Goal: Information Seeking & Learning: Learn about a topic

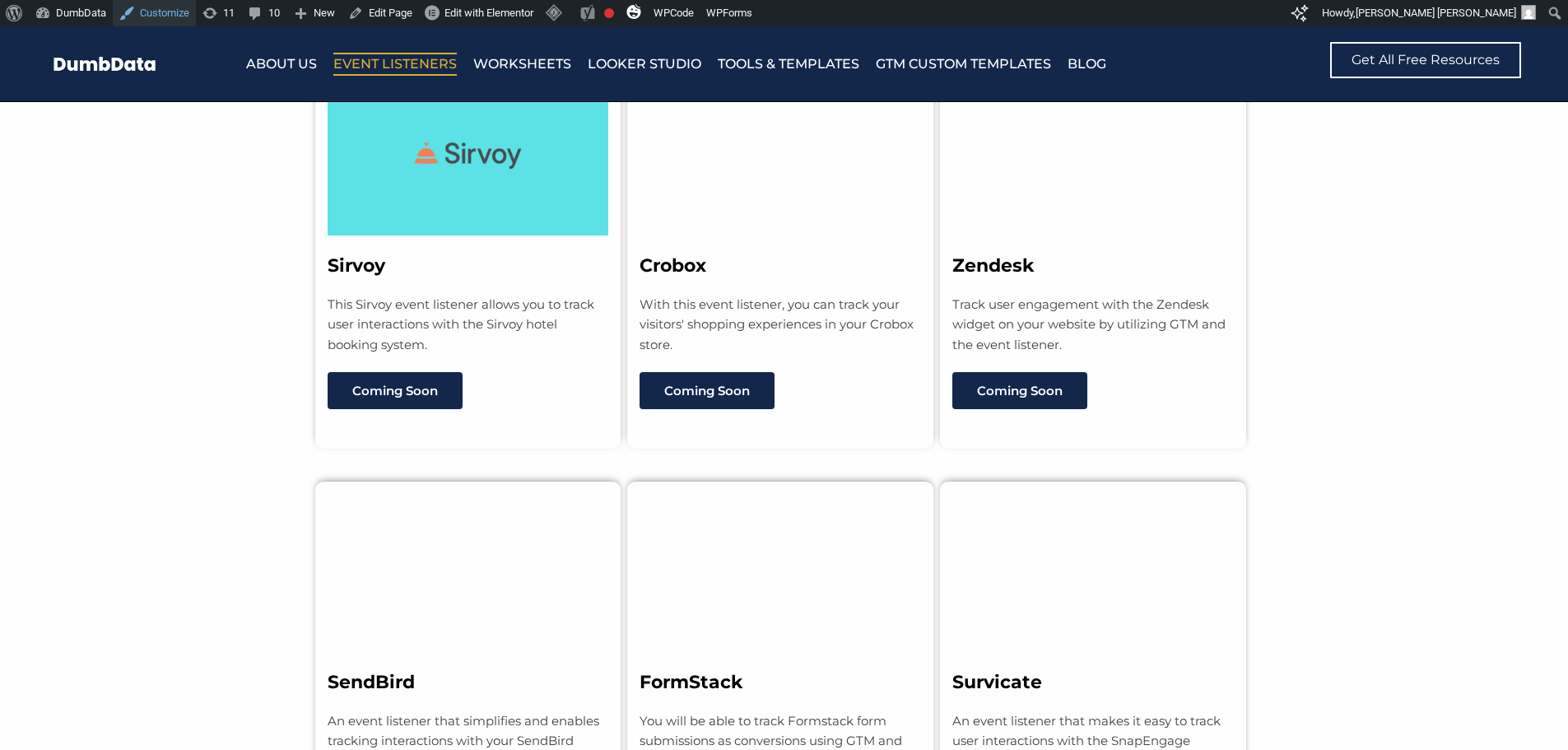
scroll to position [12207, 0]
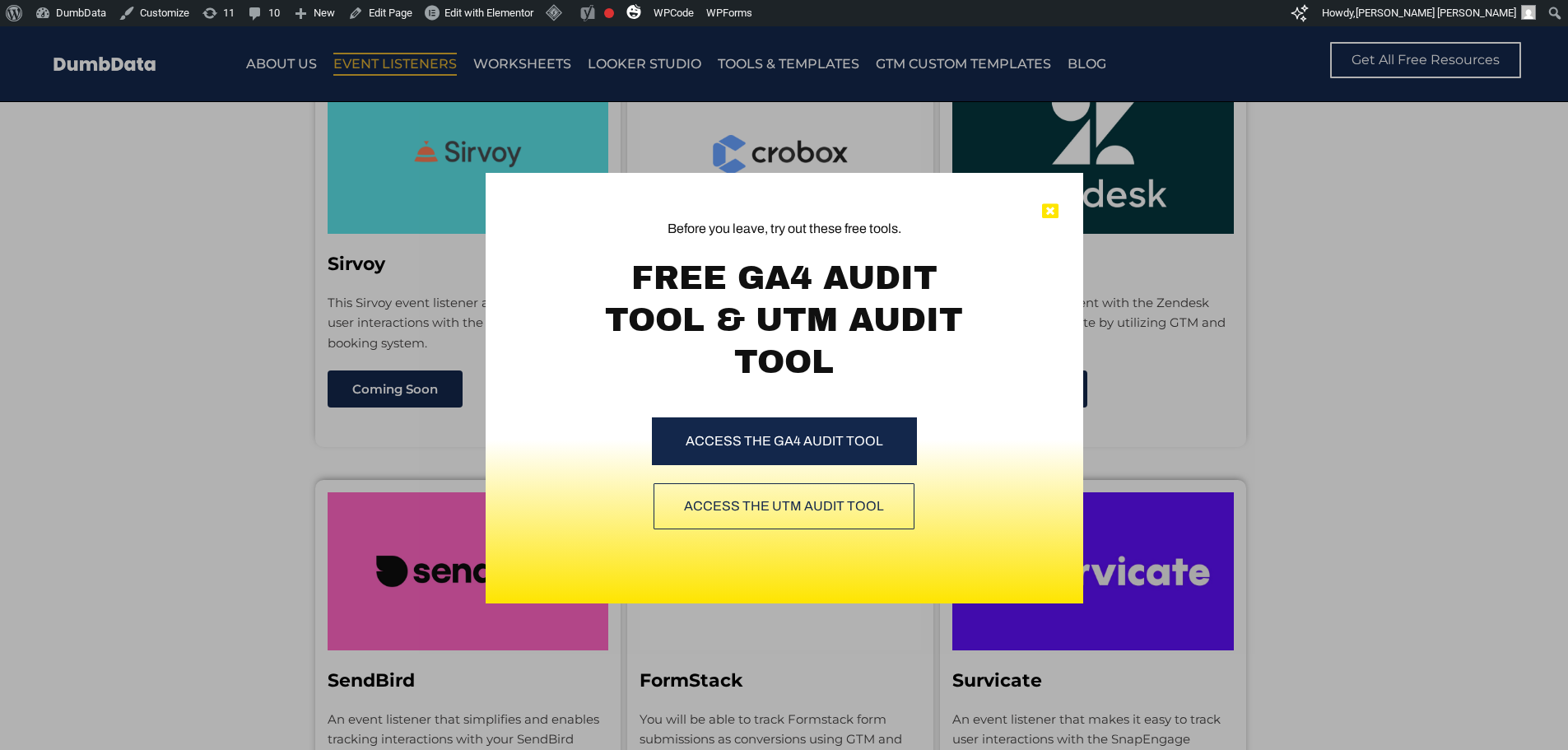
click at [1052, 215] on icon at bounding box center [1050, 211] width 16 height 16
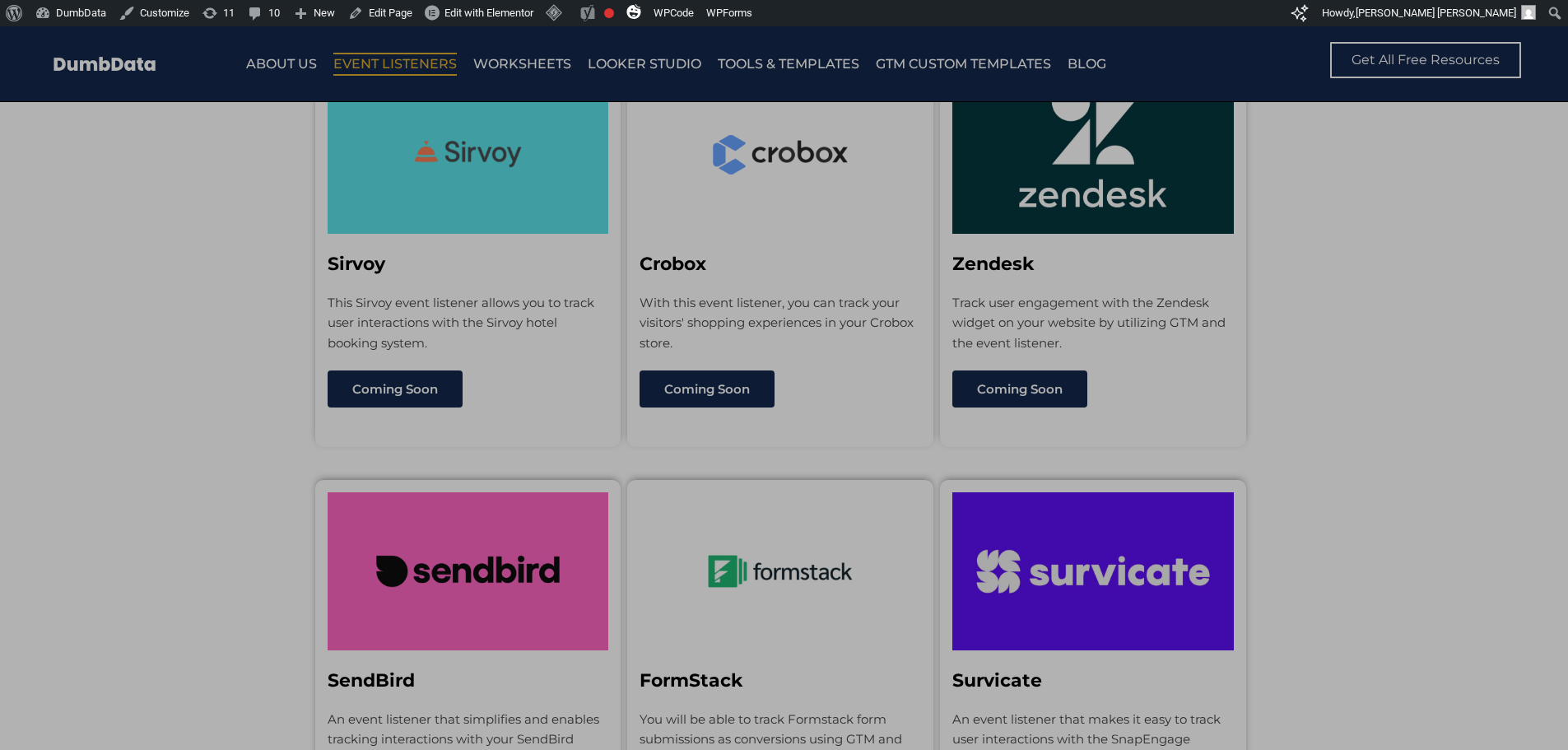
click at [1053, 199] on div "Before you leave, try out these free tools. FREE GA4 AUDIT TOOL & UTM AUDIT TOO…" at bounding box center [784, 342] width 598 height 338
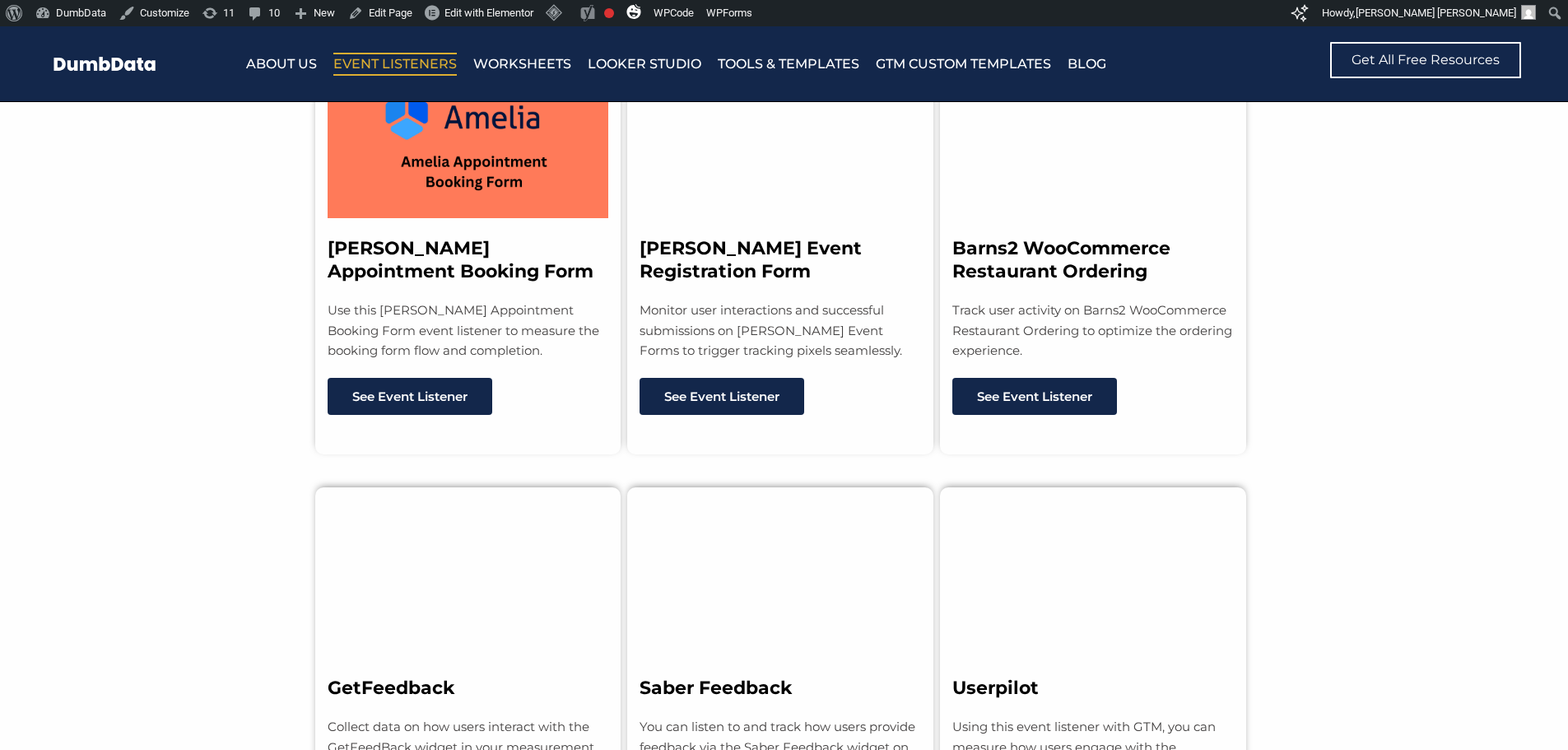
scroll to position [10478, 0]
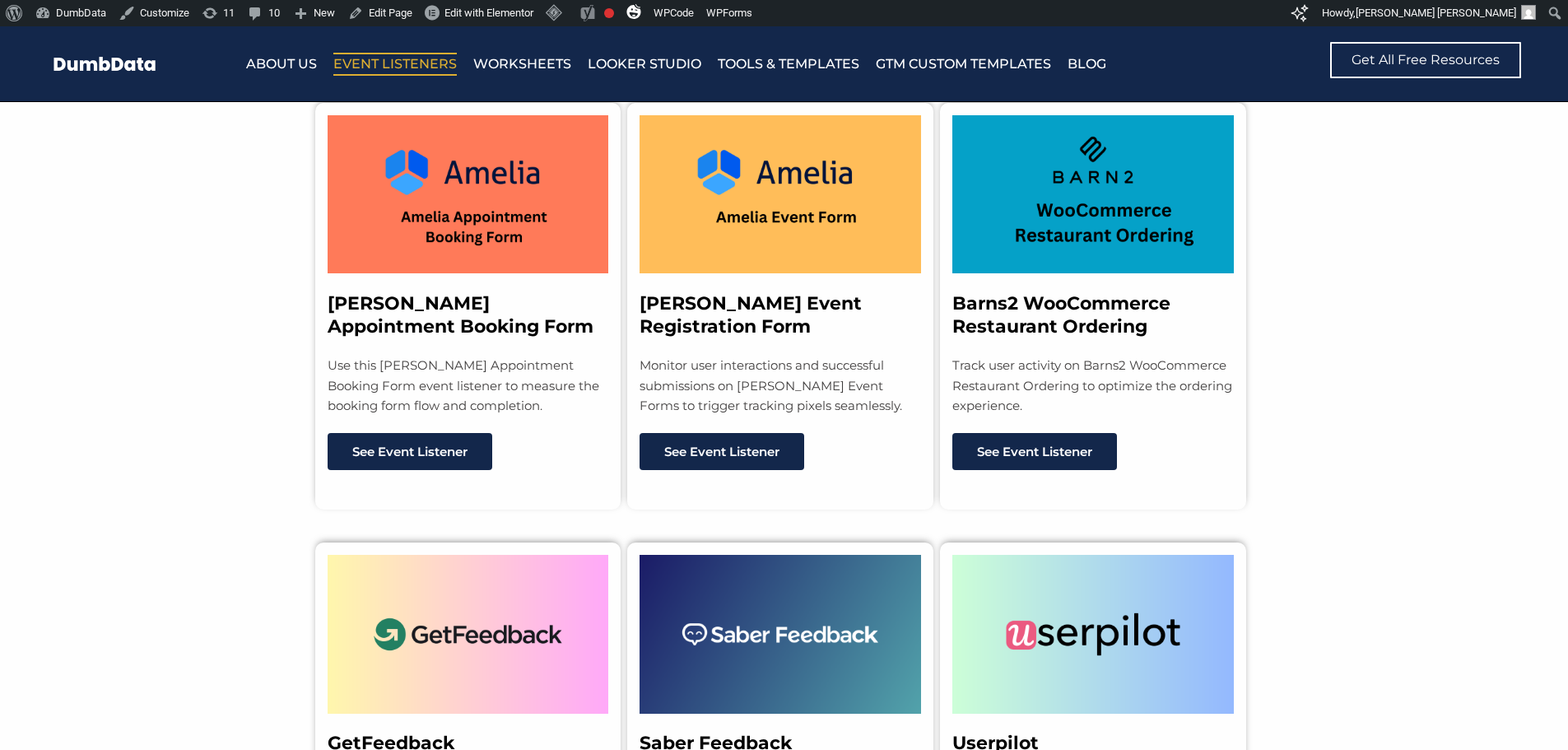
click at [258, 406] on section "Amelia Appointment Booking Form Use this Amelia Appointment Booking Form event …" at bounding box center [784, 290] width 1568 height 440
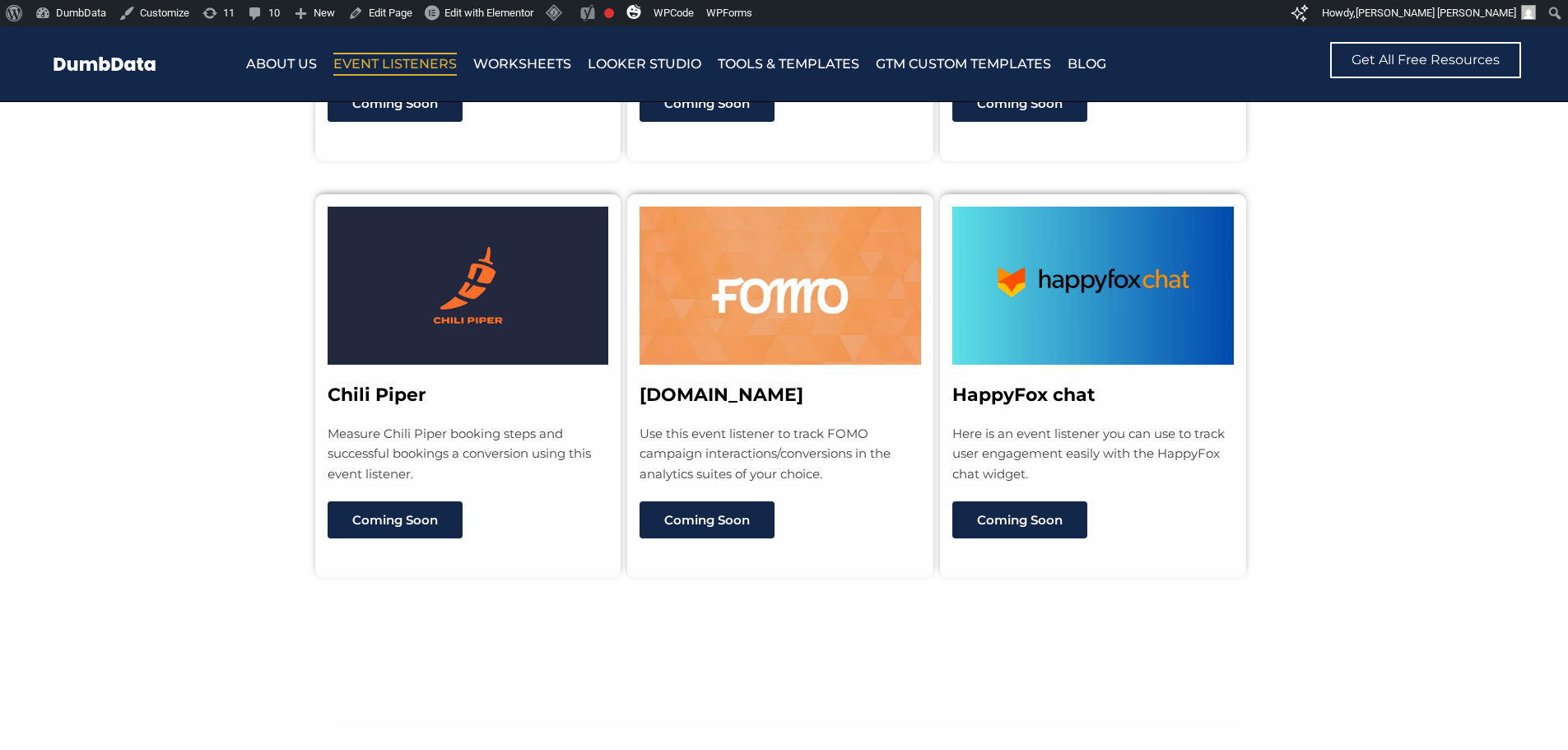
scroll to position [12866, 0]
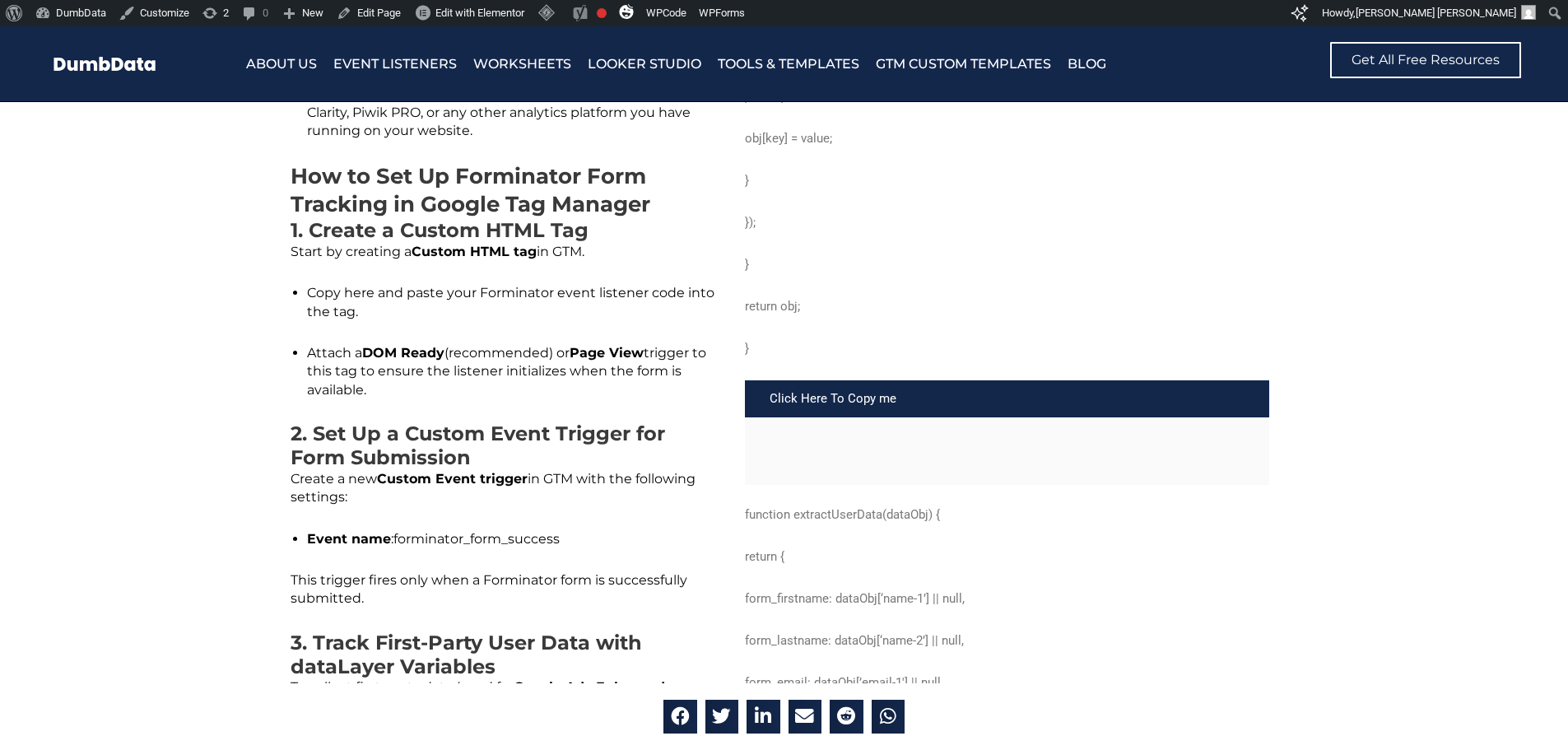
scroll to position [1317, 0]
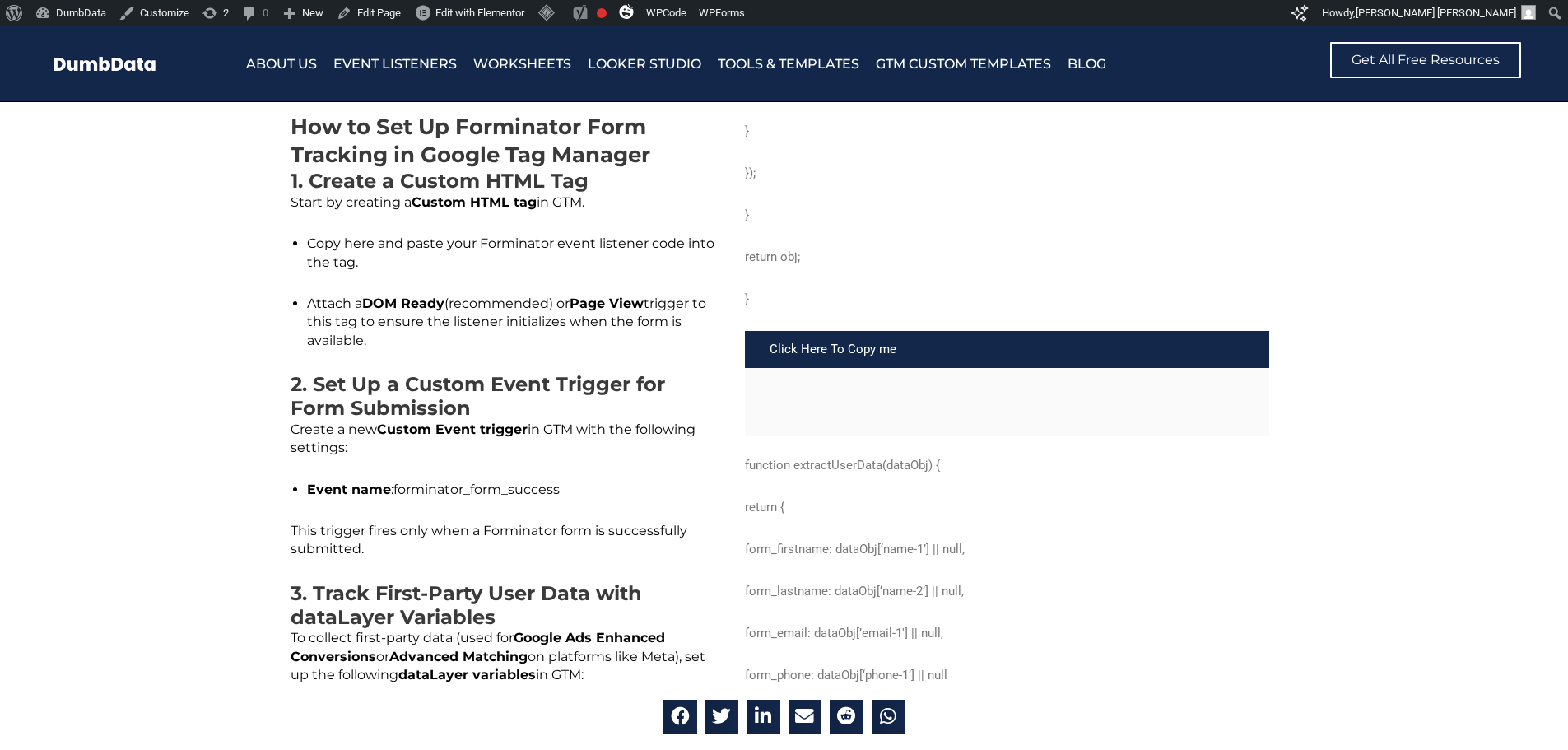
click at [832, 459] on p "function extractUserData(dataObj) {" at bounding box center [1008, 465] width 526 height 20
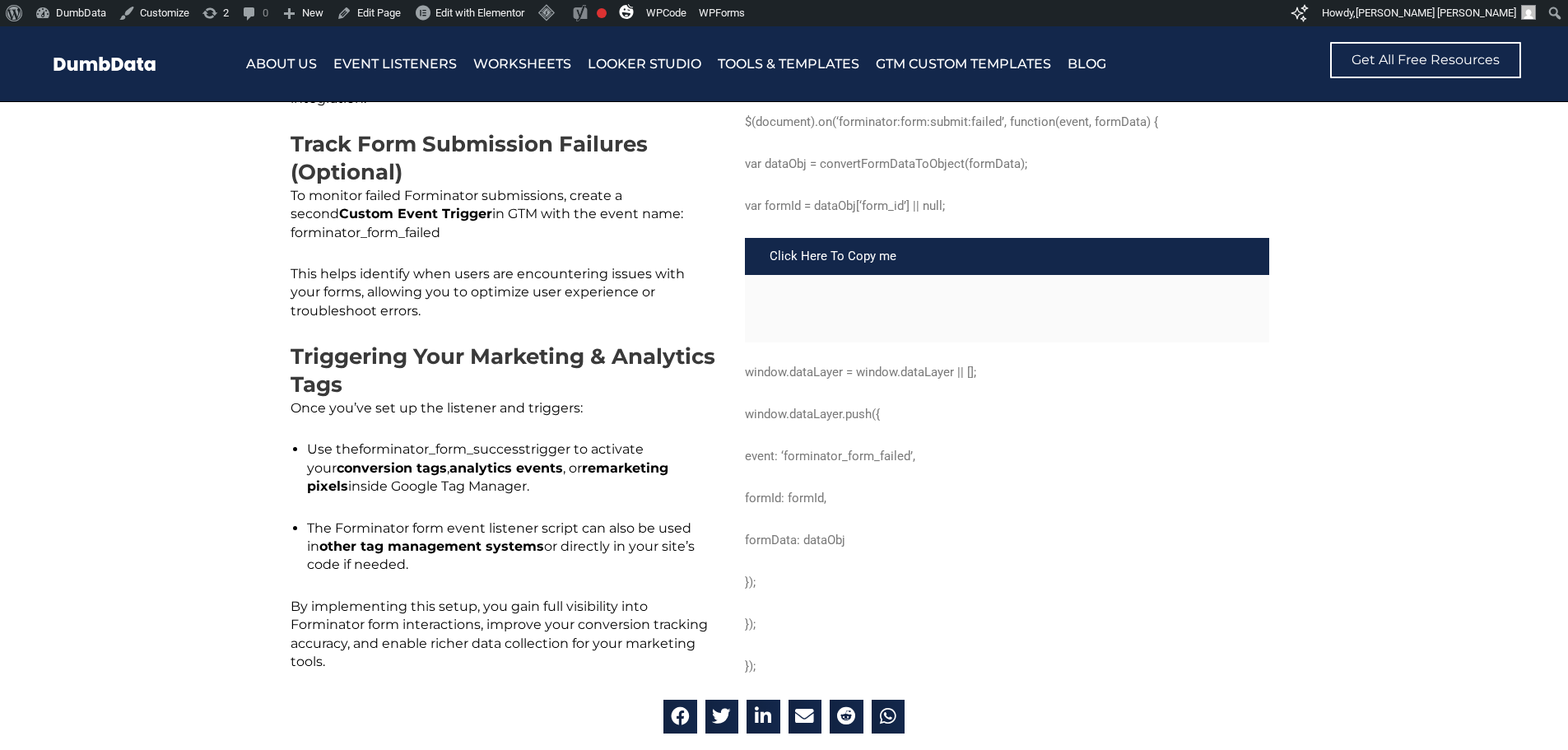
scroll to position [2963, 0]
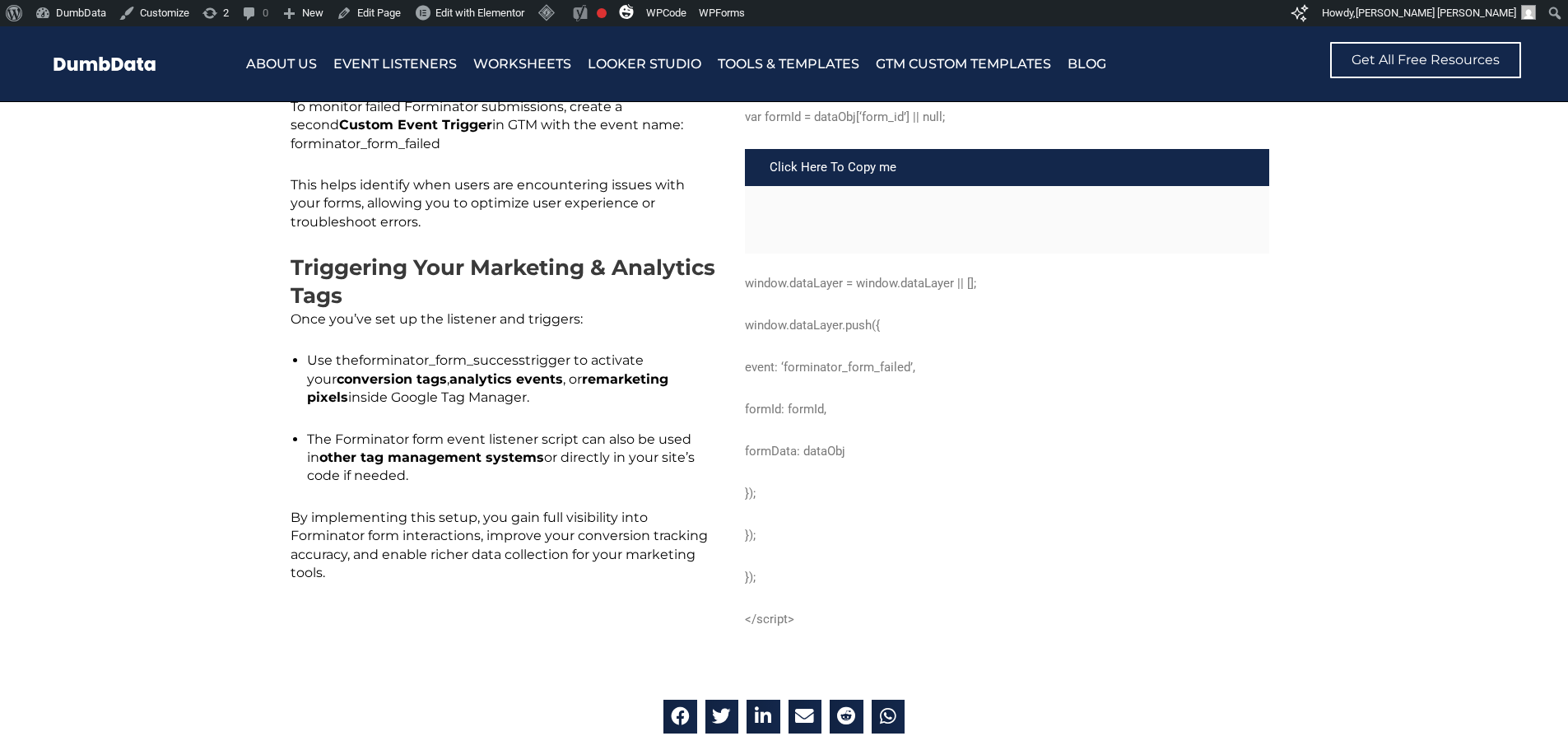
scroll to position [2963, 0]
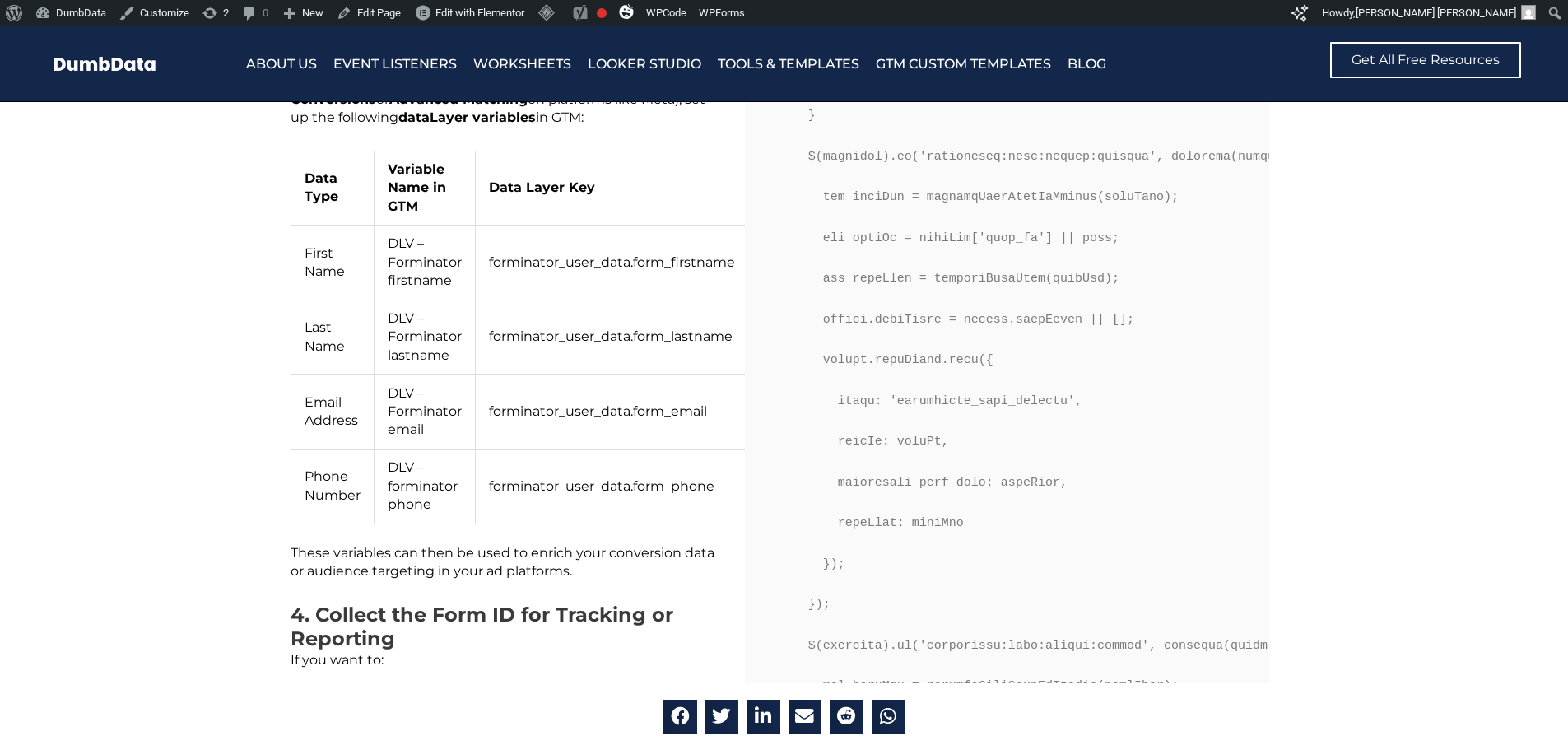
scroll to position [1811, 0]
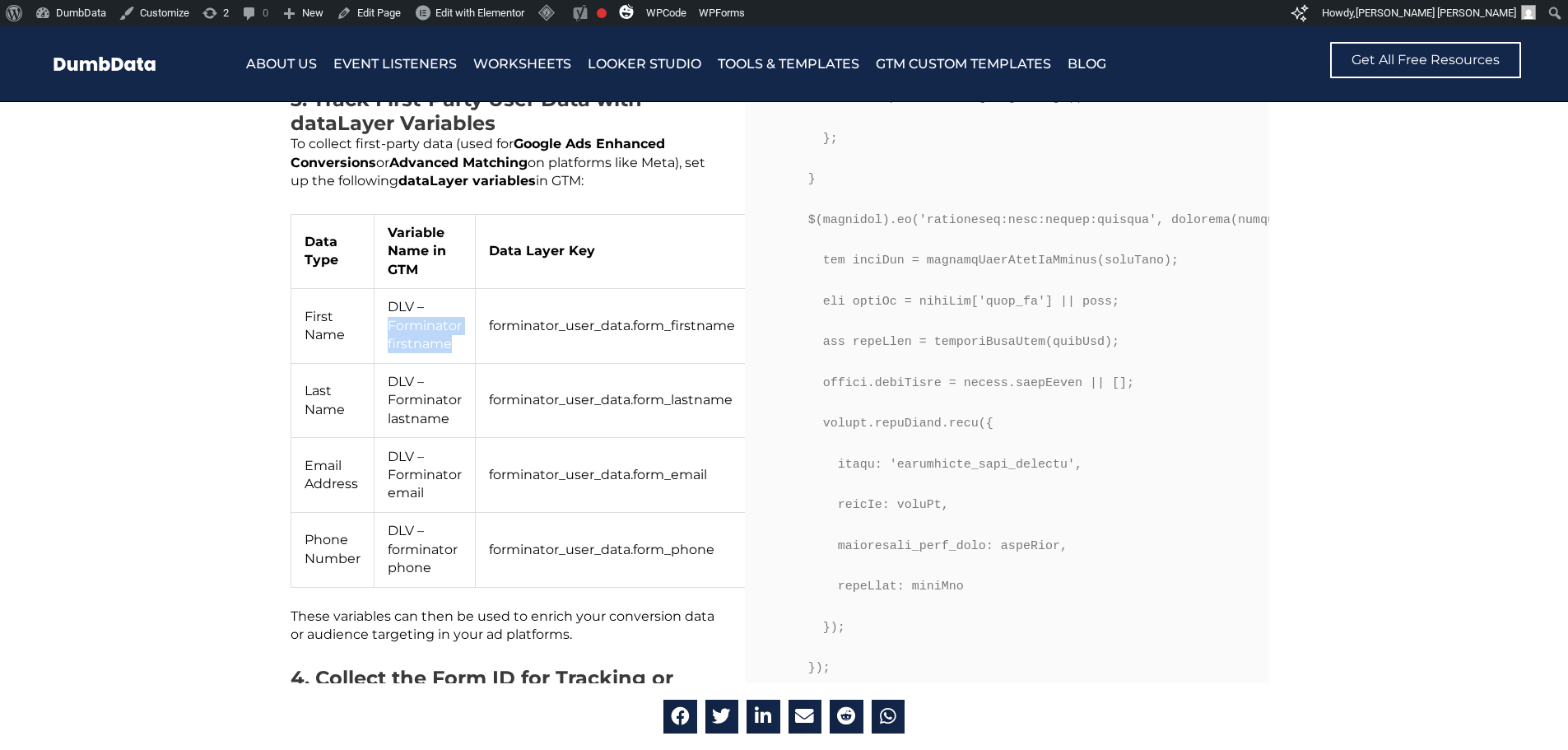
drag, startPoint x: 463, startPoint y: 314, endPoint x: 477, endPoint y: 323, distance: 16.6
click at [477, 320] on tr "First Name DLV – Forminator firstname forminator_user_data.form_firstname" at bounding box center [520, 326] width 457 height 75
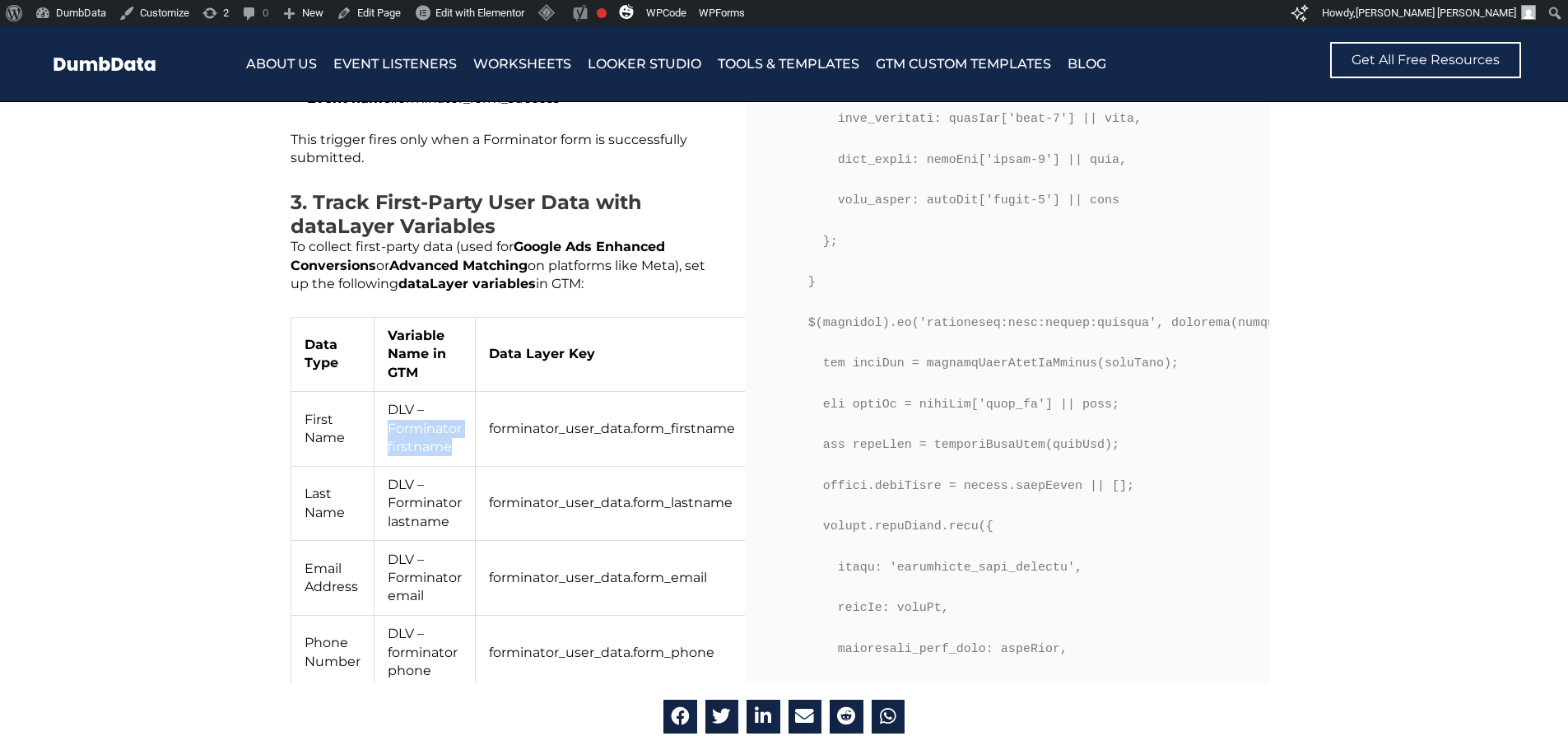
scroll to position [1565, 0]
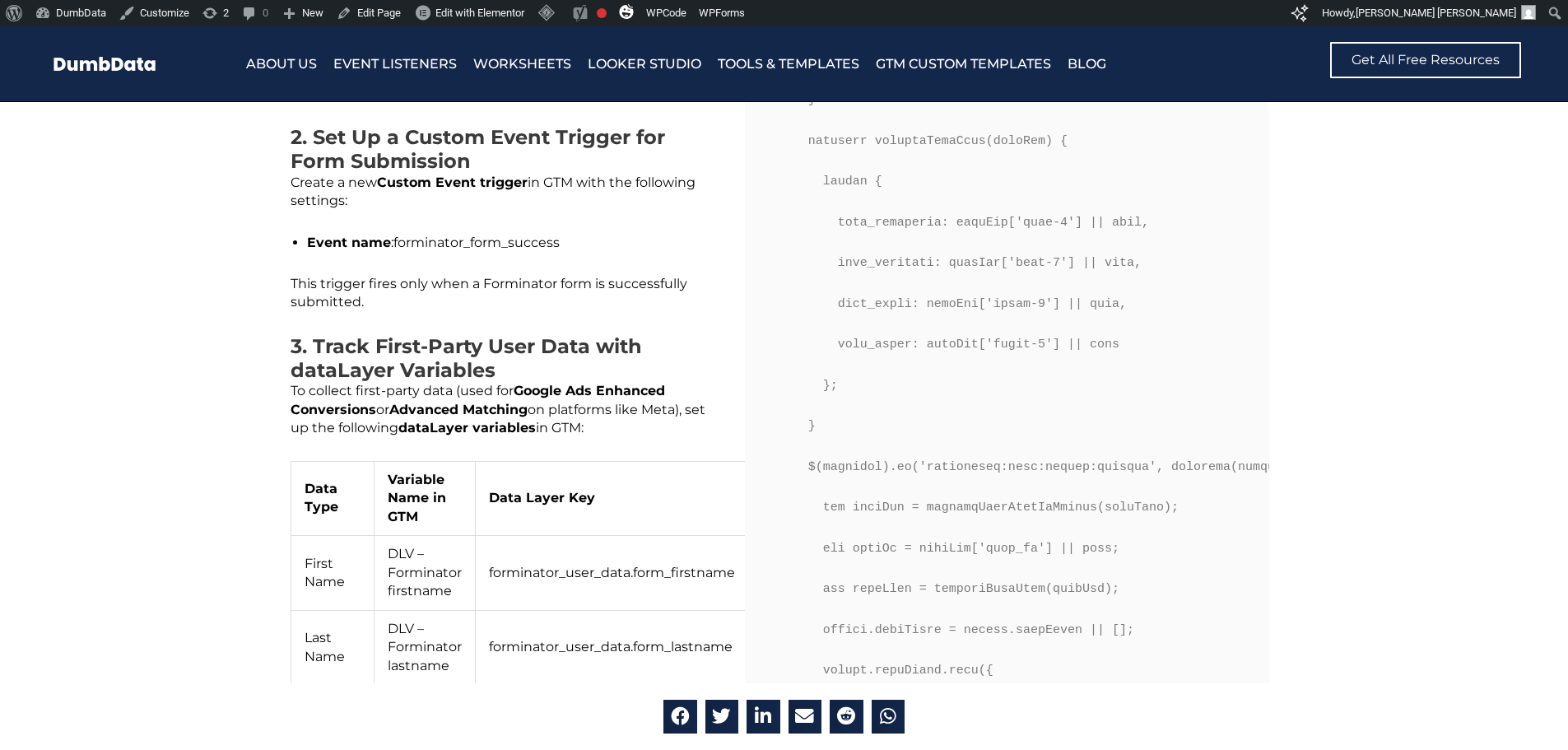
click at [695, 439] on div "Easily track Forminator form submissions and failed attempts by using a custom …" at bounding box center [503, 696] width 425 height 2572
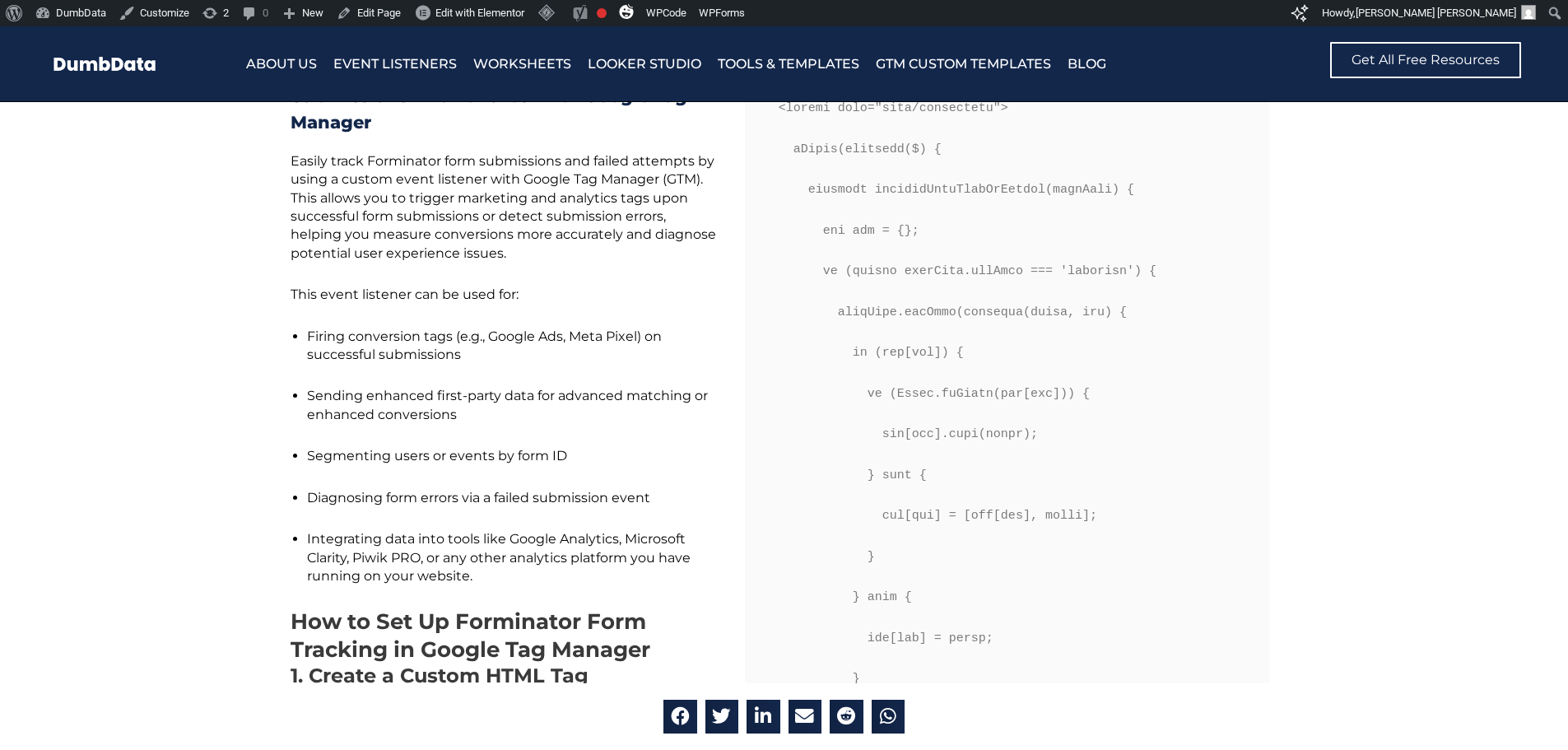
scroll to position [988, 0]
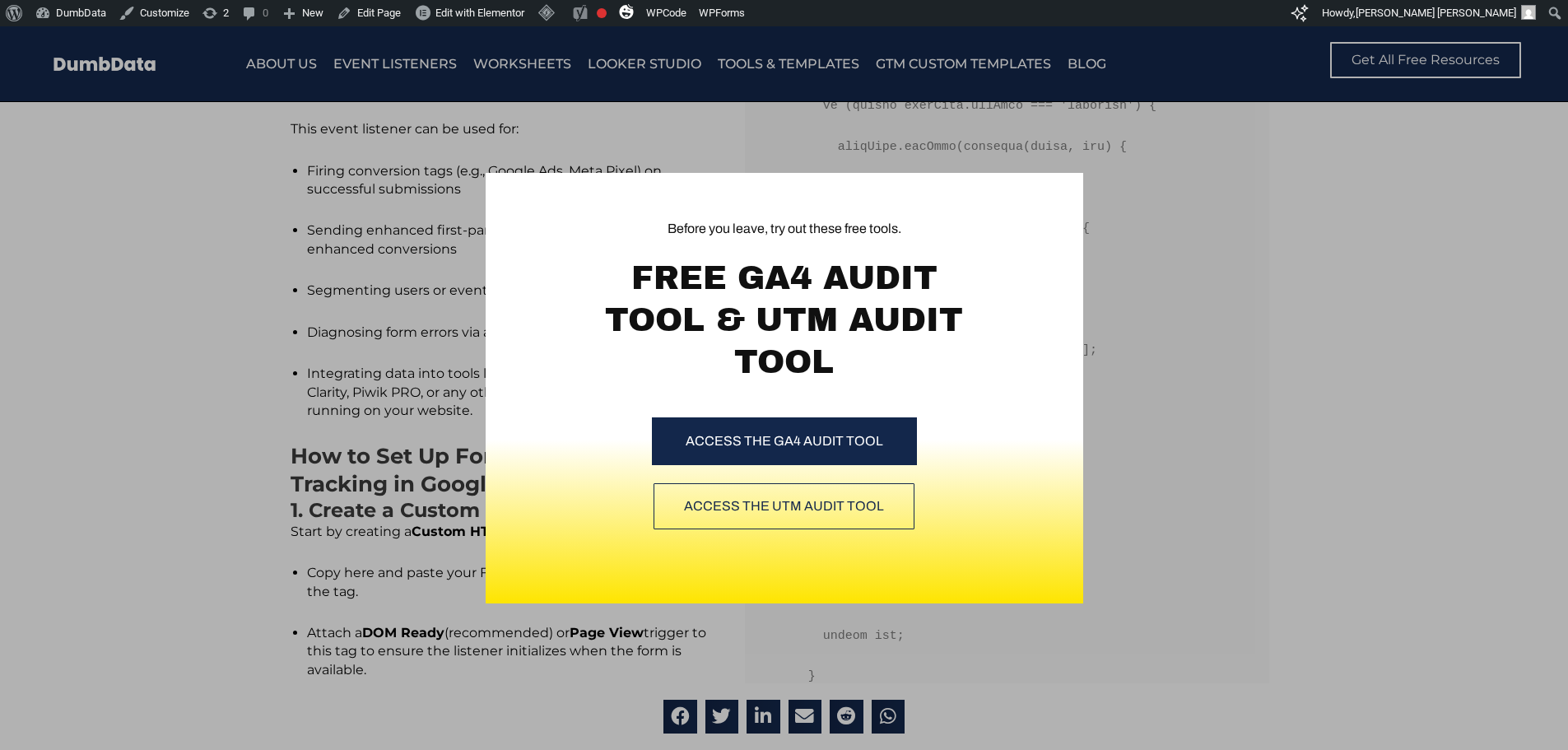
click at [400, 393] on div "Before you leave, try out these free tools. FREE GA4 AUDIT TOOL & UTM AUDIT TOO…" at bounding box center [784, 388] width 1568 height 724
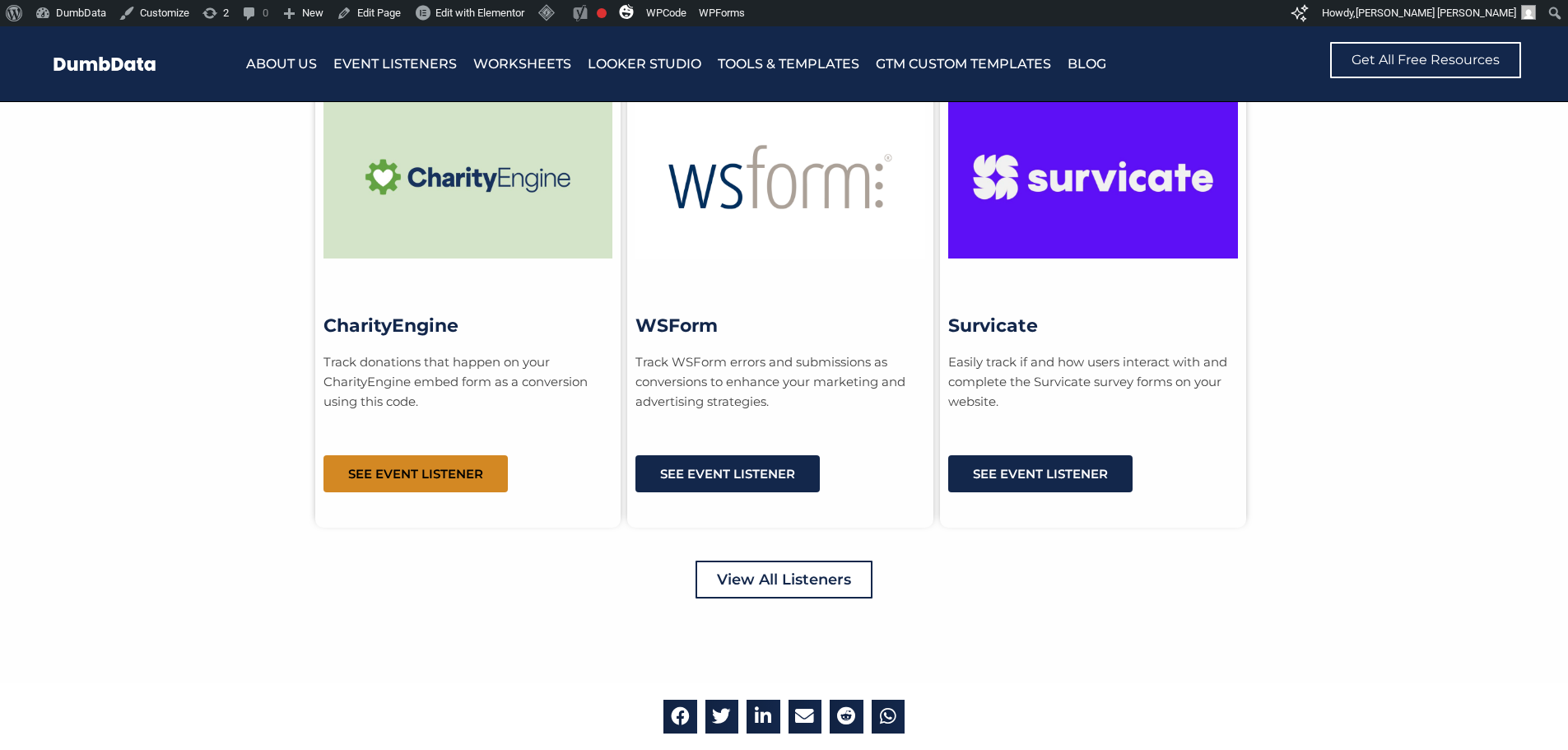
scroll to position [4528, 0]
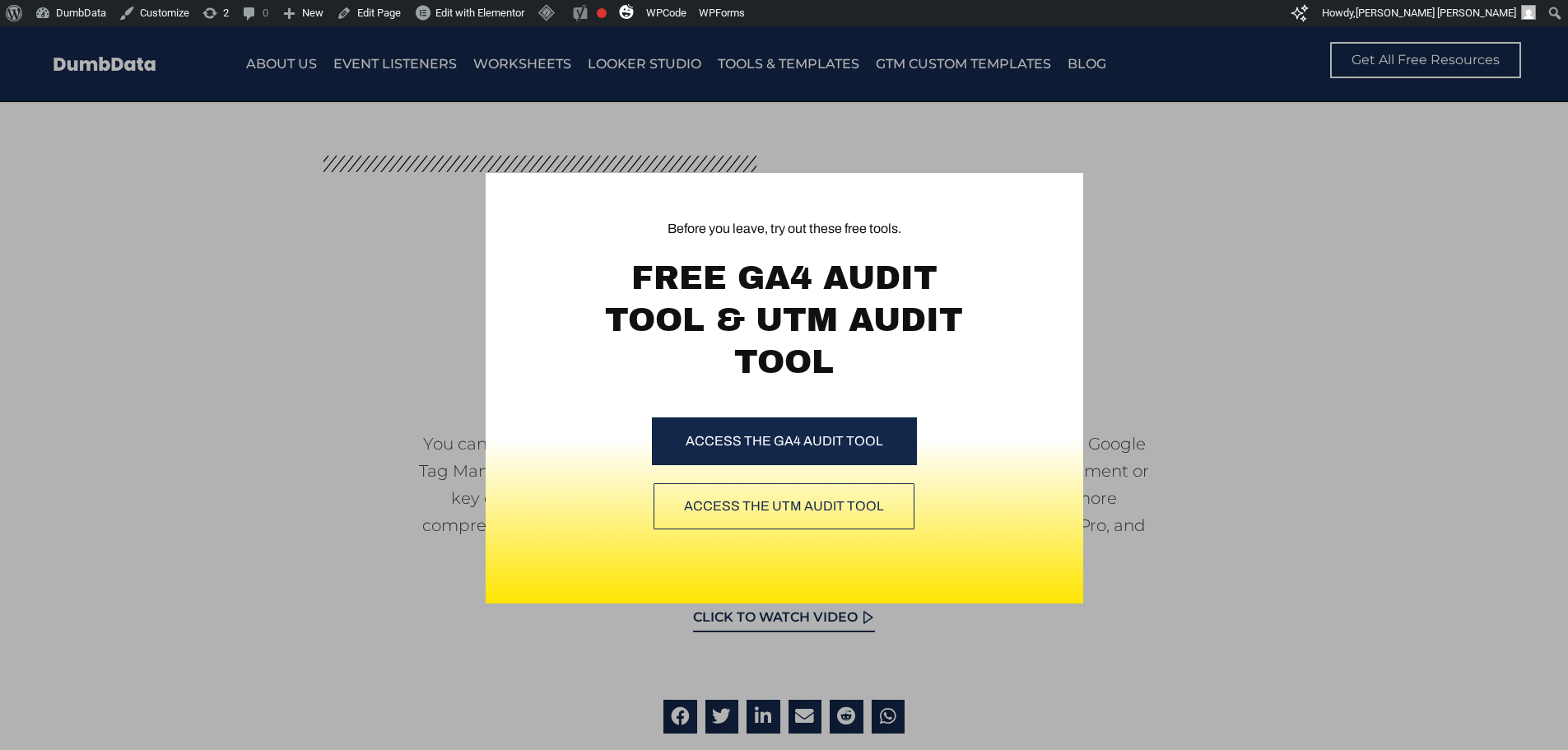
click at [1136, 210] on div "Before you leave, try out these free tools. FREE GA4 AUDIT TOOL & UTM AUDIT TOO…" at bounding box center [784, 388] width 1568 height 724
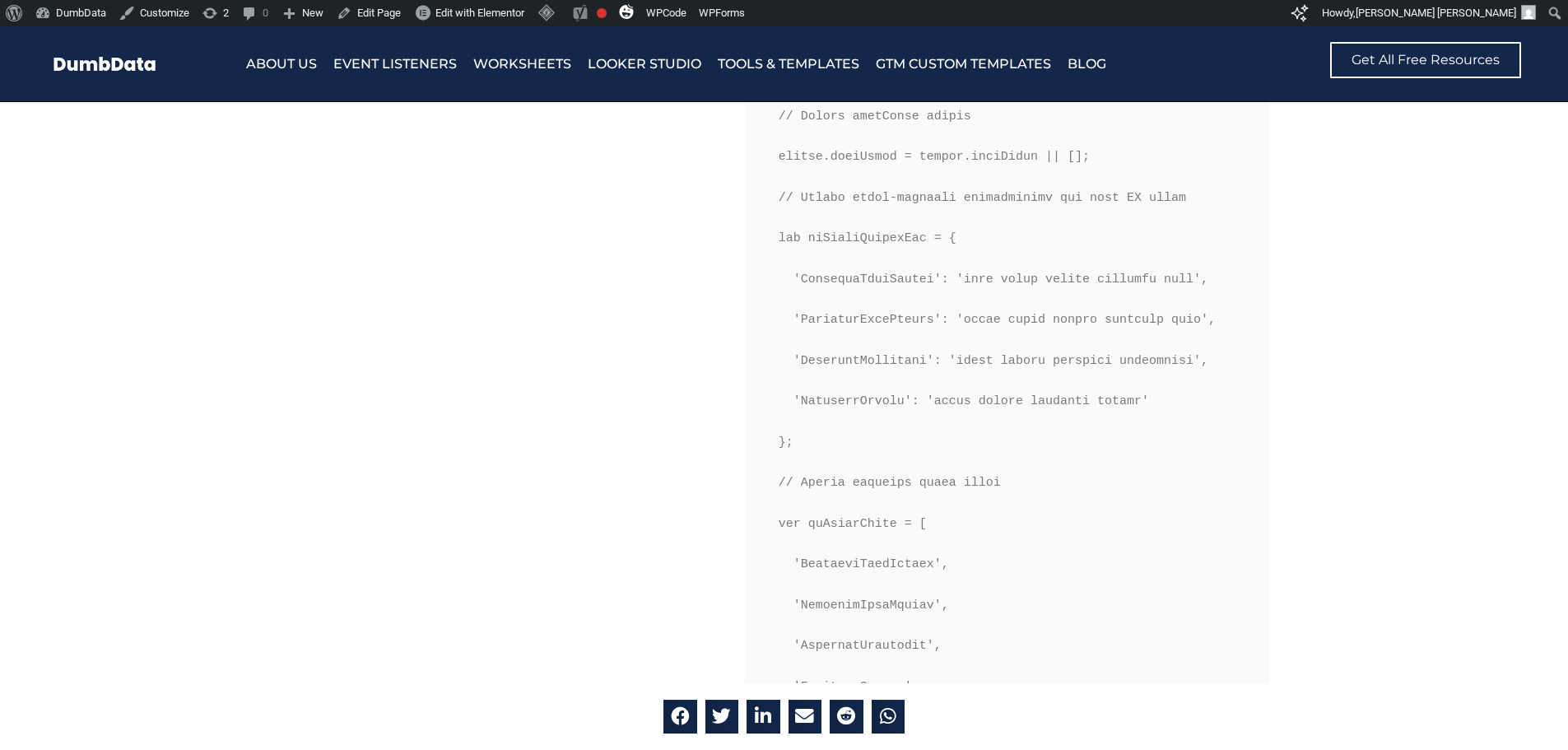
scroll to position [906, 0]
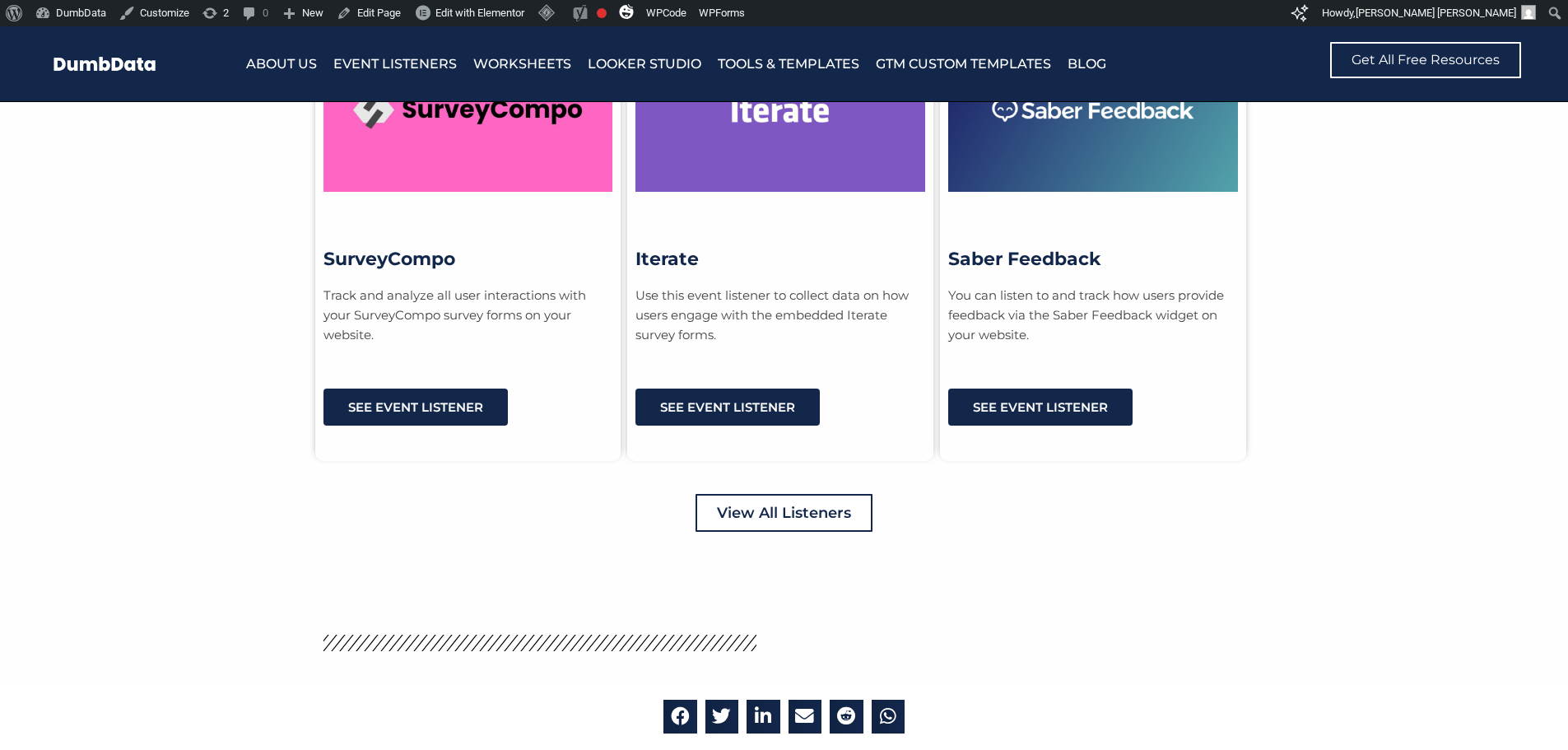
scroll to position [4857, 0]
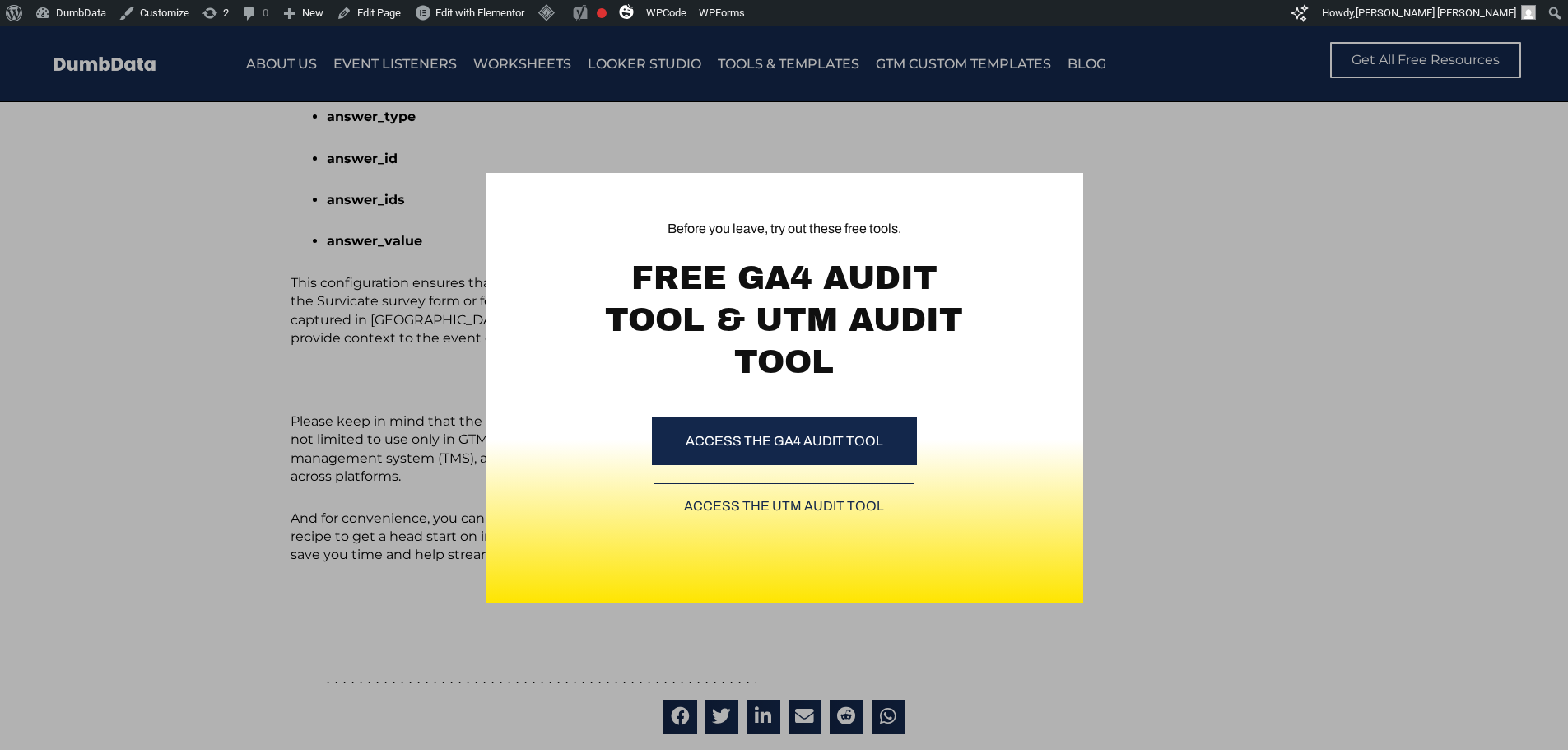
click at [349, 241] on div "Before you leave, try out these free tools. FREE GA4 AUDIT TOOL & UTM AUDIT TOO…" at bounding box center [784, 388] width 1568 height 724
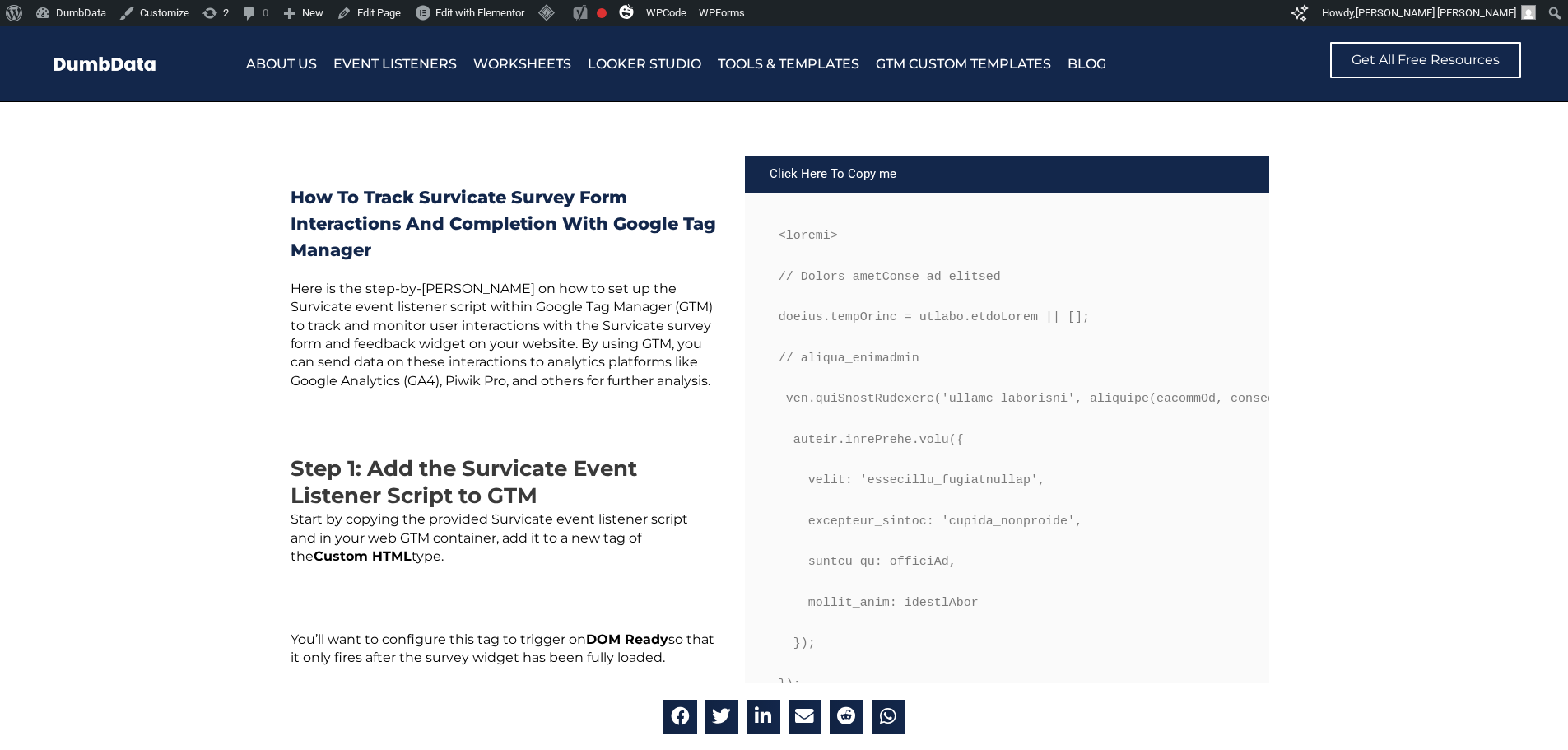
scroll to position [659, 0]
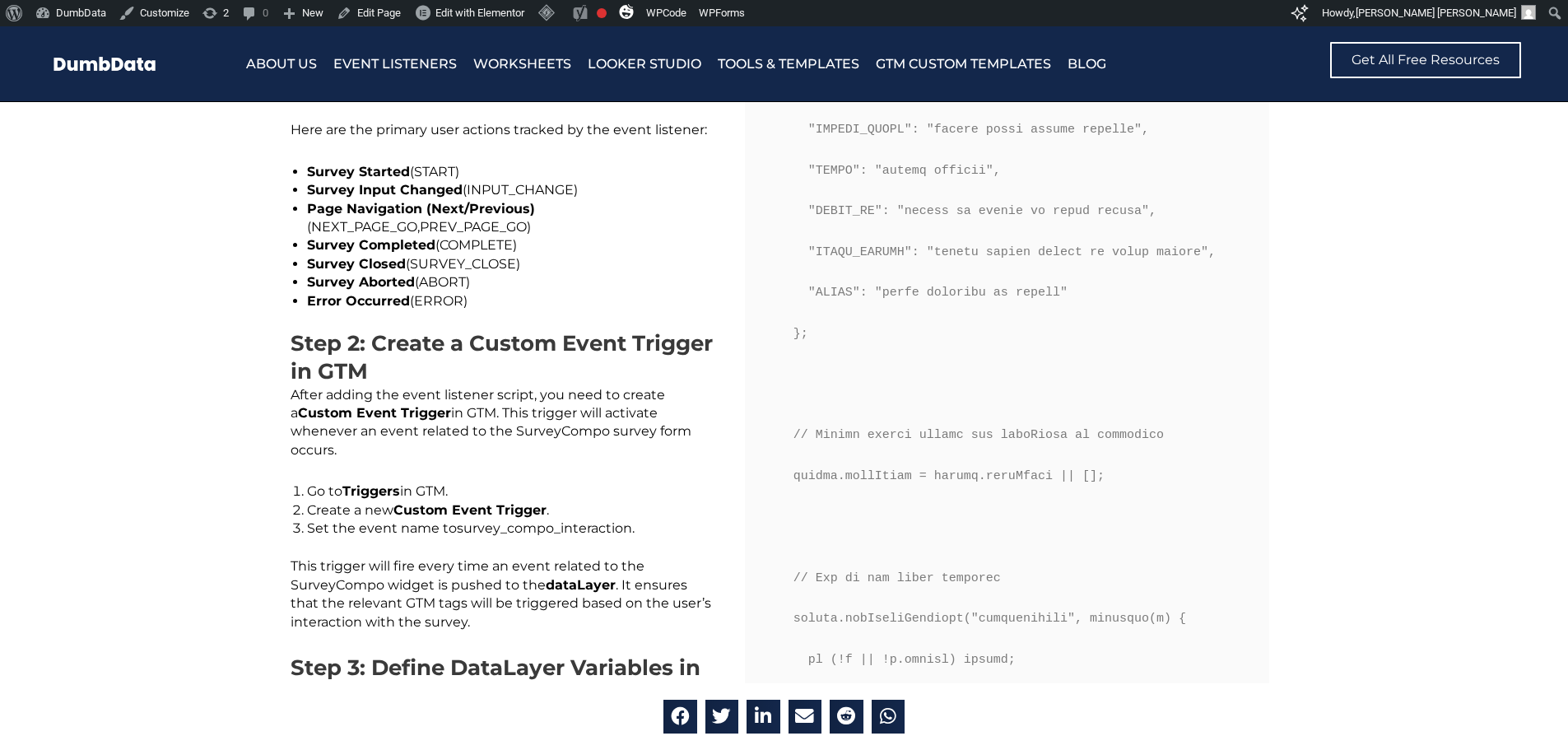
scroll to position [1400, 0]
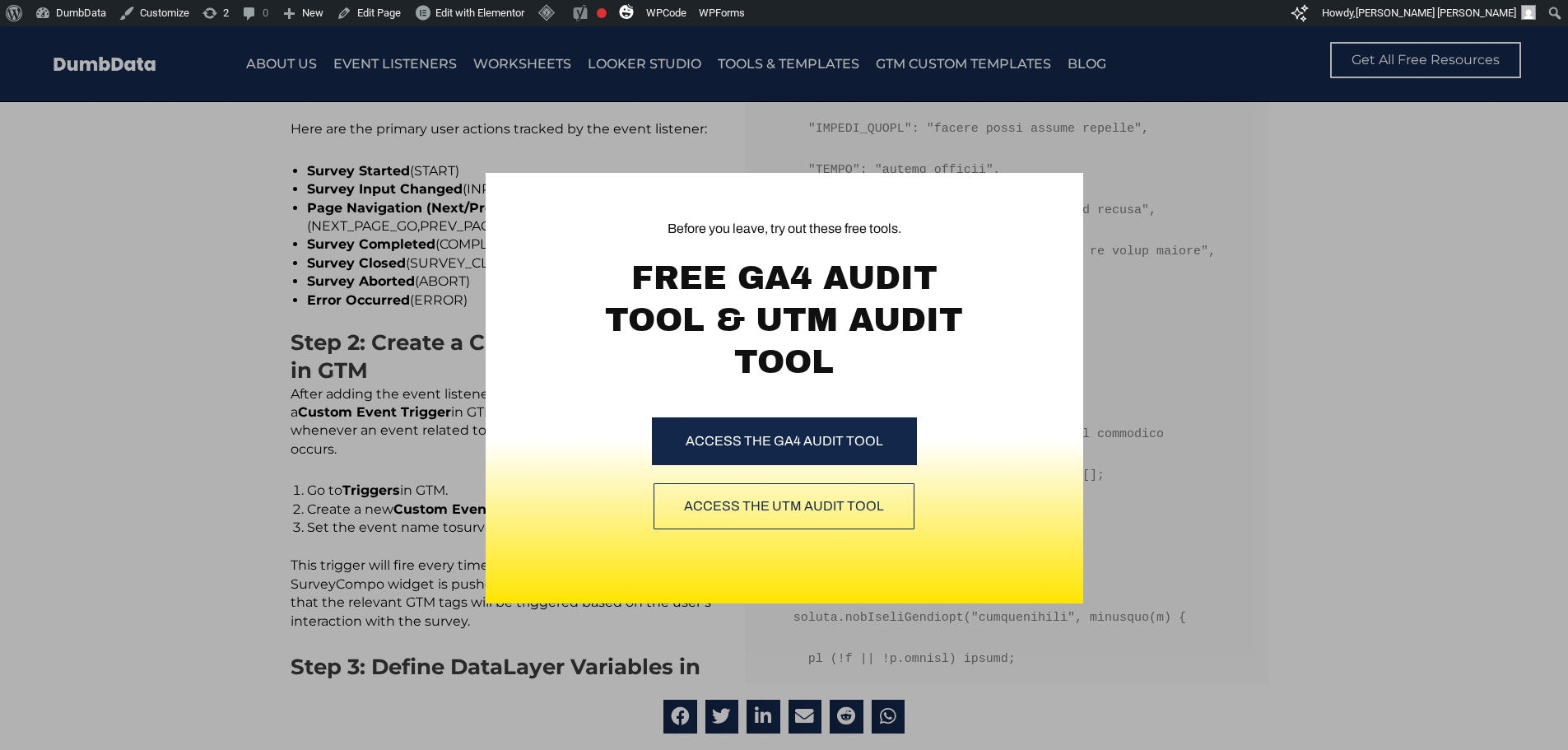
drag, startPoint x: 1298, startPoint y: 219, endPoint x: 1251, endPoint y: 191, distance: 54.7
click at [1298, 219] on div "Before you leave, try out these free tools. FREE GA4 AUDIT TOOL & UTM AUDIT TOO…" at bounding box center [784, 388] width 1568 height 724
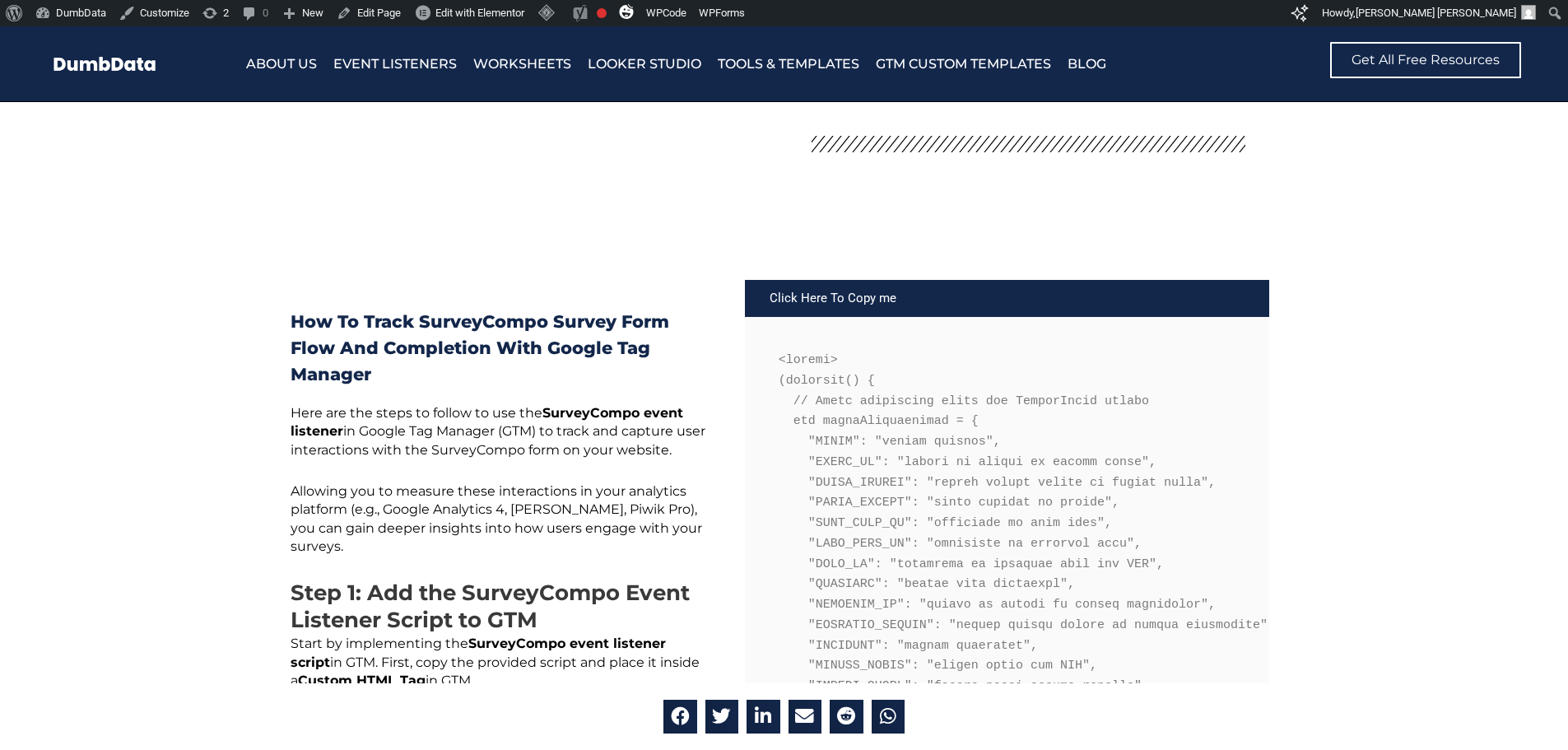
scroll to position [494, 0]
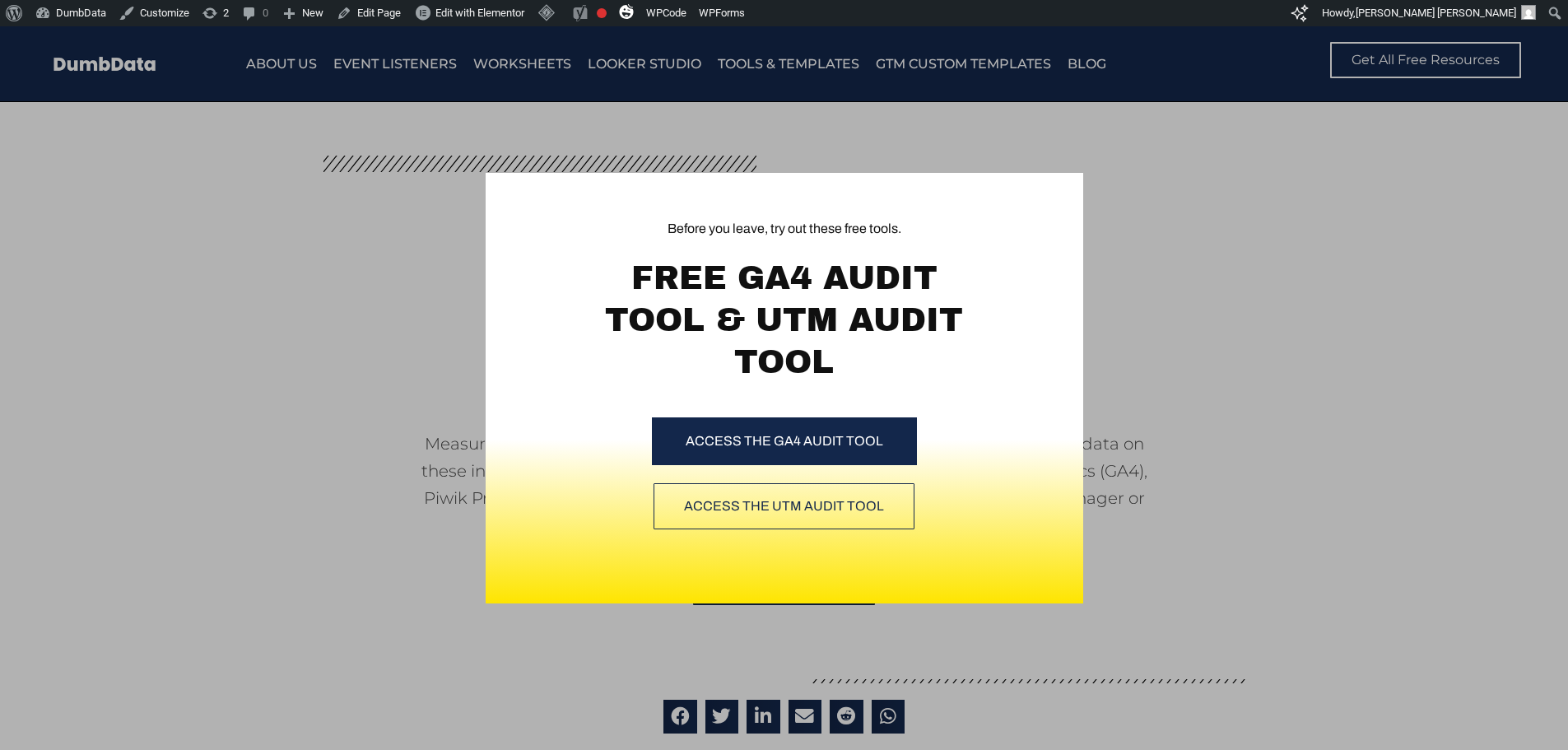
click at [1411, 253] on div "Before you leave, try out these free tools. FREE GA4 AUDIT TOOL & UTM AUDIT TOO…" at bounding box center [784, 388] width 1568 height 724
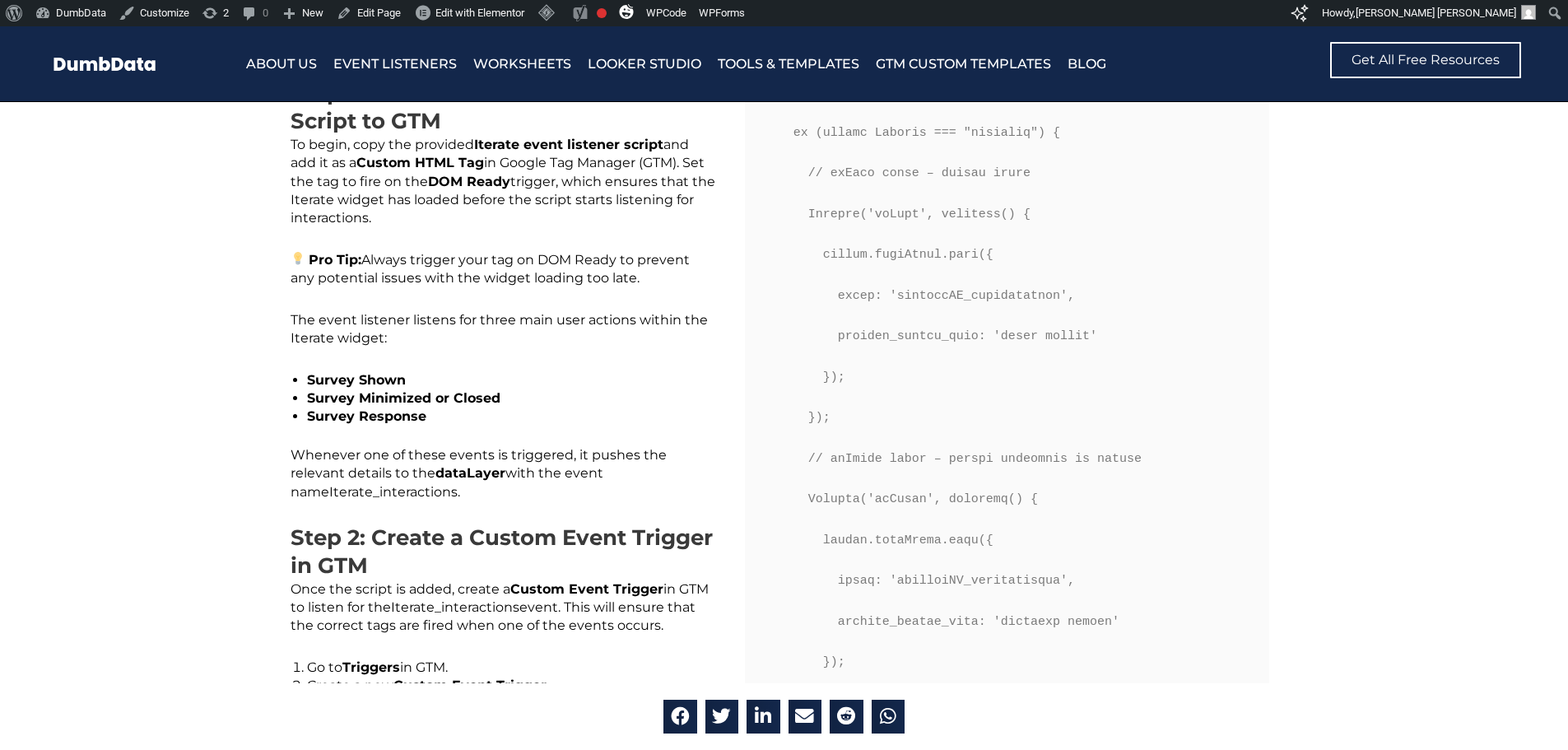
scroll to position [823, 0]
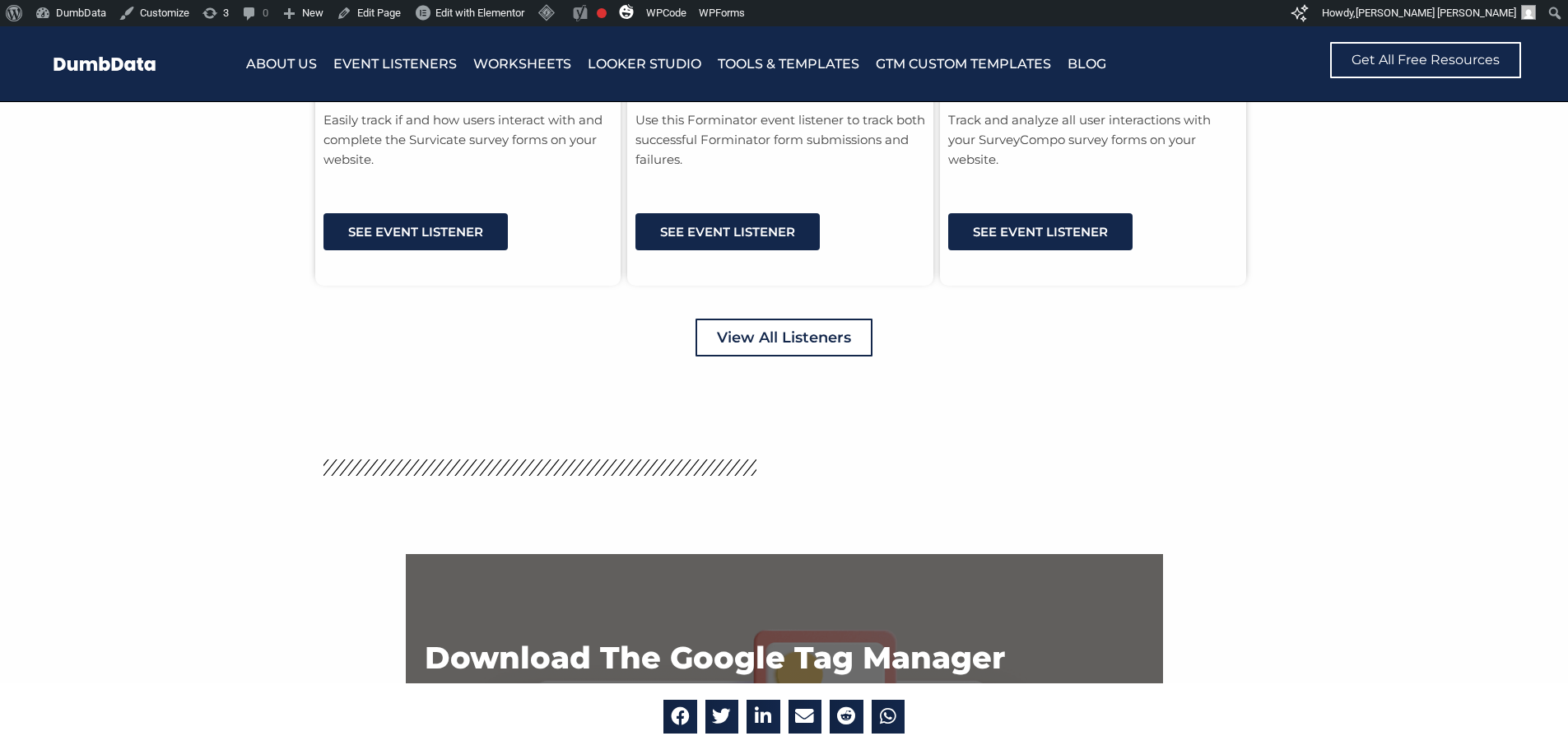
scroll to position [4363, 0]
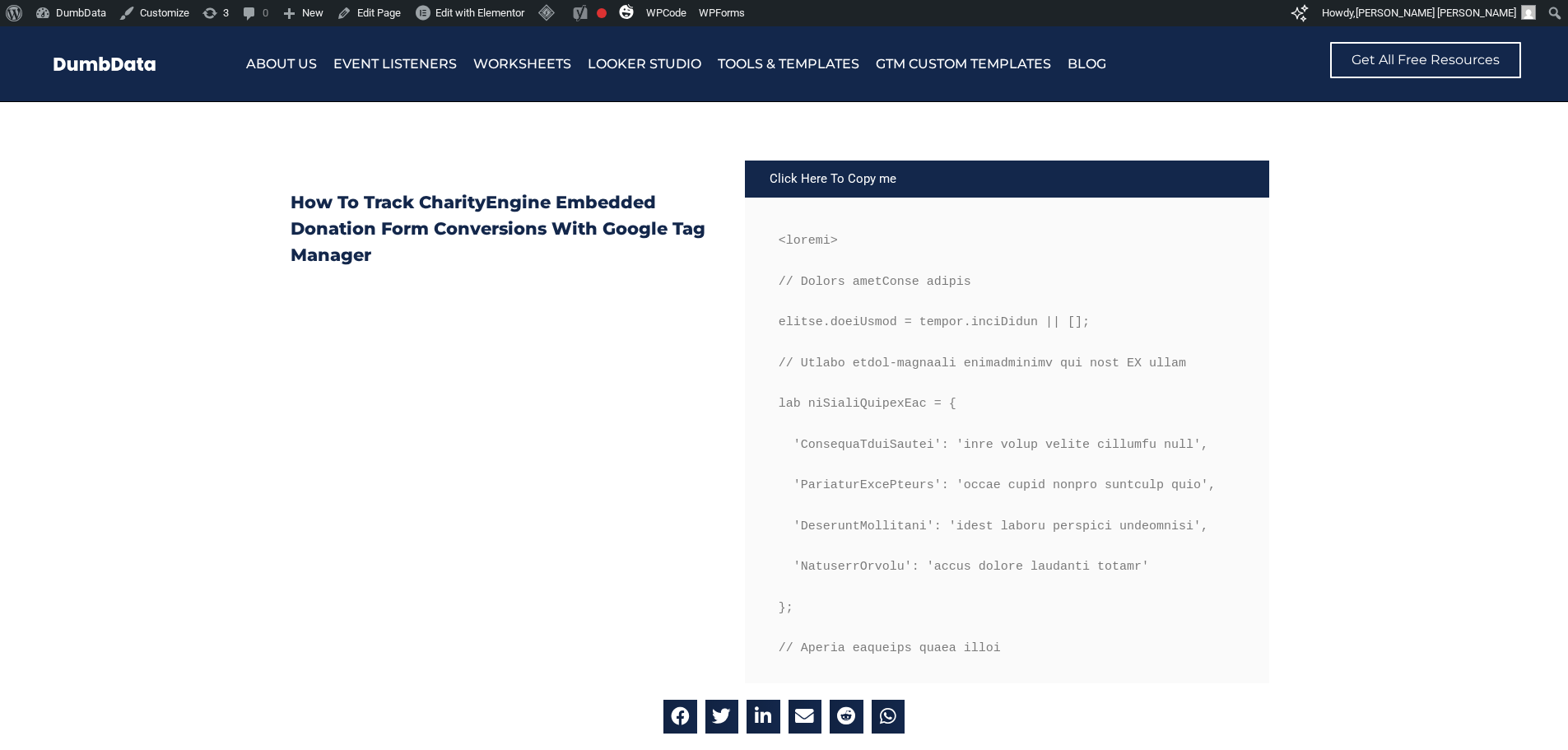
scroll to position [659, 0]
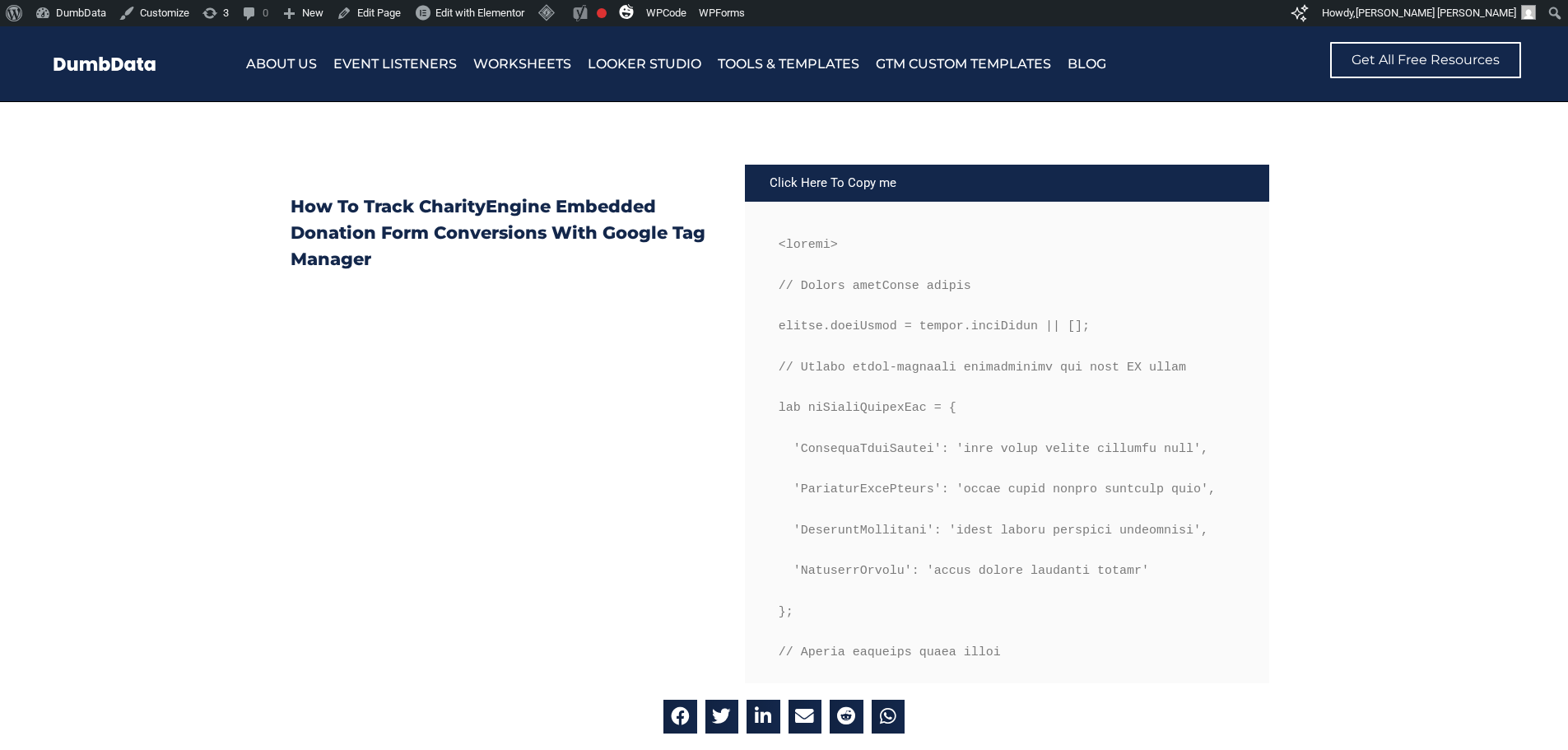
click at [853, 184] on div "Click Here To Copy me" at bounding box center [1008, 183] width 526 height 37
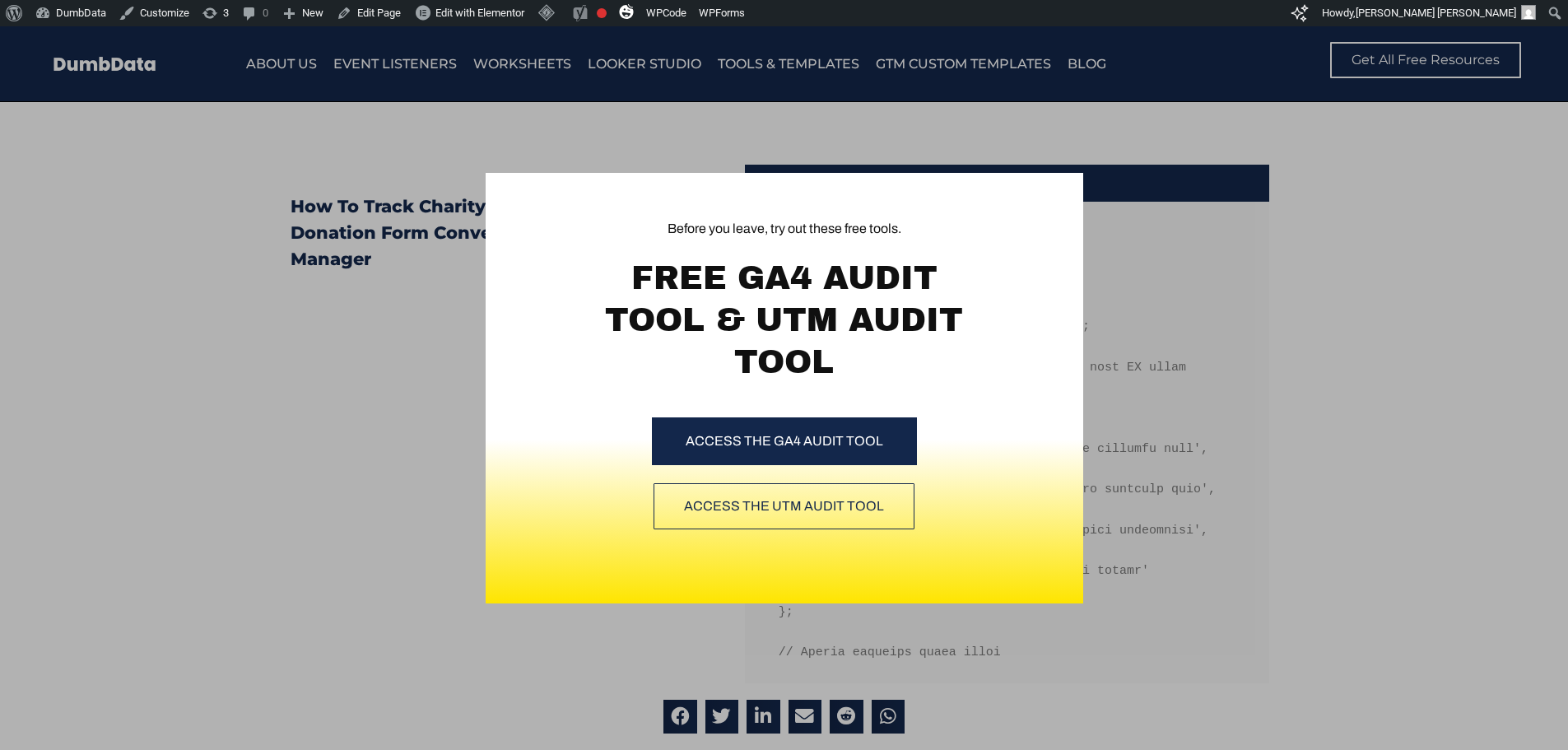
click at [1041, 208] on div "Before you leave, try out these free tools. FREE GA4 AUDIT TOOL & UTM AUDIT TOO…" at bounding box center [784, 342] width 598 height 338
click at [1281, 305] on div "Before you leave, try out these free tools. FREE GA4 AUDIT TOOL & UTM AUDIT TOO…" at bounding box center [784, 388] width 1568 height 724
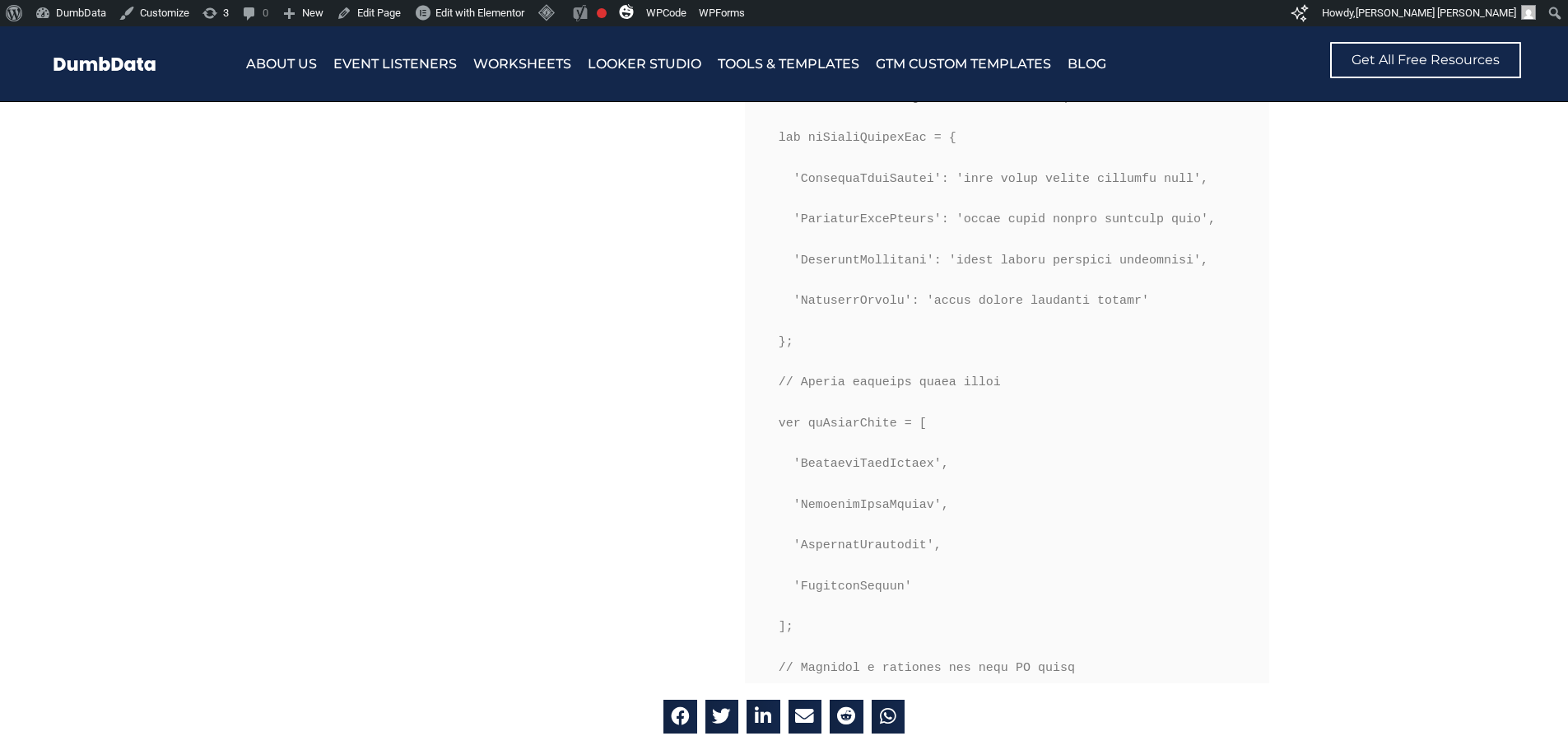
scroll to position [823, 0]
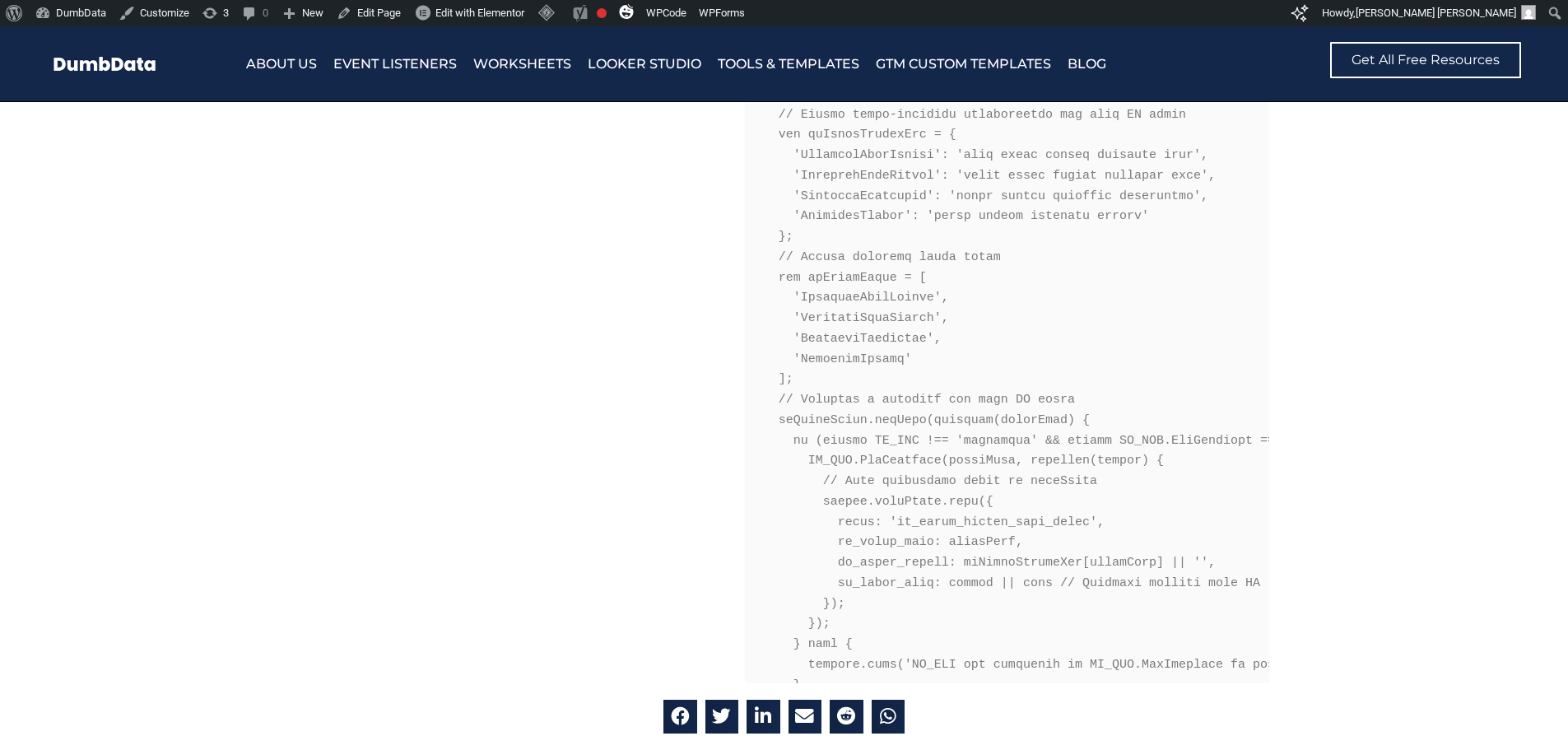
scroll to position [823, 0]
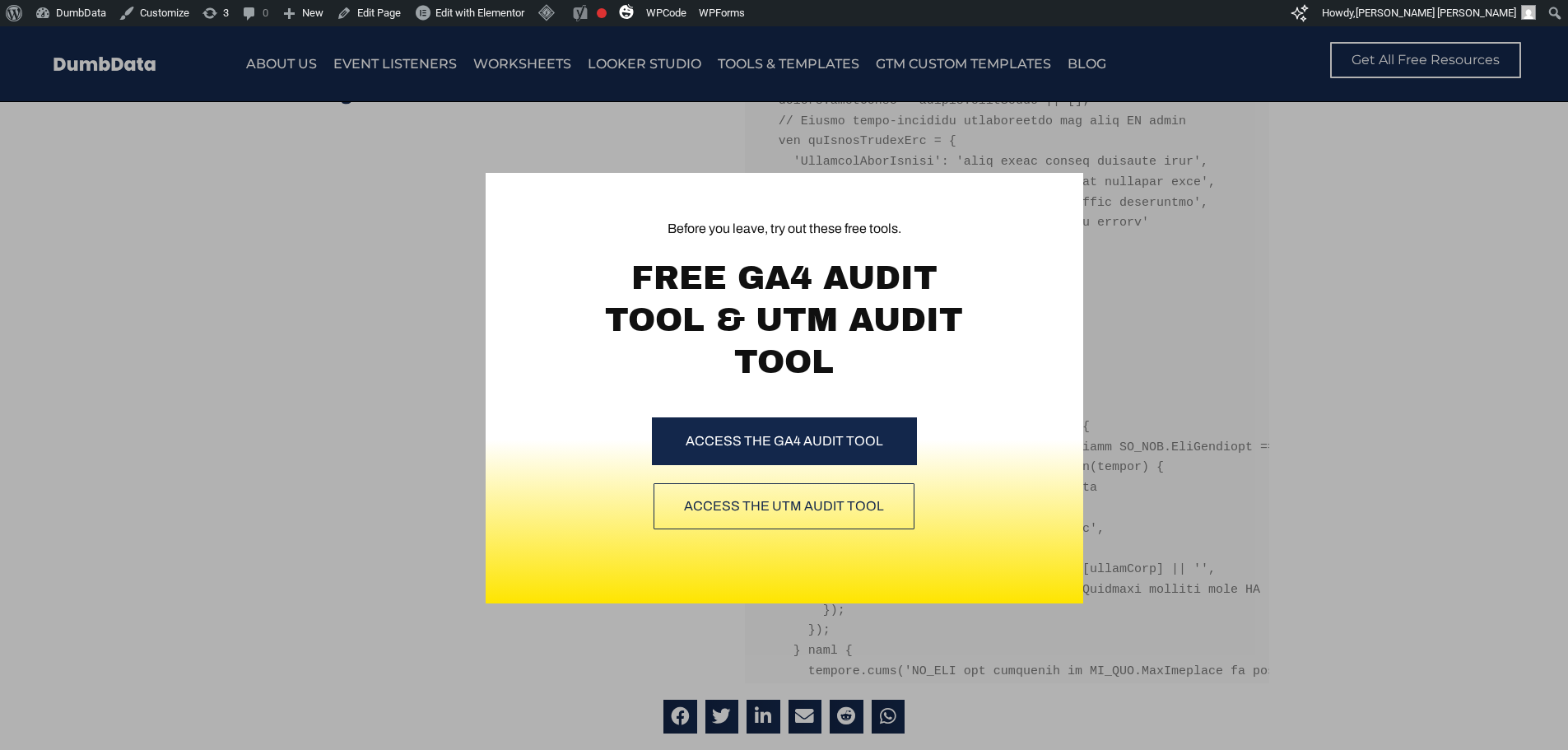
click at [1169, 265] on div "Before you leave, try out these free tools. FREE GA4 AUDIT TOOL & UTM AUDIT TOO…" at bounding box center [784, 388] width 1568 height 724
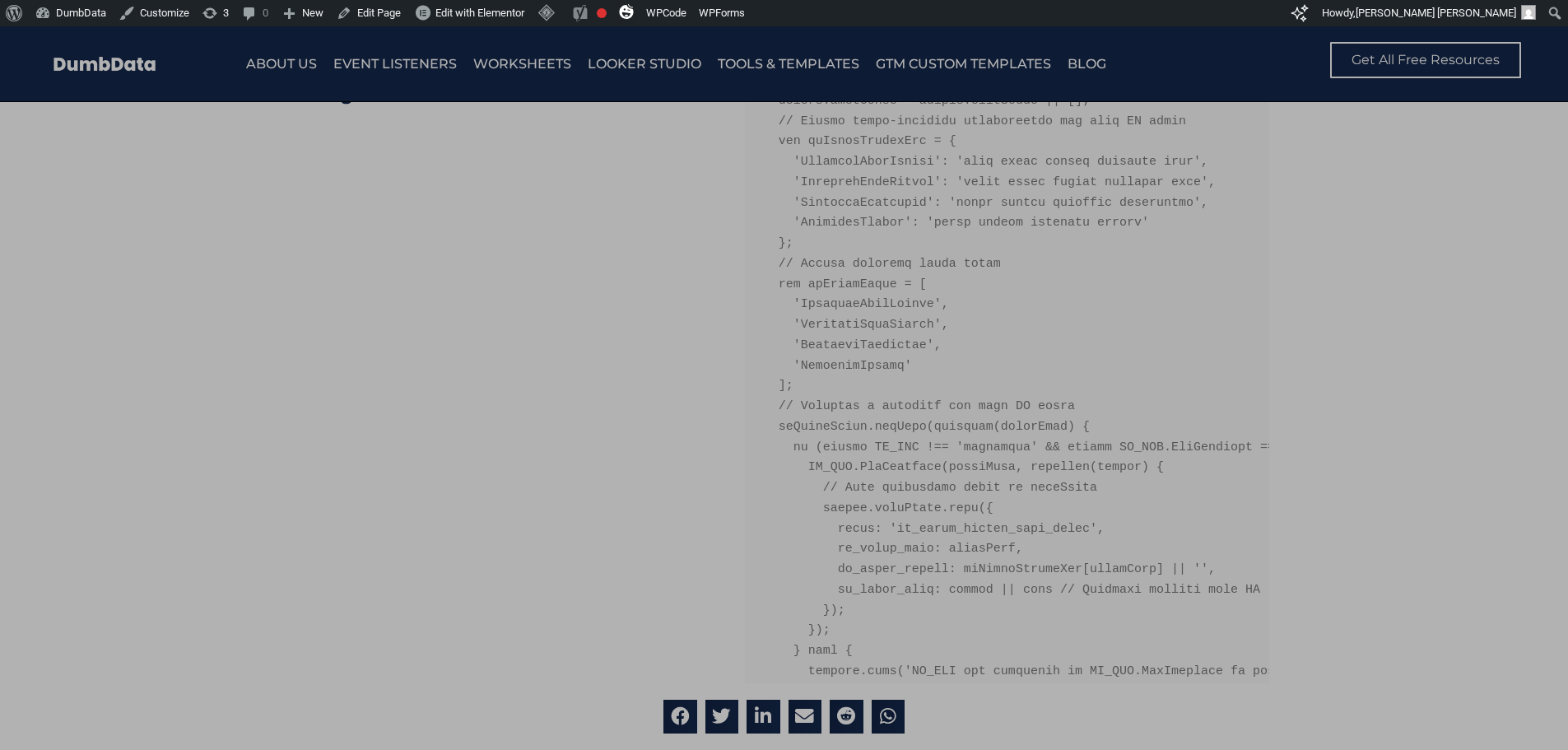
click at [1358, 291] on div "Before you leave, try out these free tools. FREE GA4 AUDIT TOOL & UTM AUDIT TOO…" at bounding box center [784, 388] width 1568 height 724
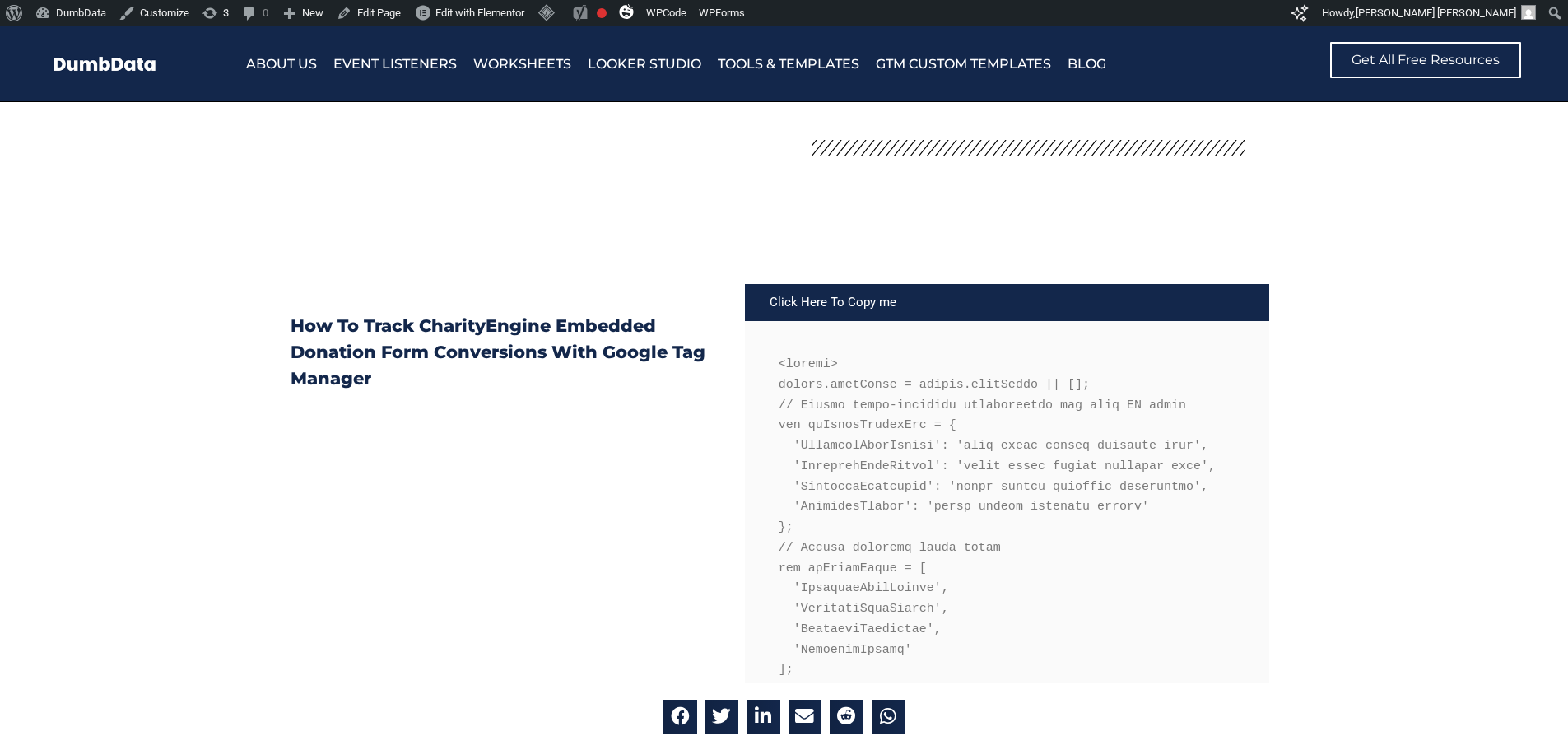
scroll to position [494, 0]
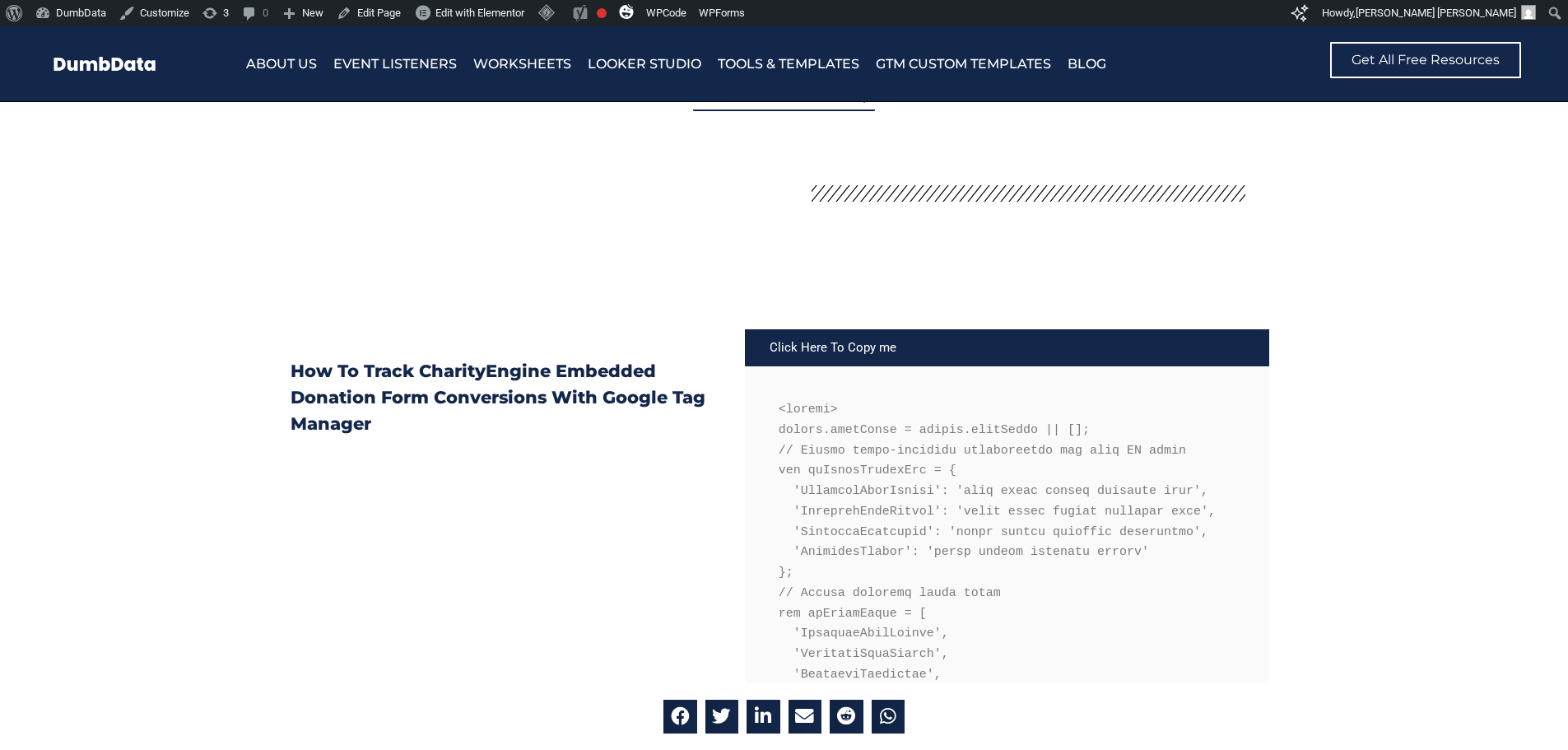
click at [864, 347] on div "Click Here To Copy me" at bounding box center [1008, 348] width 526 height 37
click at [847, 350] on div "Click Here To Copy me" at bounding box center [1008, 348] width 526 height 37
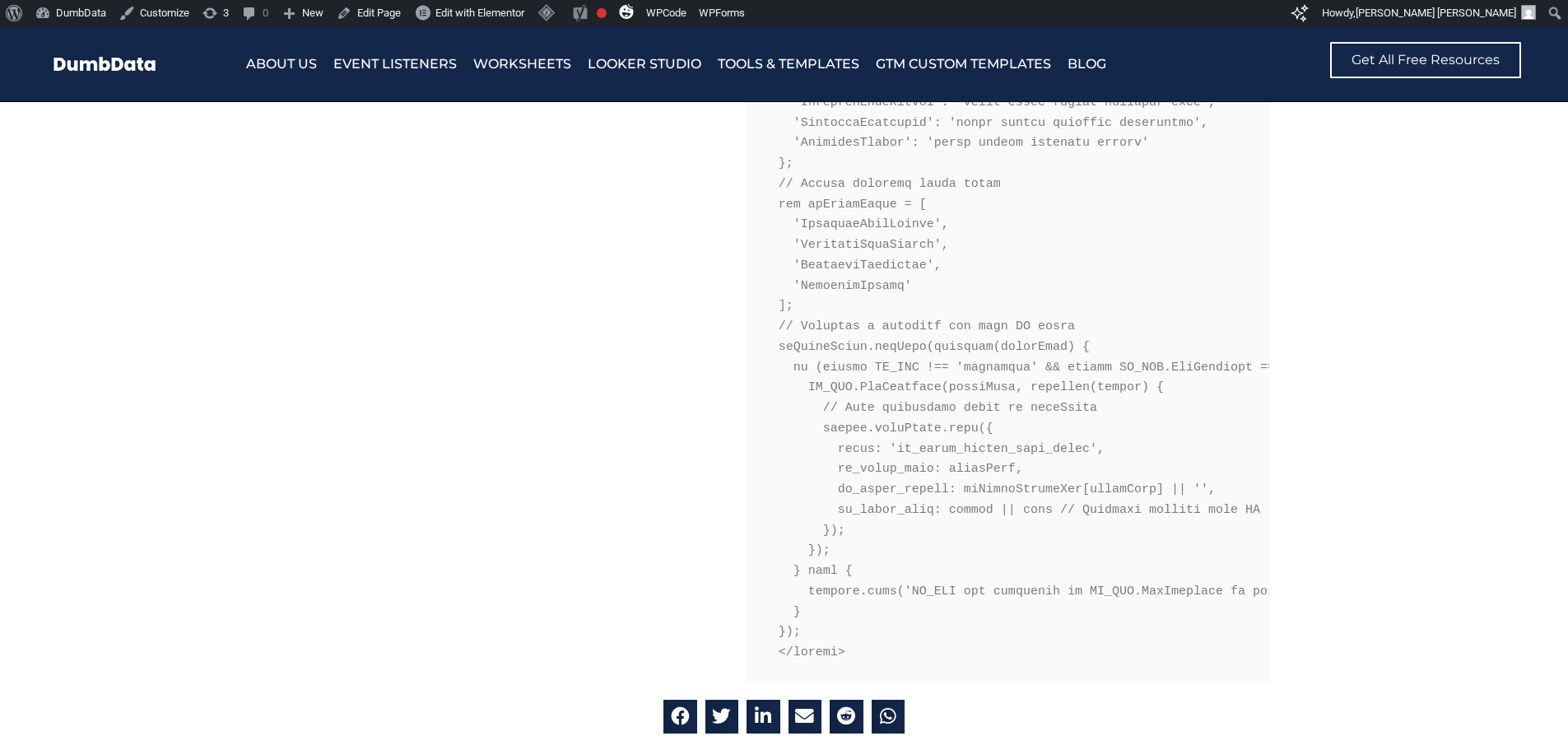
scroll to position [906, 0]
drag, startPoint x: 839, startPoint y: 469, endPoint x: 932, endPoint y: 477, distance: 93.3
click at [932, 477] on pre at bounding box center [1008, 324] width 526 height 740
copy pre "ce_event_name"
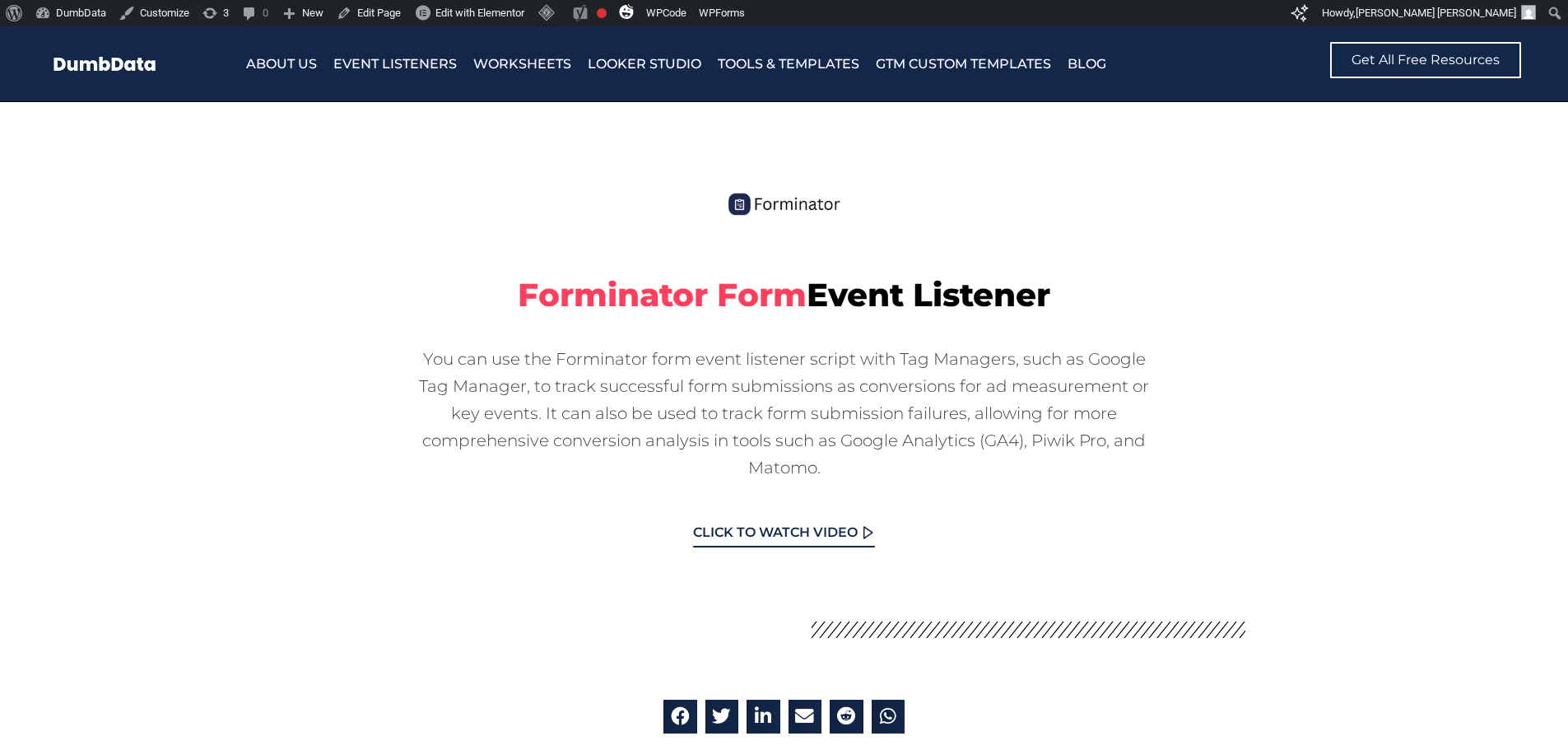
scroll to position [83, 0]
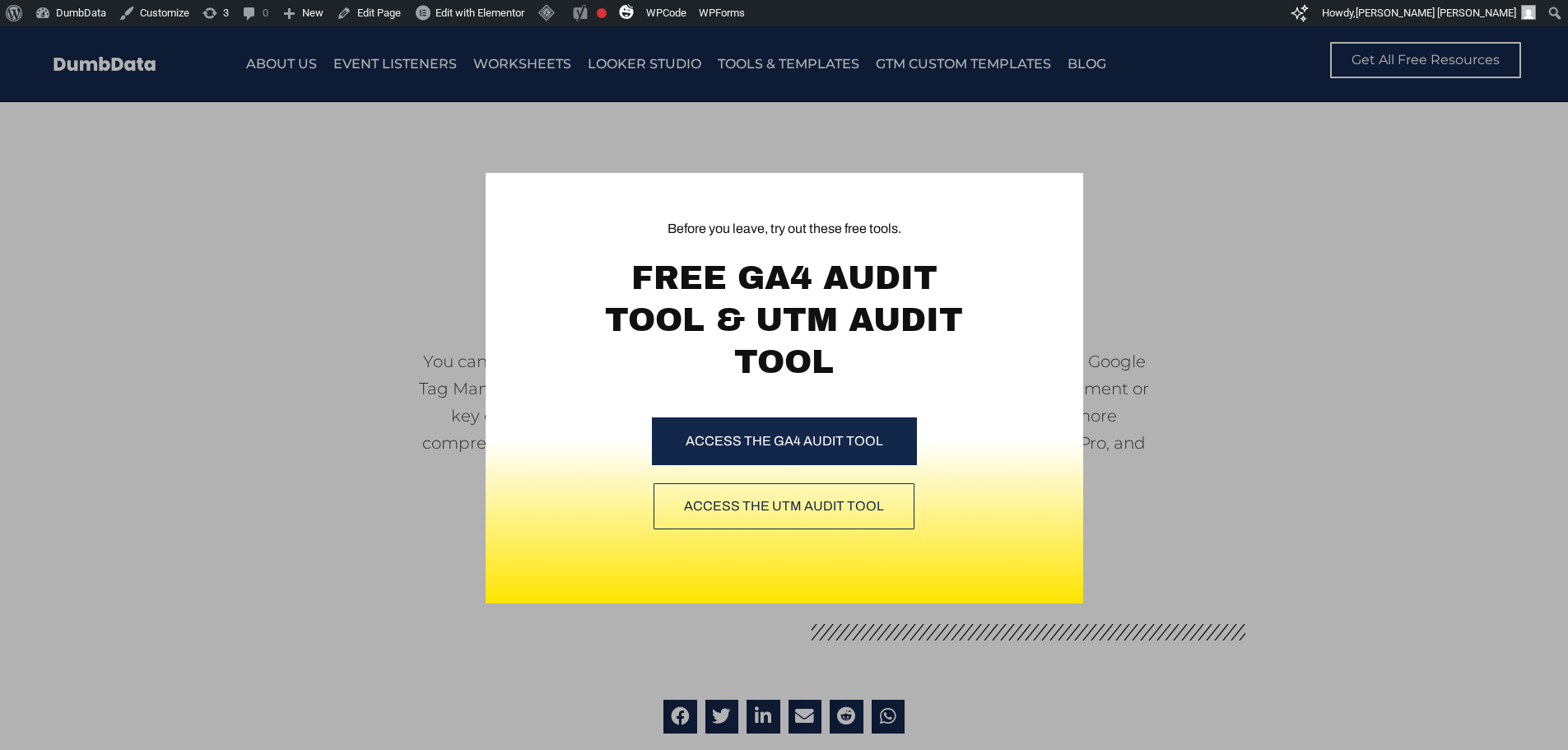
click at [396, 238] on div "Before you leave, try out these free tools. FREE GA4 AUDIT TOOL & UTM AUDIT TOO…" at bounding box center [784, 388] width 1568 height 724
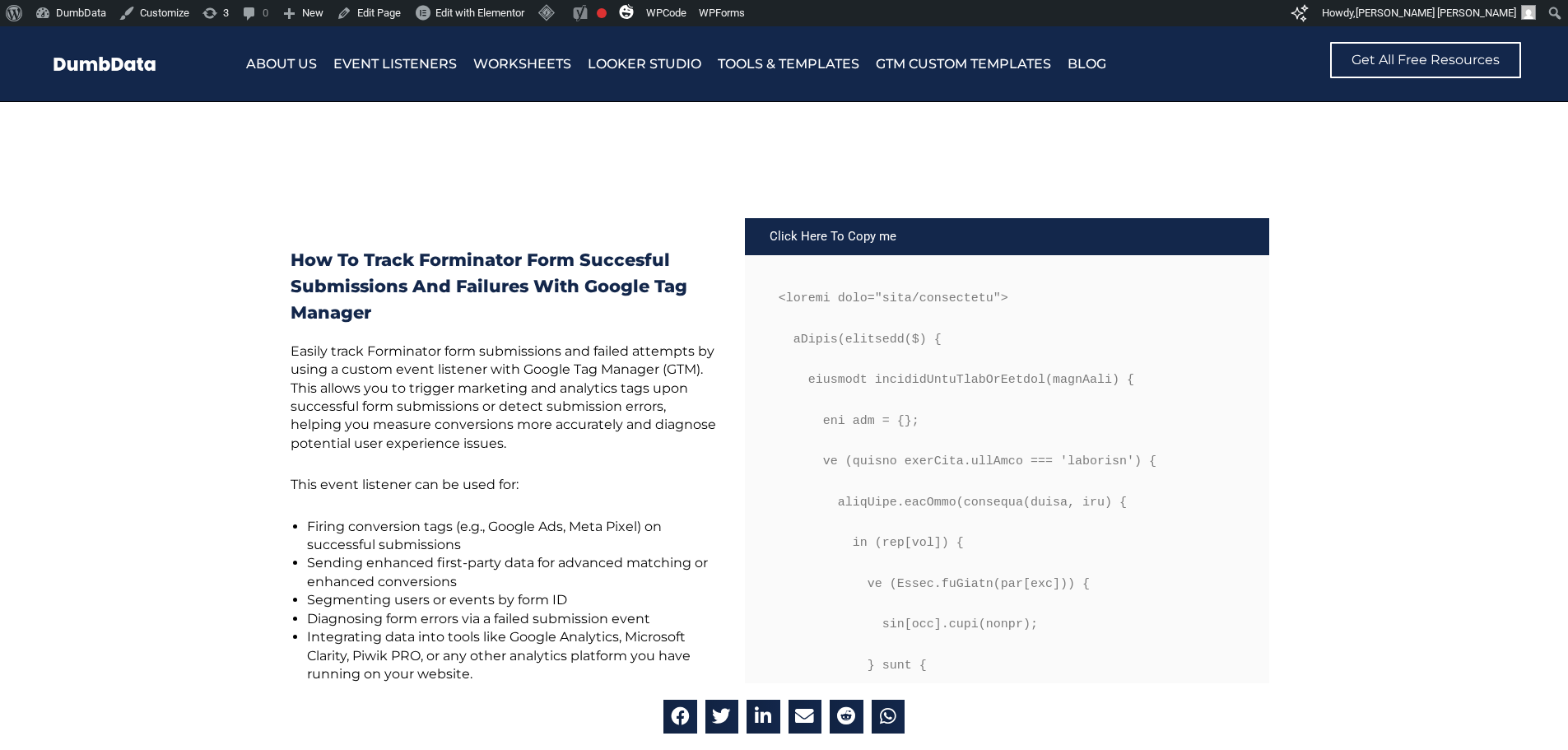
scroll to position [823, 0]
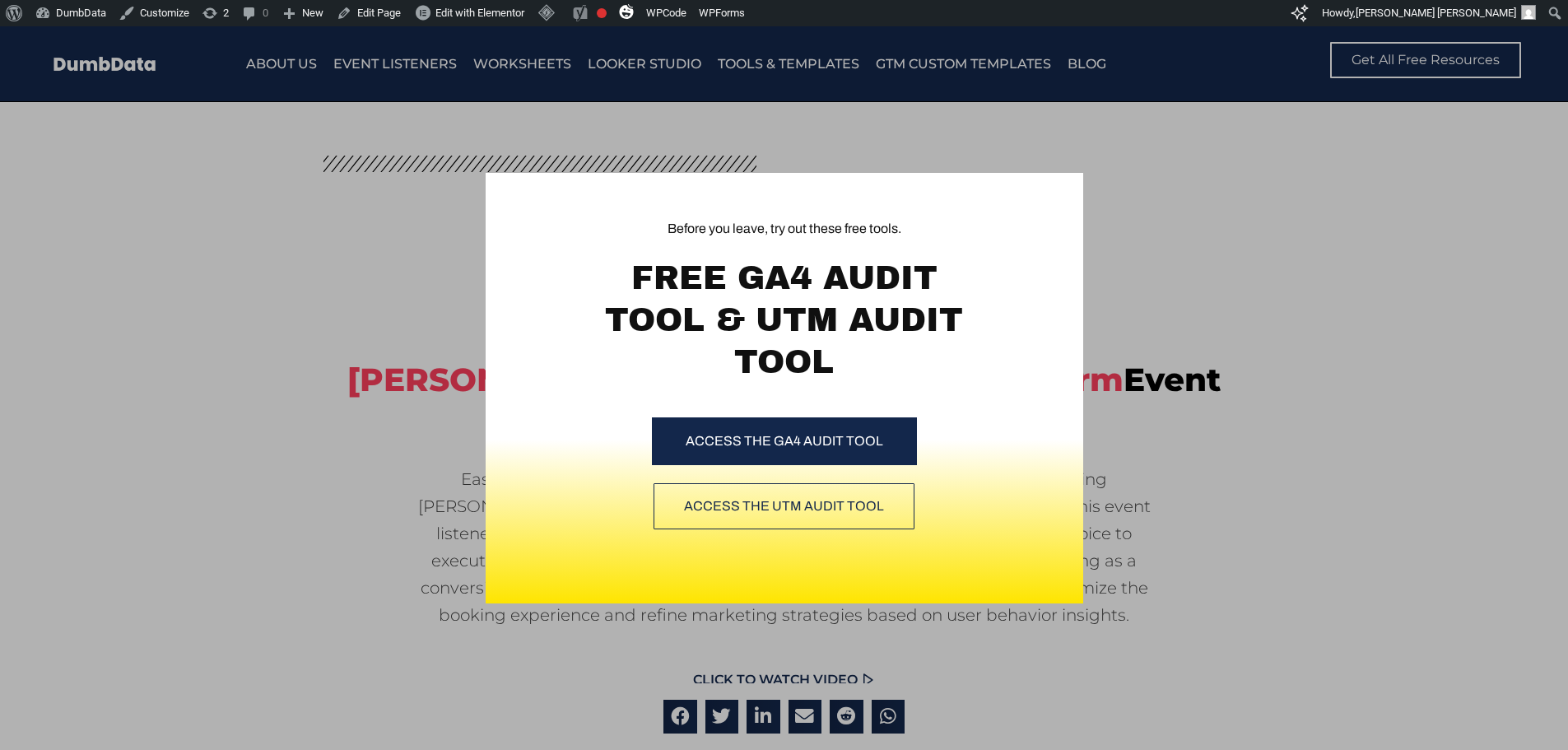
click at [292, 320] on div "Before you leave, try out these free tools. FREE GA4 AUDIT TOOL & UTM AUDIT TOO…" at bounding box center [784, 388] width 1568 height 724
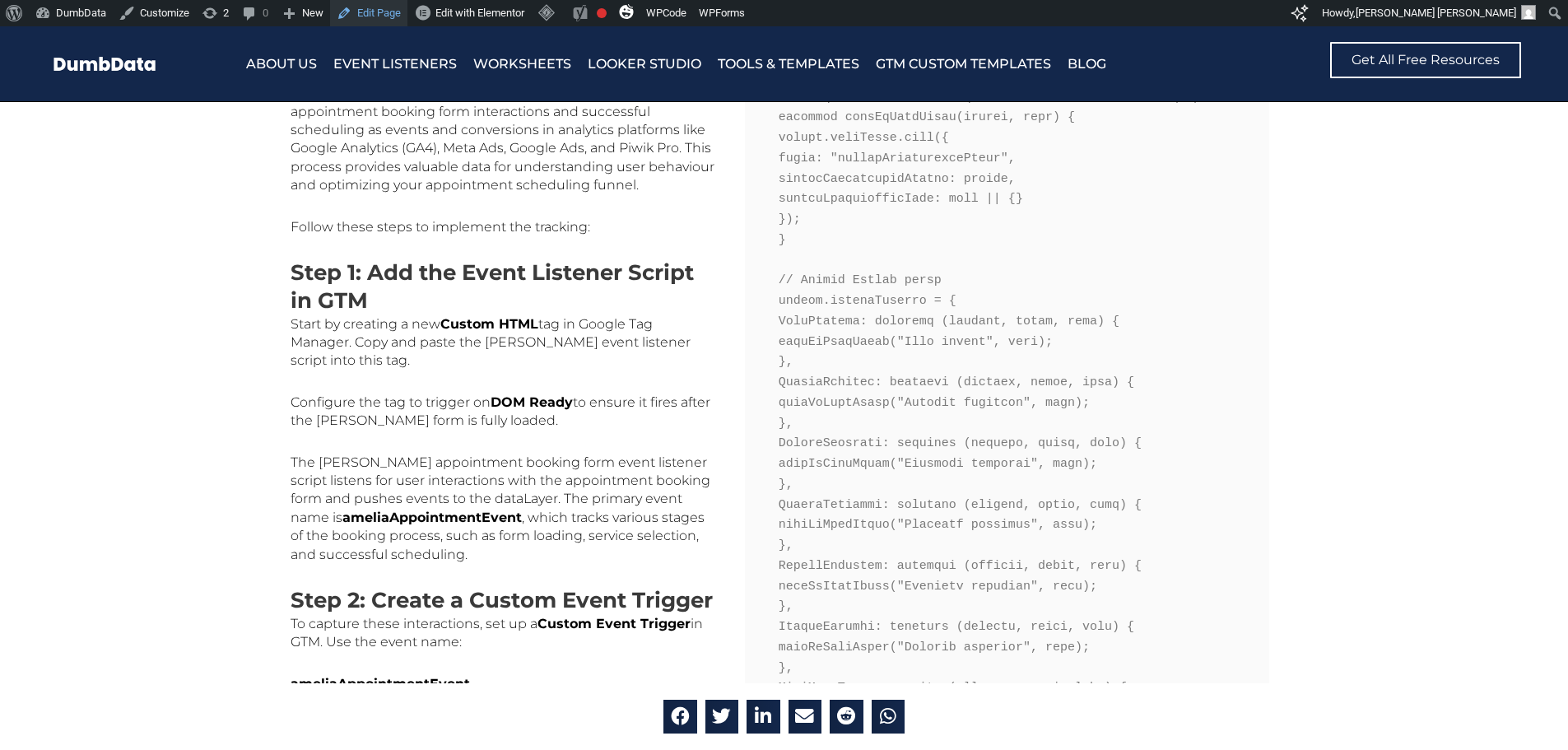
scroll to position [988, 0]
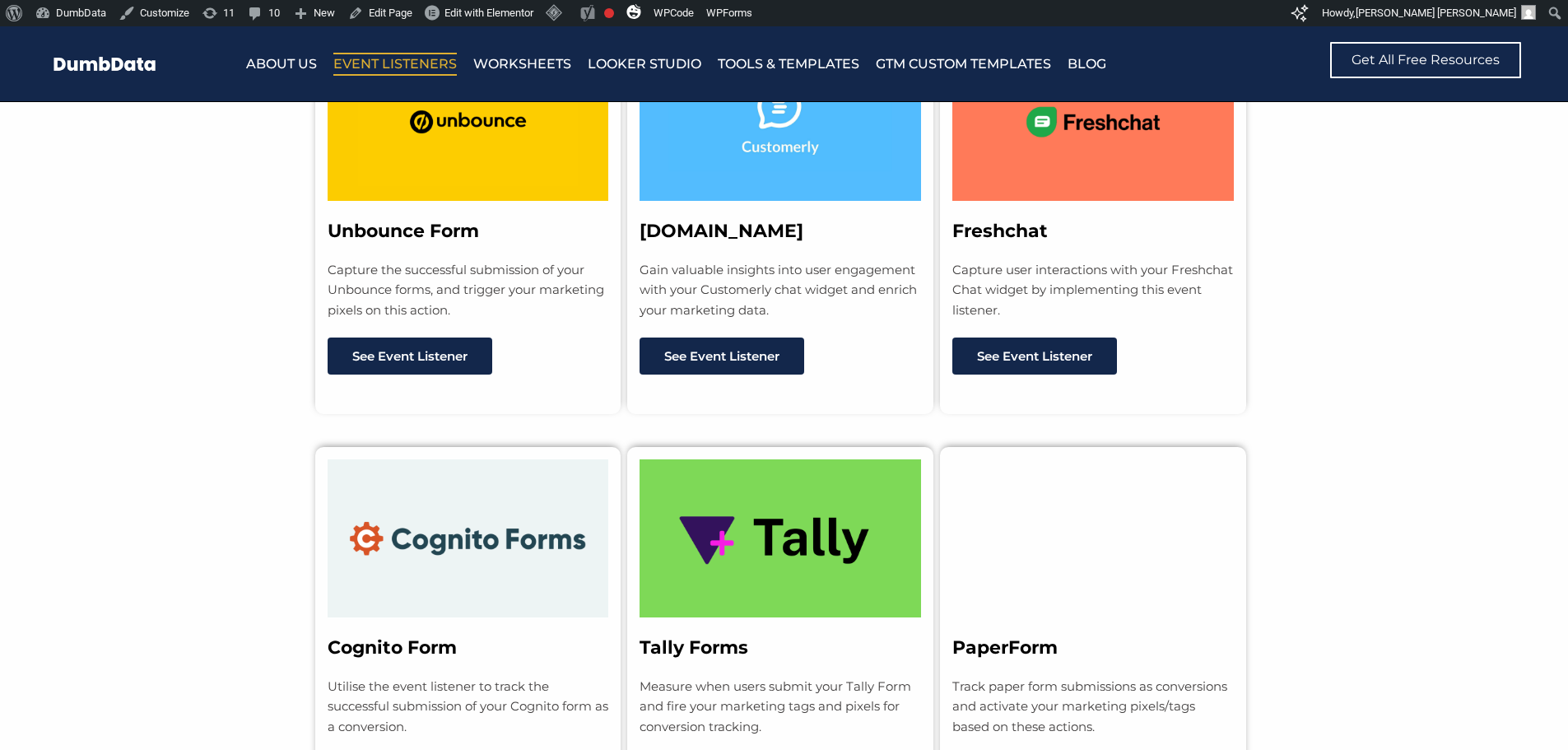
scroll to position [8173, 0]
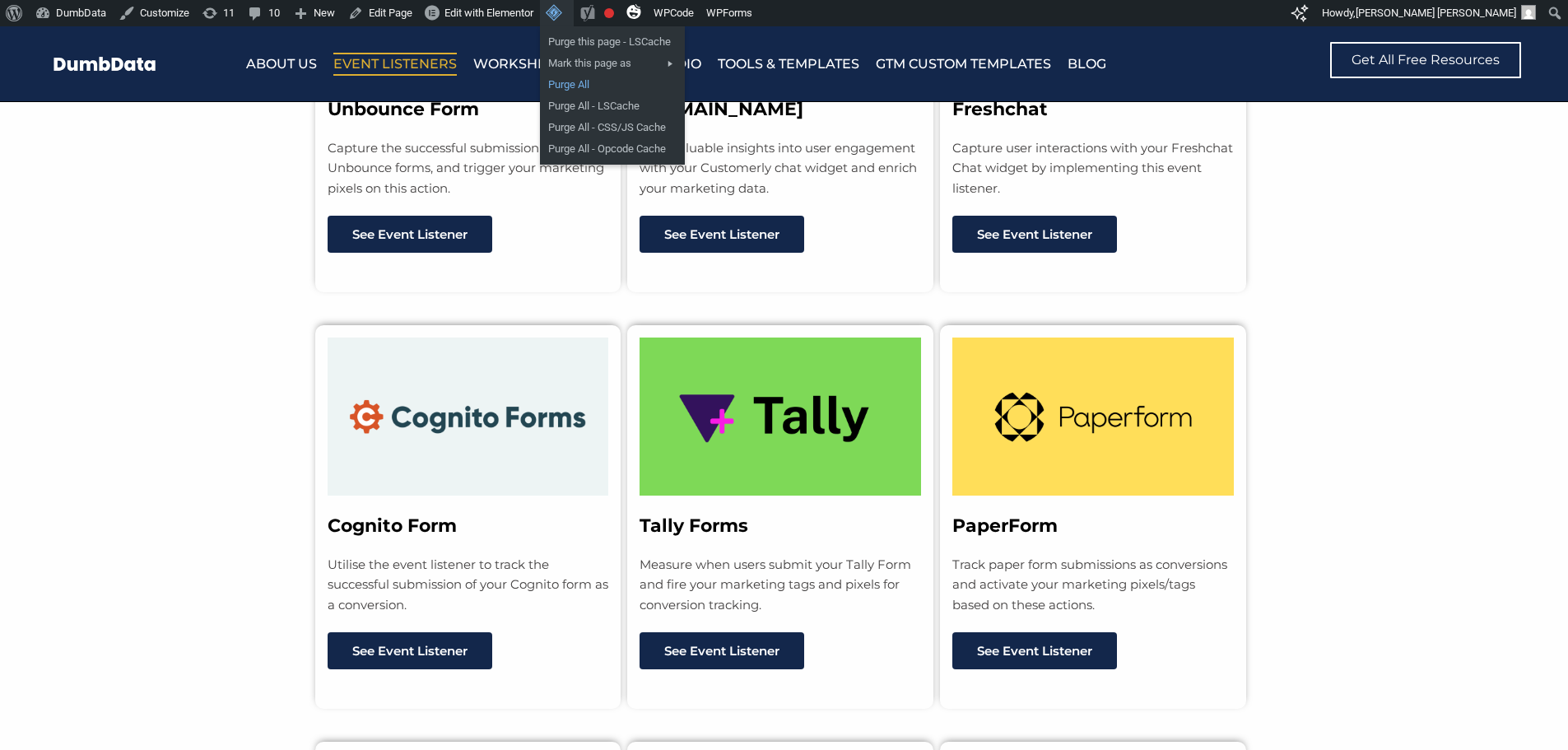
click at [582, 80] on link "Purge All" at bounding box center [612, 85] width 144 height 21
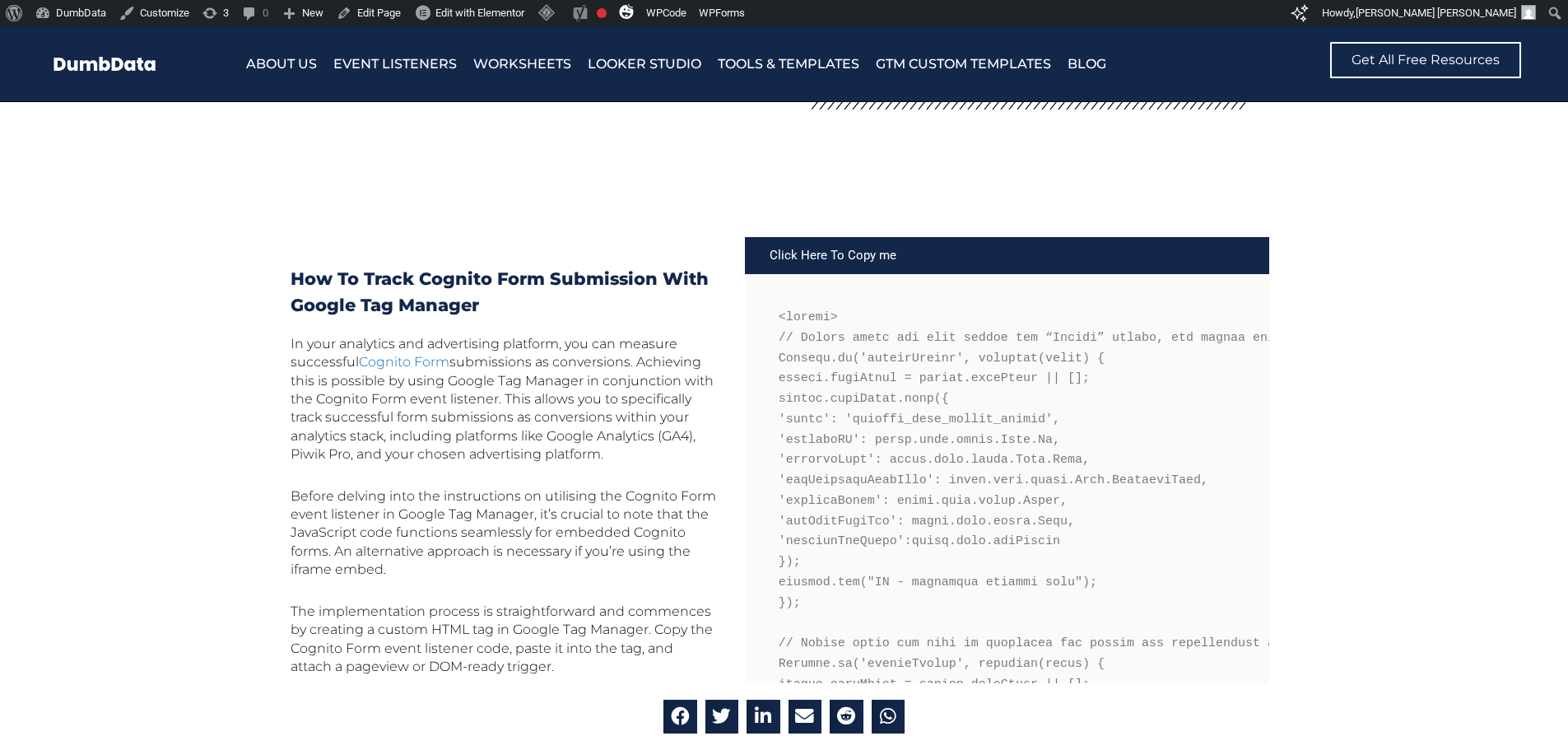
scroll to position [741, 0]
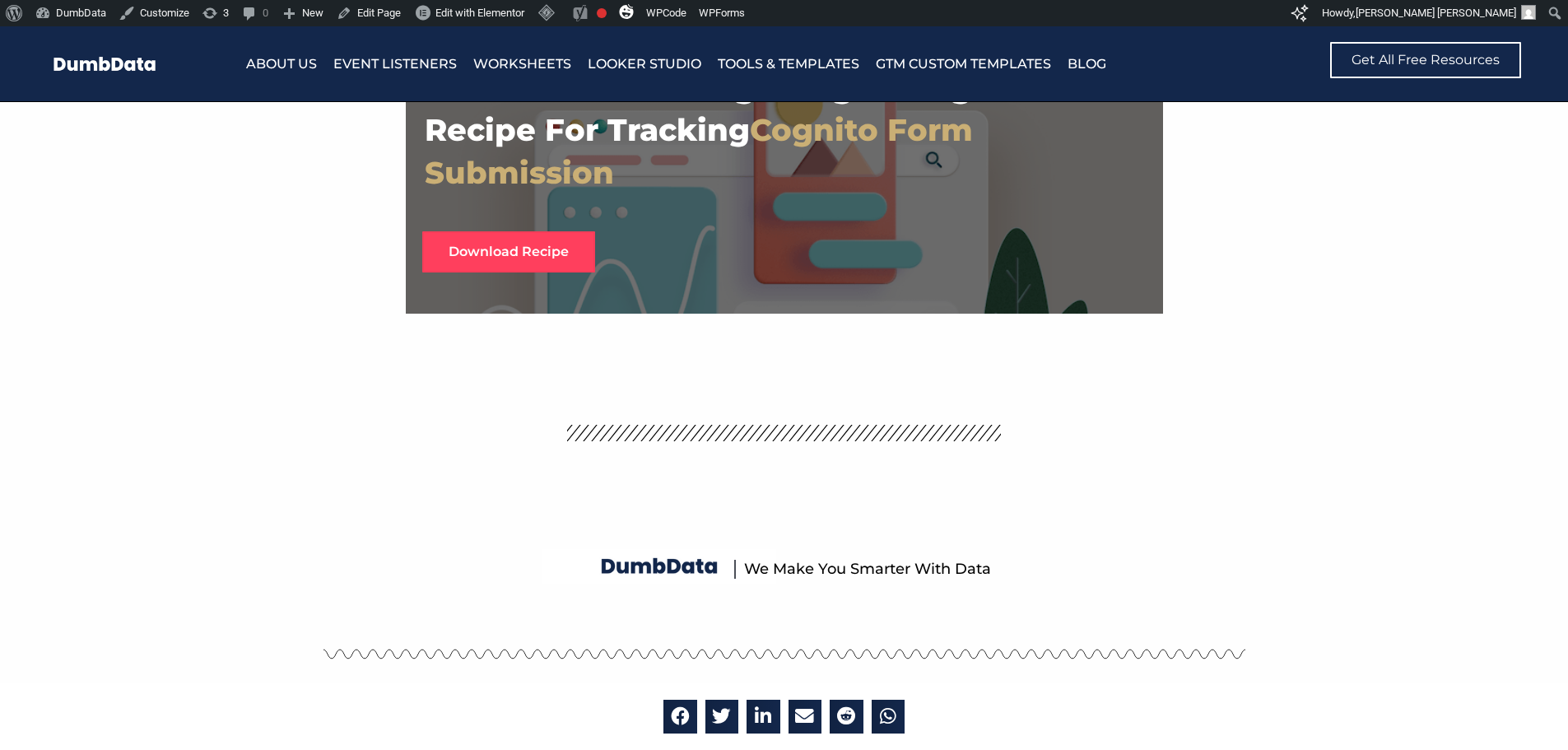
drag, startPoint x: 293, startPoint y: 265, endPoint x: 508, endPoint y: 194, distance: 226.4
click div "Cognito Form Event Listener You can effectively measure and track successful Co…"
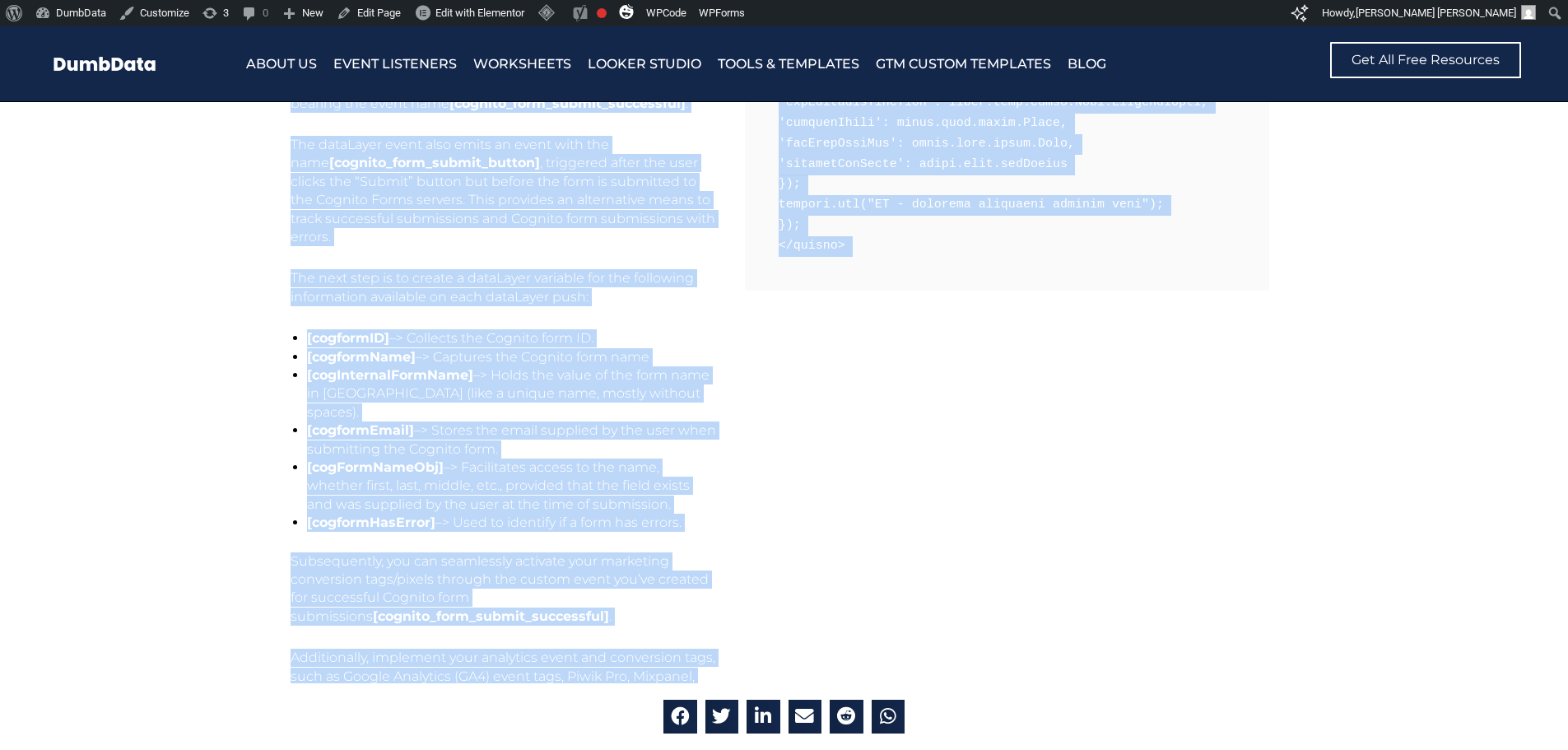
click span "The next step is to create a dataLayer variable for the following information a…"
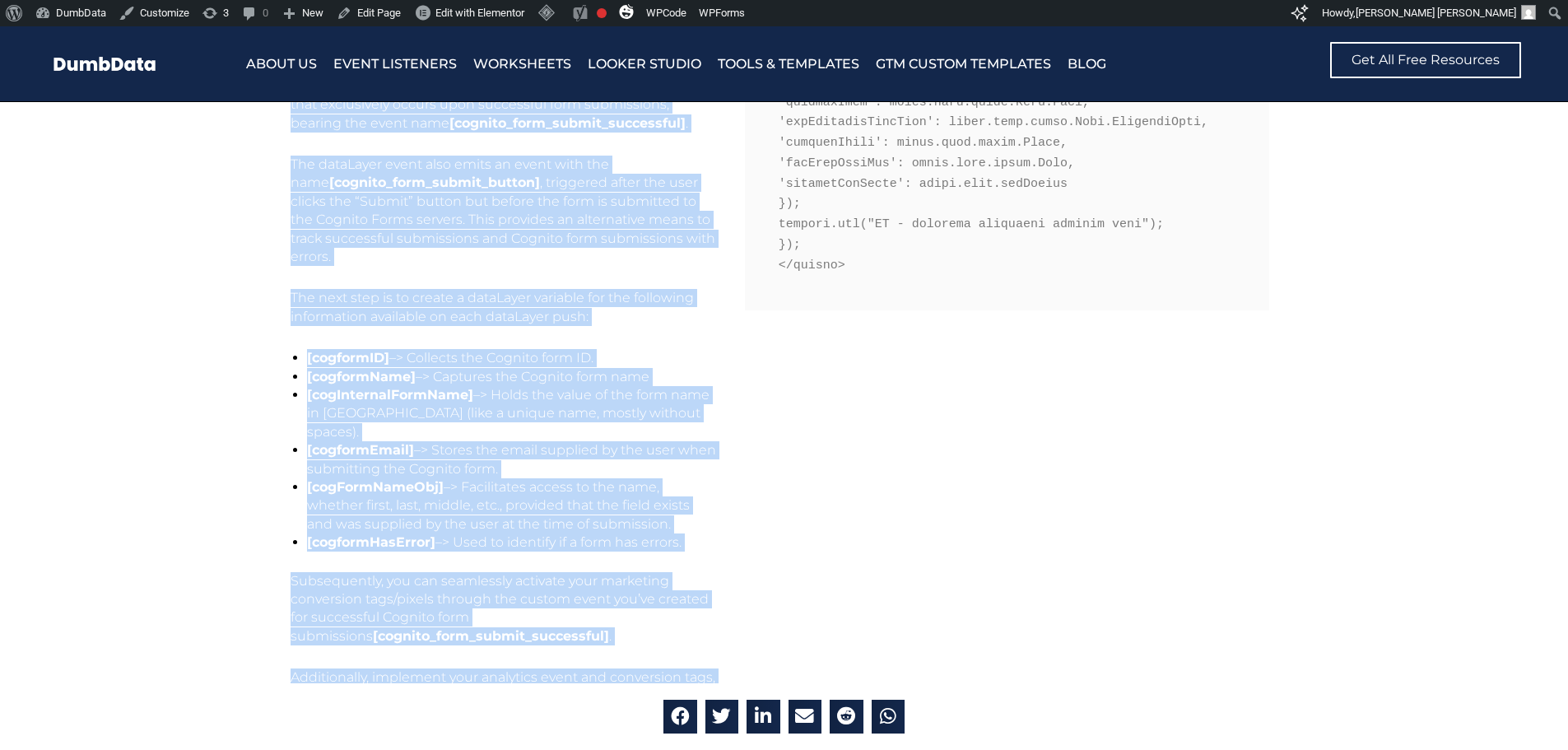
scroll to position [1890, 0]
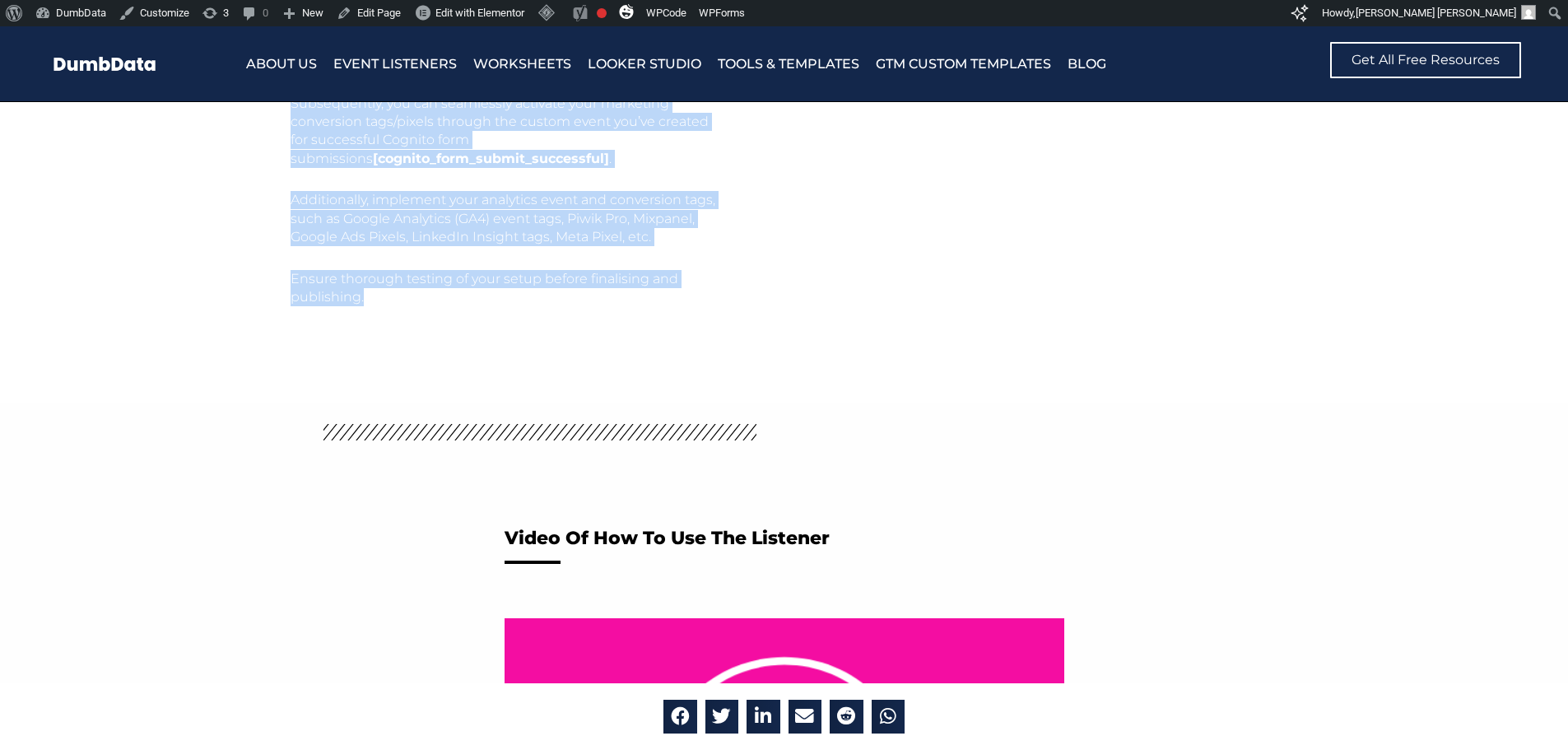
drag, startPoint x: 291, startPoint y: 388, endPoint x: 362, endPoint y: 287, distance: 123.5
click div "How to track Cognito Form Submission with google tag manager In your analytics …"
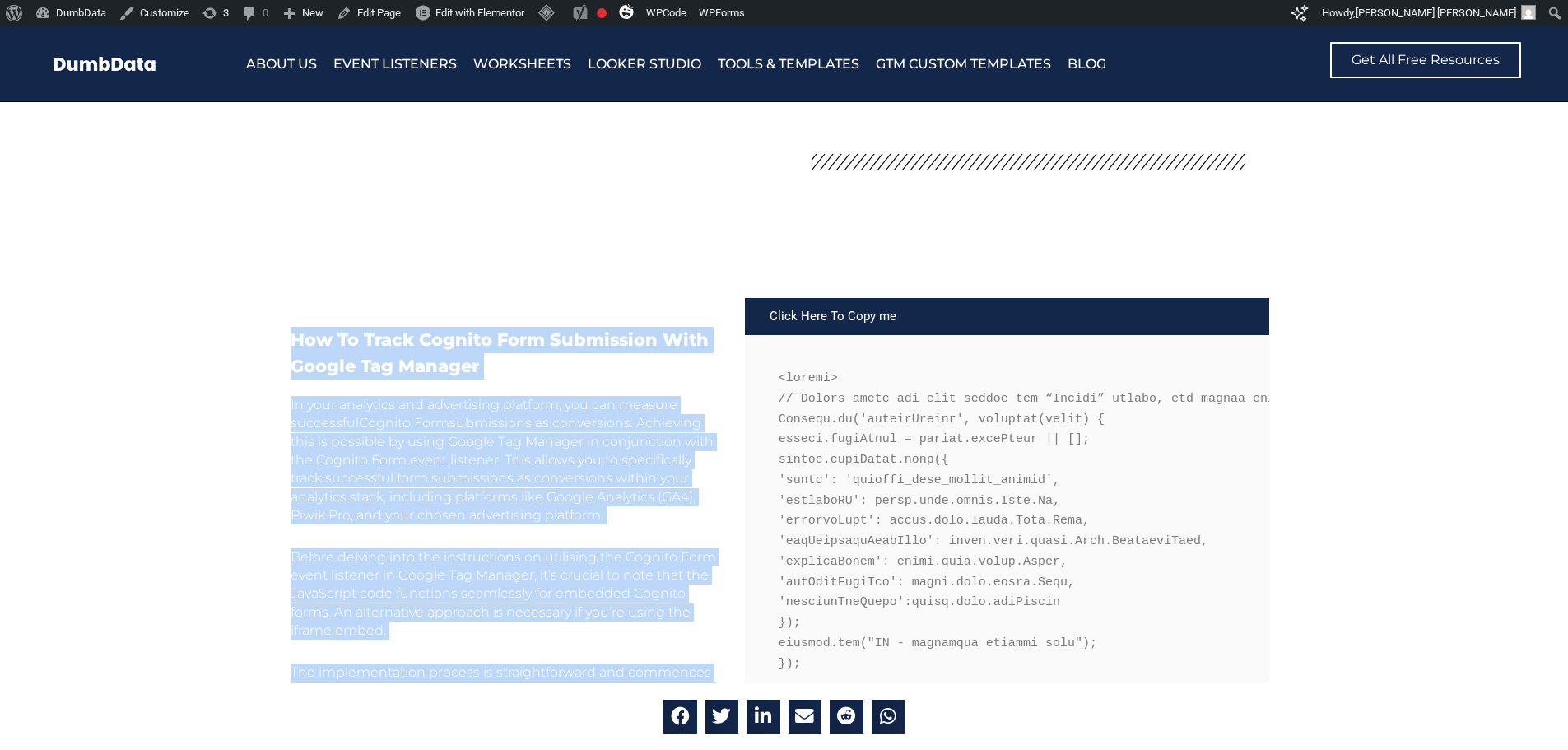
scroll to position [656, 0]
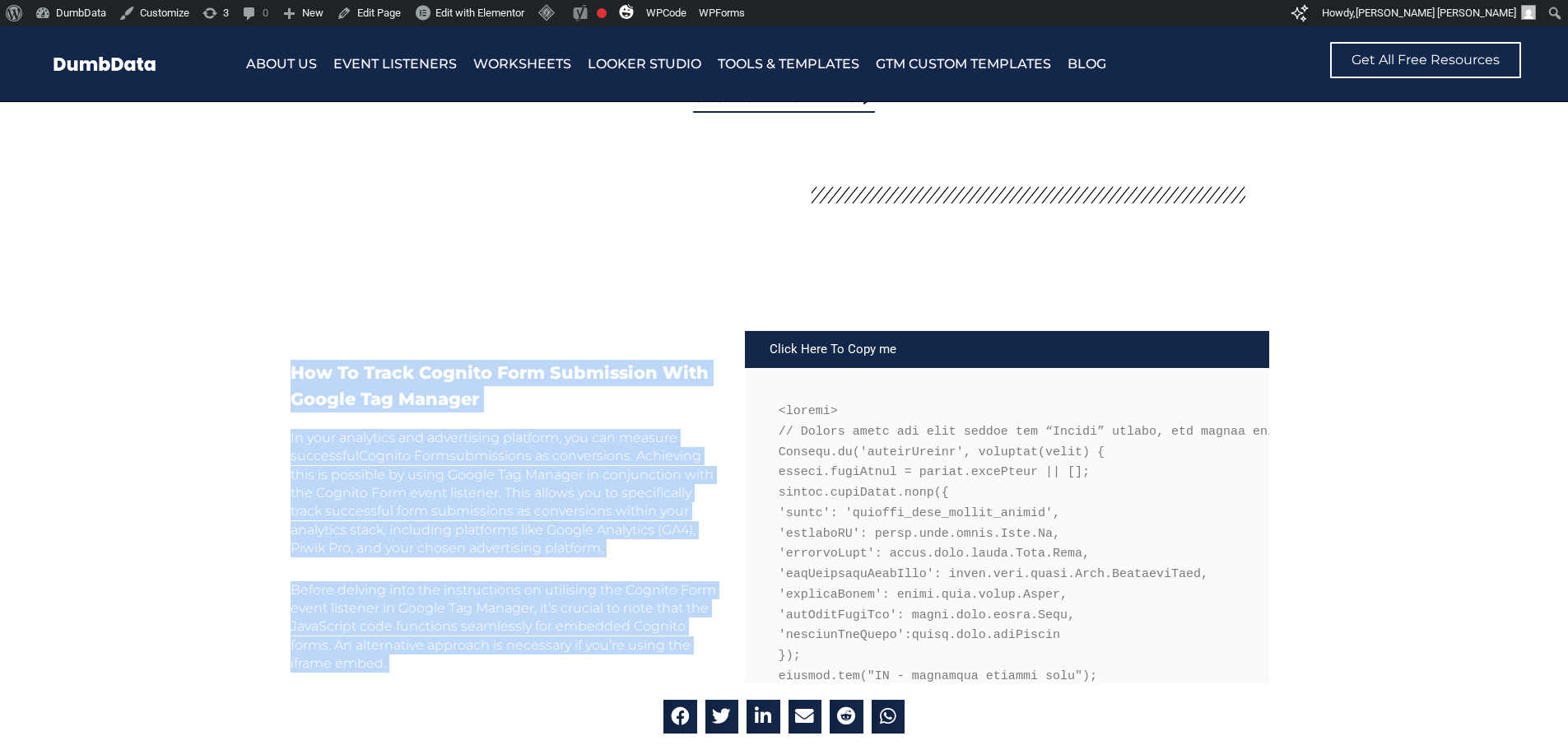
copy div "How to track Cognito Form Submission with google tag manager In your analytics …"
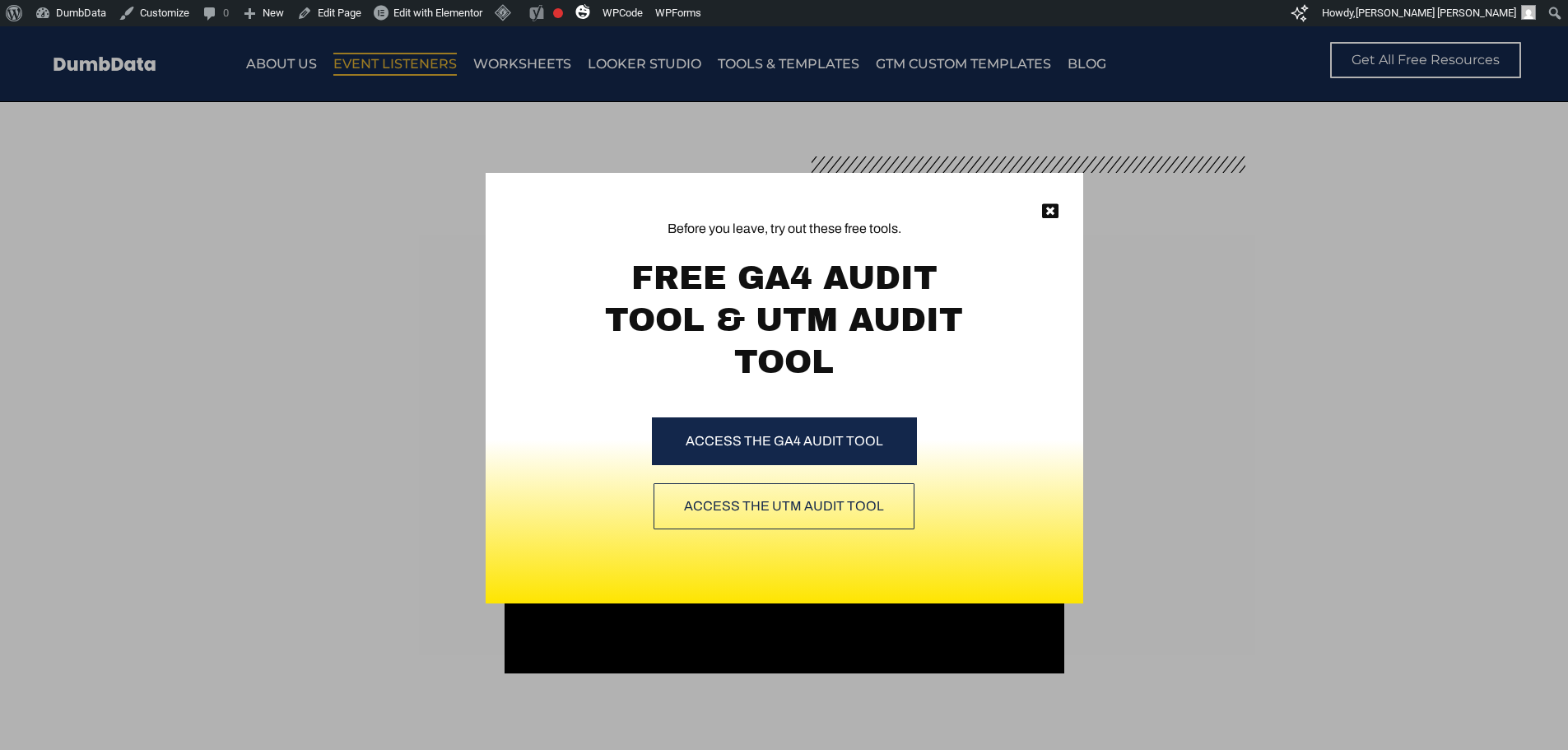
scroll to position [494, 0]
click at [1047, 210] on icon at bounding box center [1050, 211] width 16 height 16
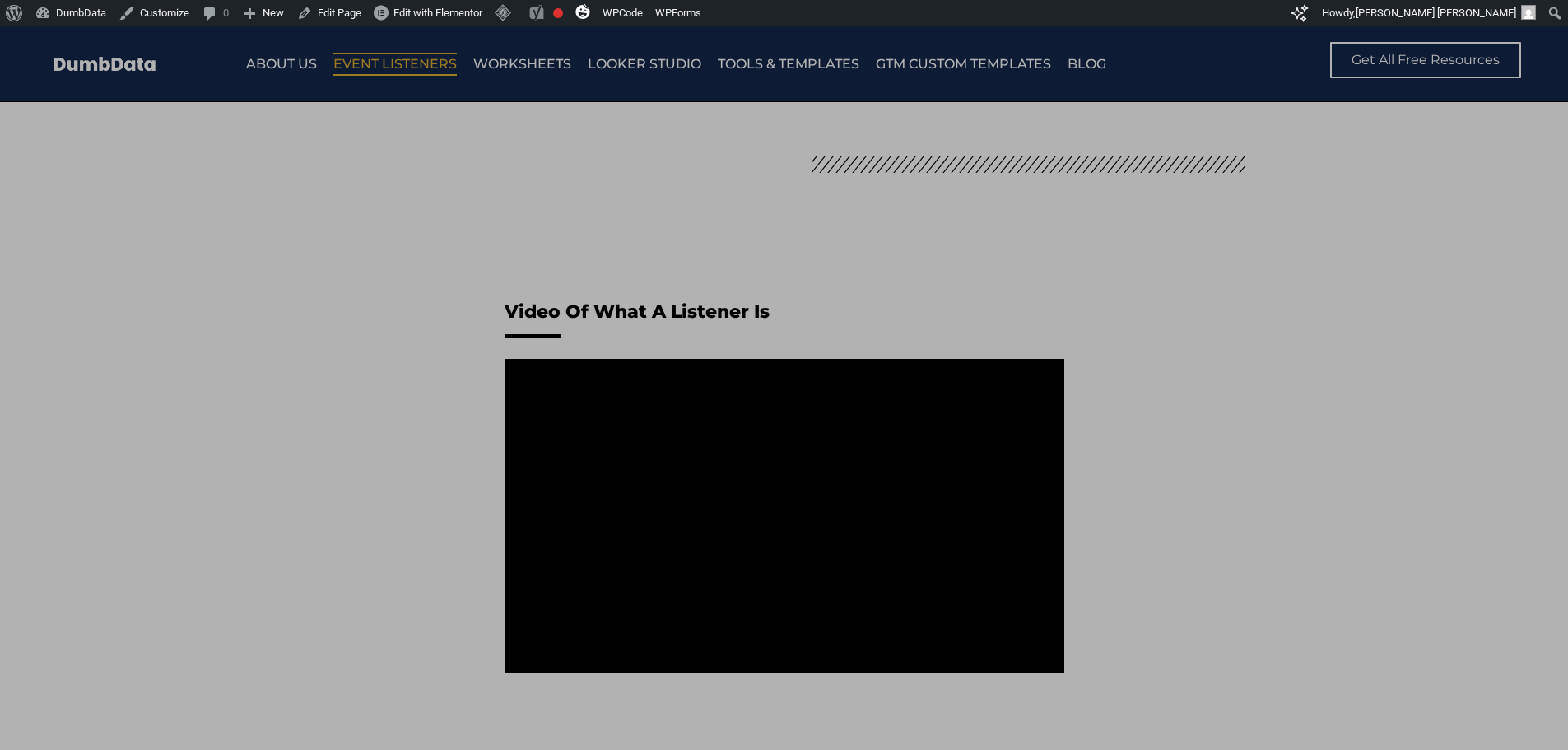
click at [1042, 210] on icon at bounding box center [1050, 211] width 16 height 16
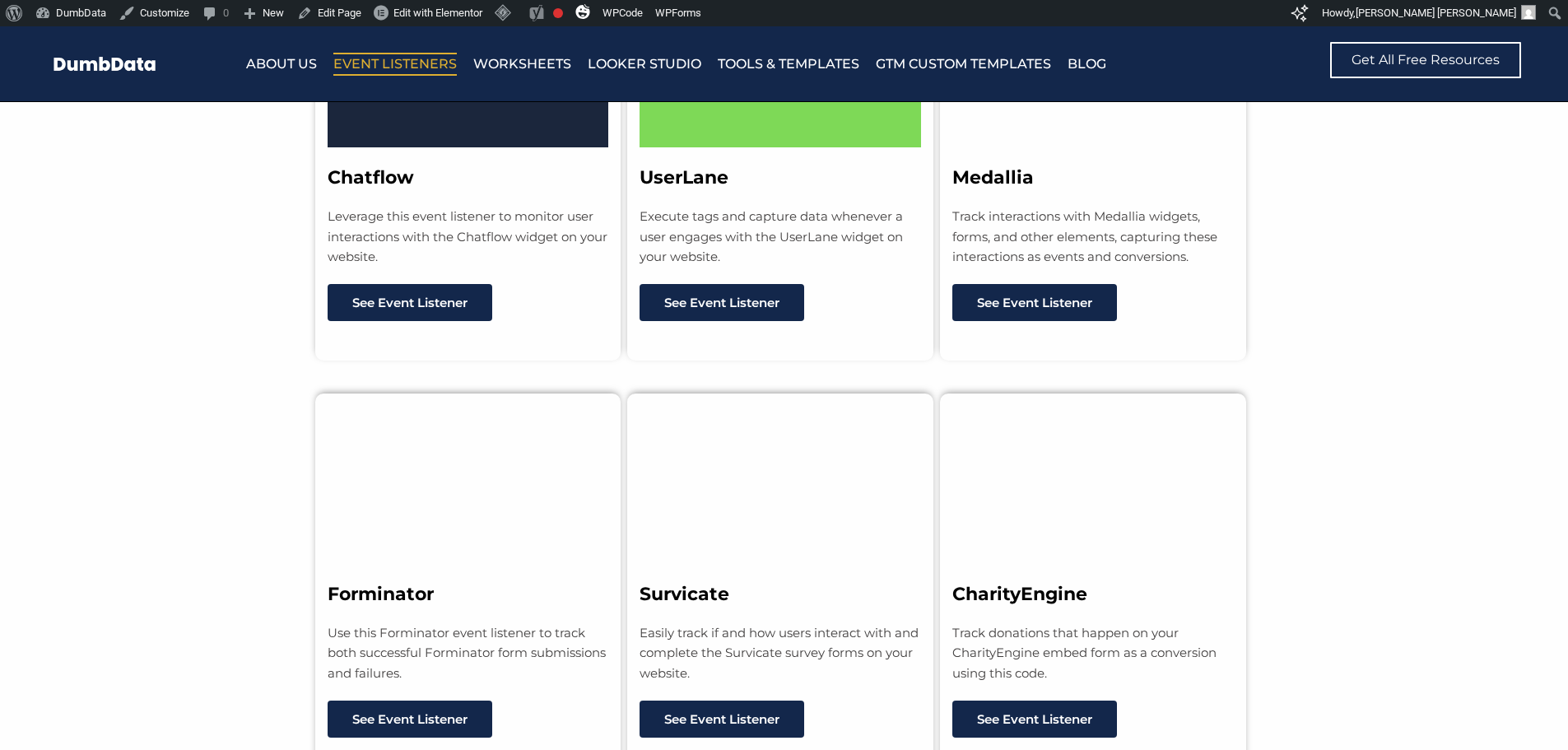
scroll to position [11894, 0]
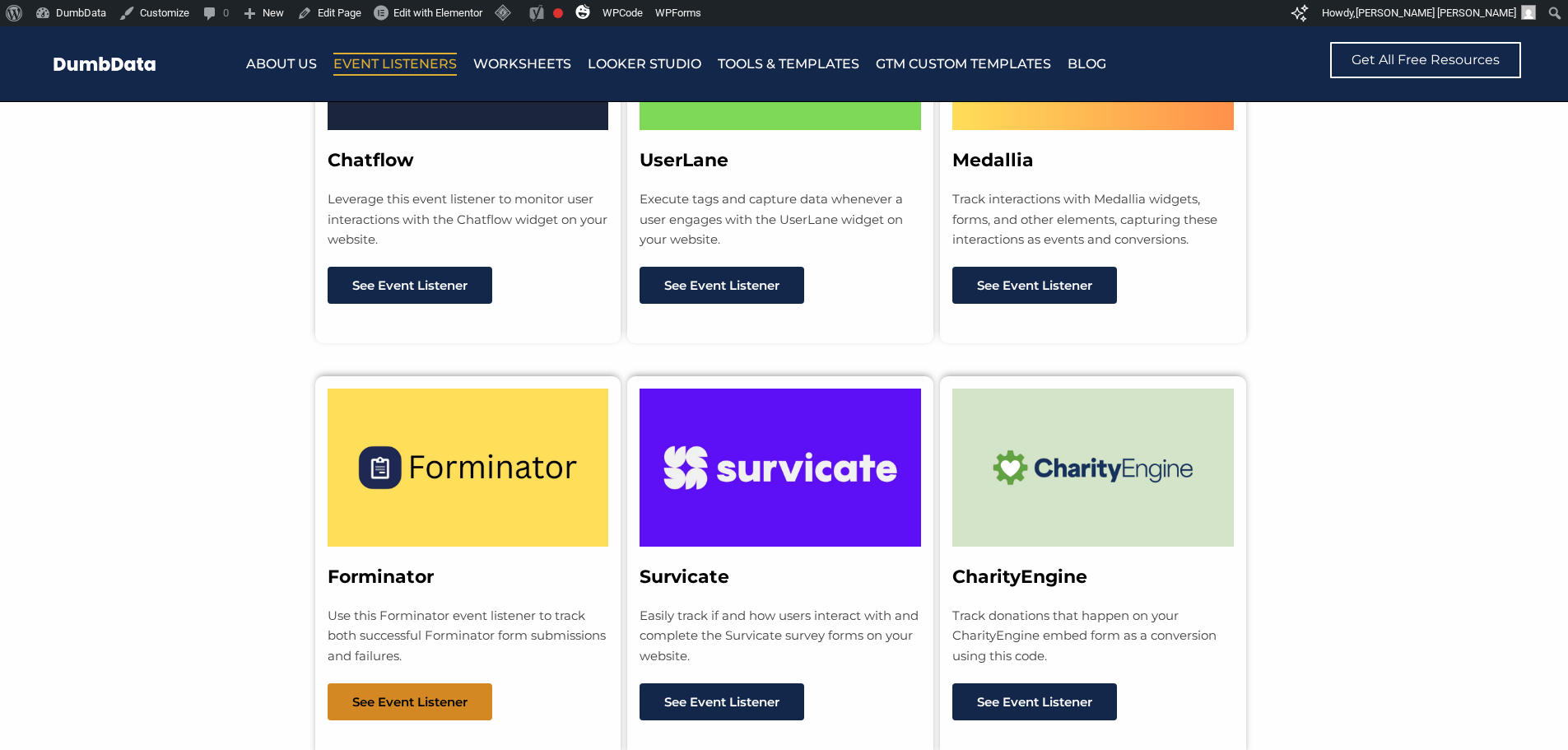
click at [452, 696] on span "See Event Listener" at bounding box center [410, 702] width 116 height 13
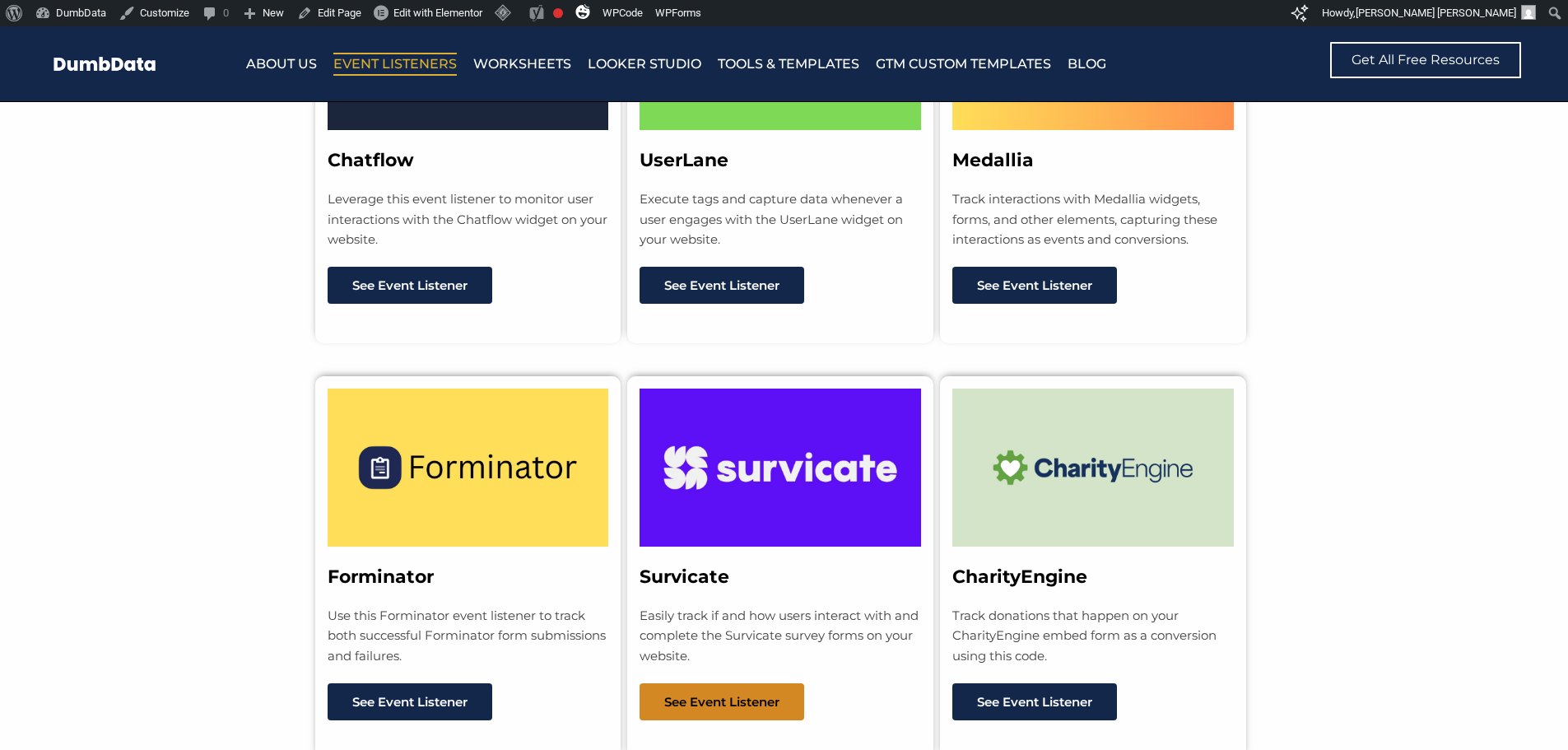
click at [684, 696] on span "See Event Listener" at bounding box center [722, 702] width 116 height 13
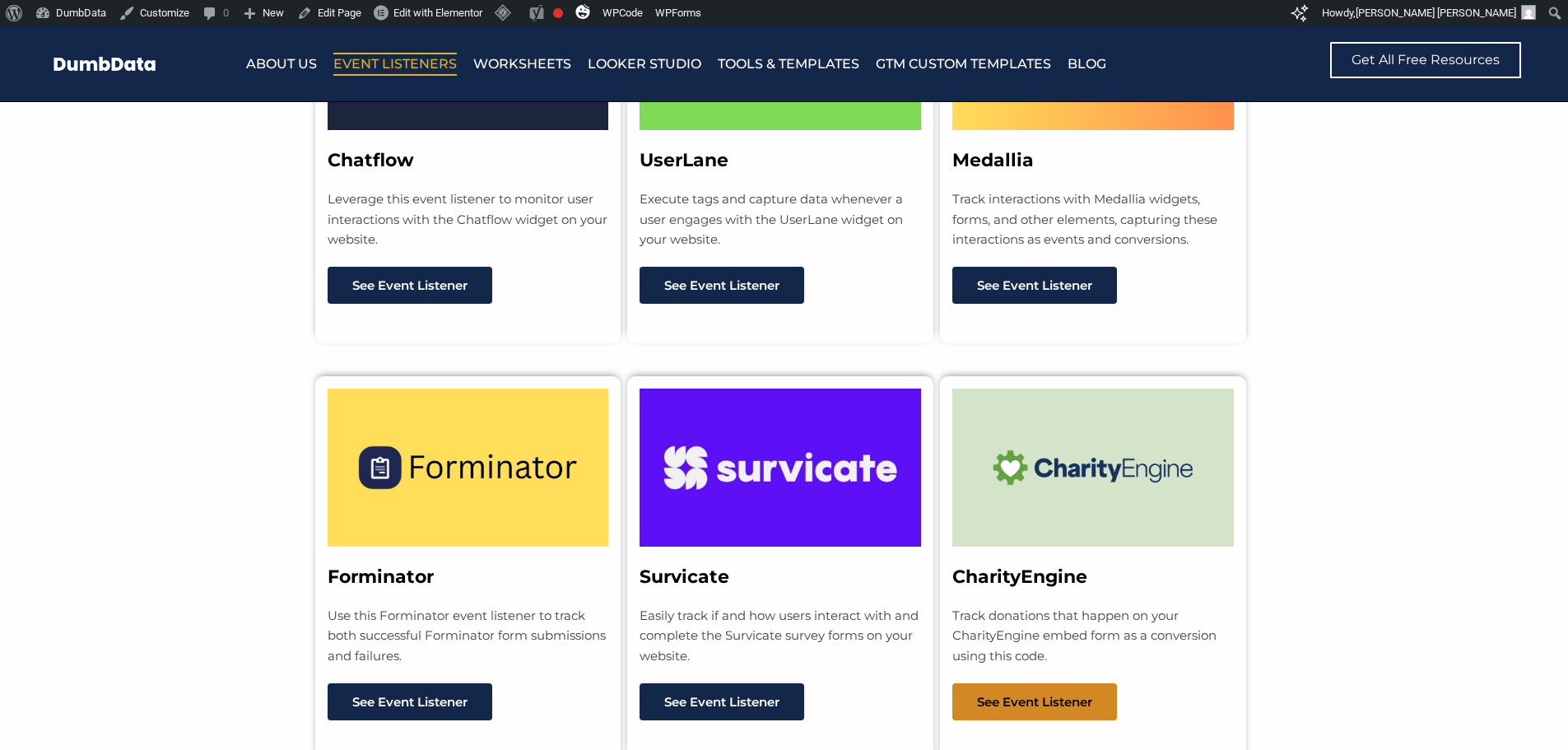
click at [1017, 696] on span "See Event Listener" at bounding box center [1035, 702] width 116 height 13
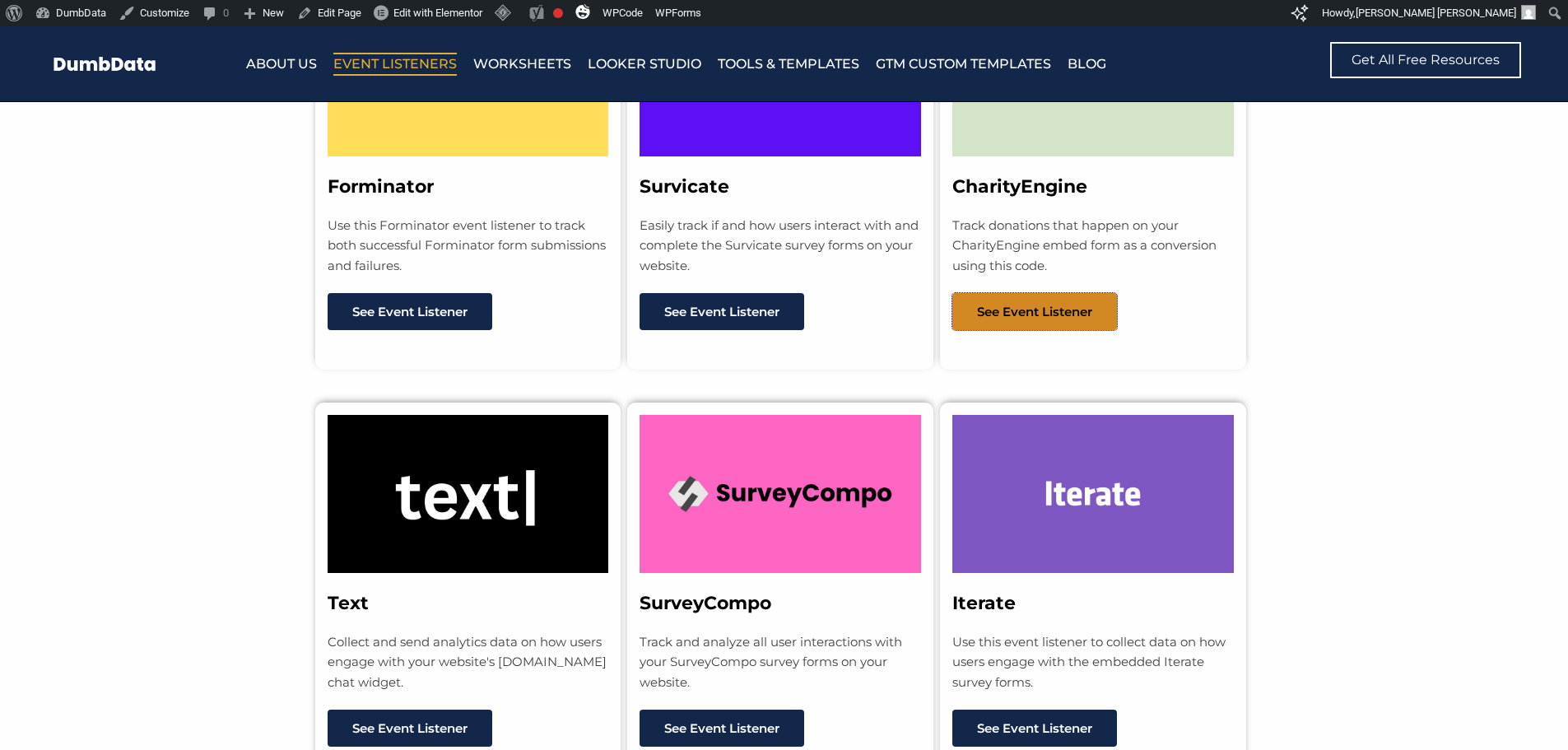
scroll to position [12306, 0]
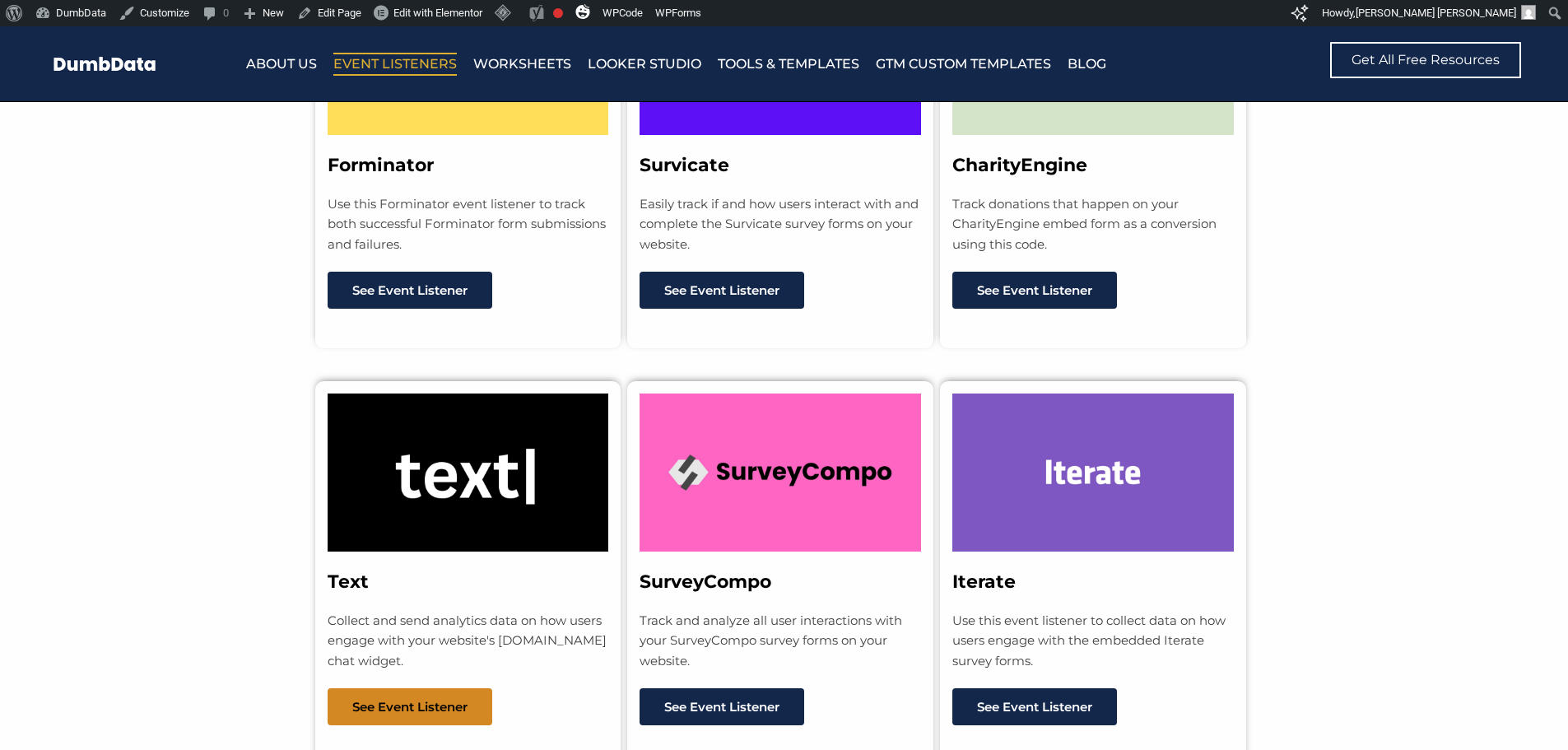
click at [395, 694] on link "See Event Listener" at bounding box center [409, 707] width 165 height 37
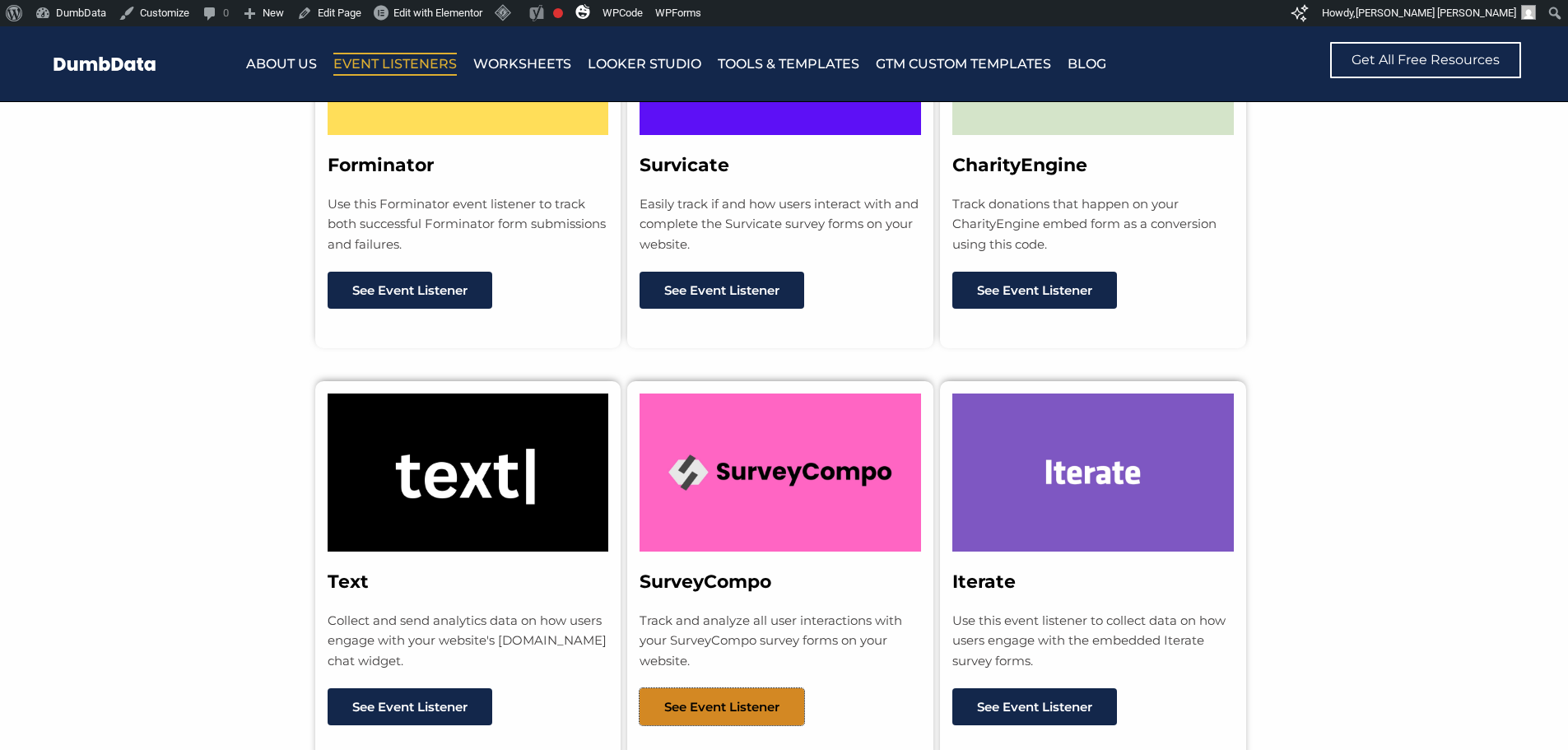
click at [660, 688] on link "See Event Listener" at bounding box center [721, 707] width 165 height 37
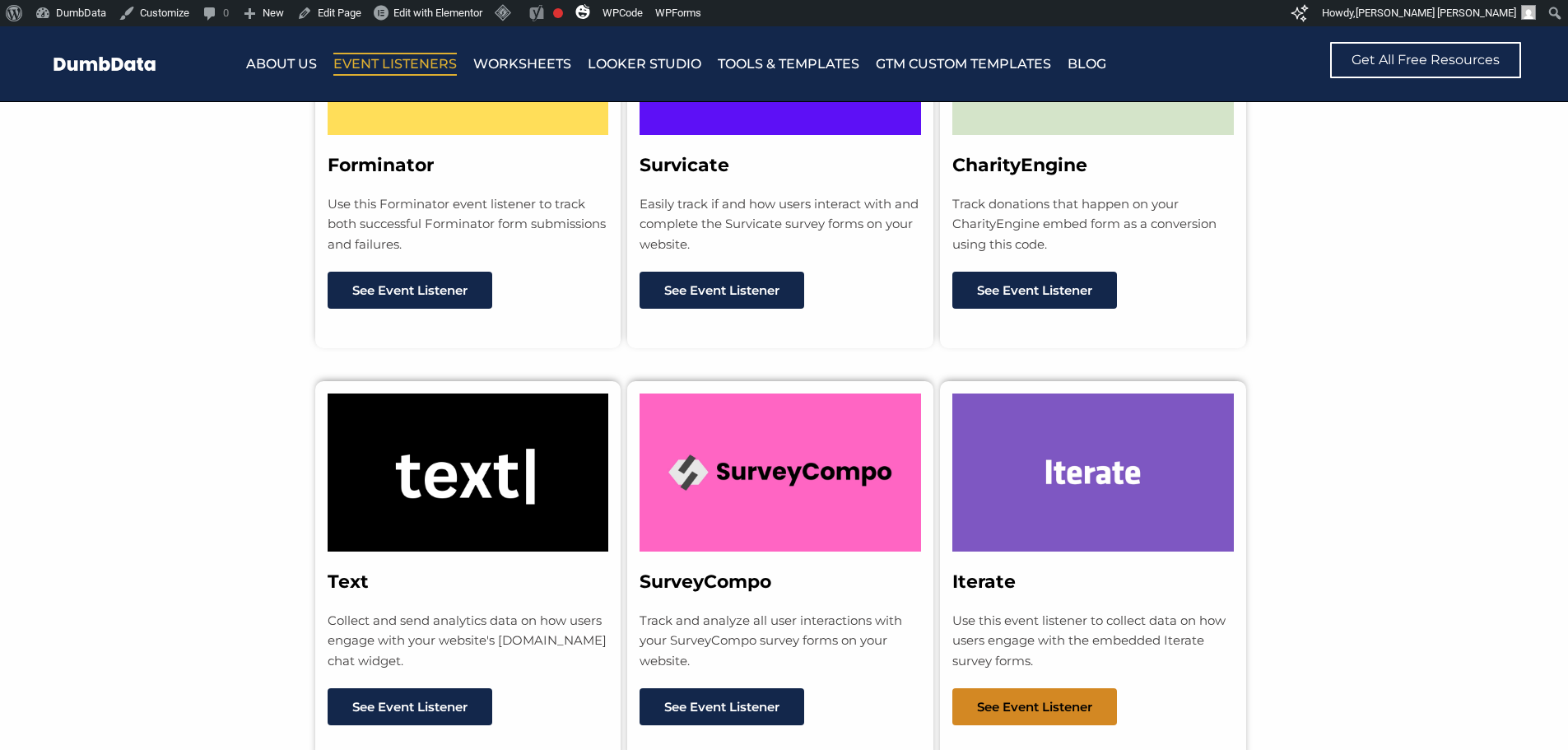
click at [1039, 701] on span "See Event Listener" at bounding box center [1035, 707] width 116 height 13
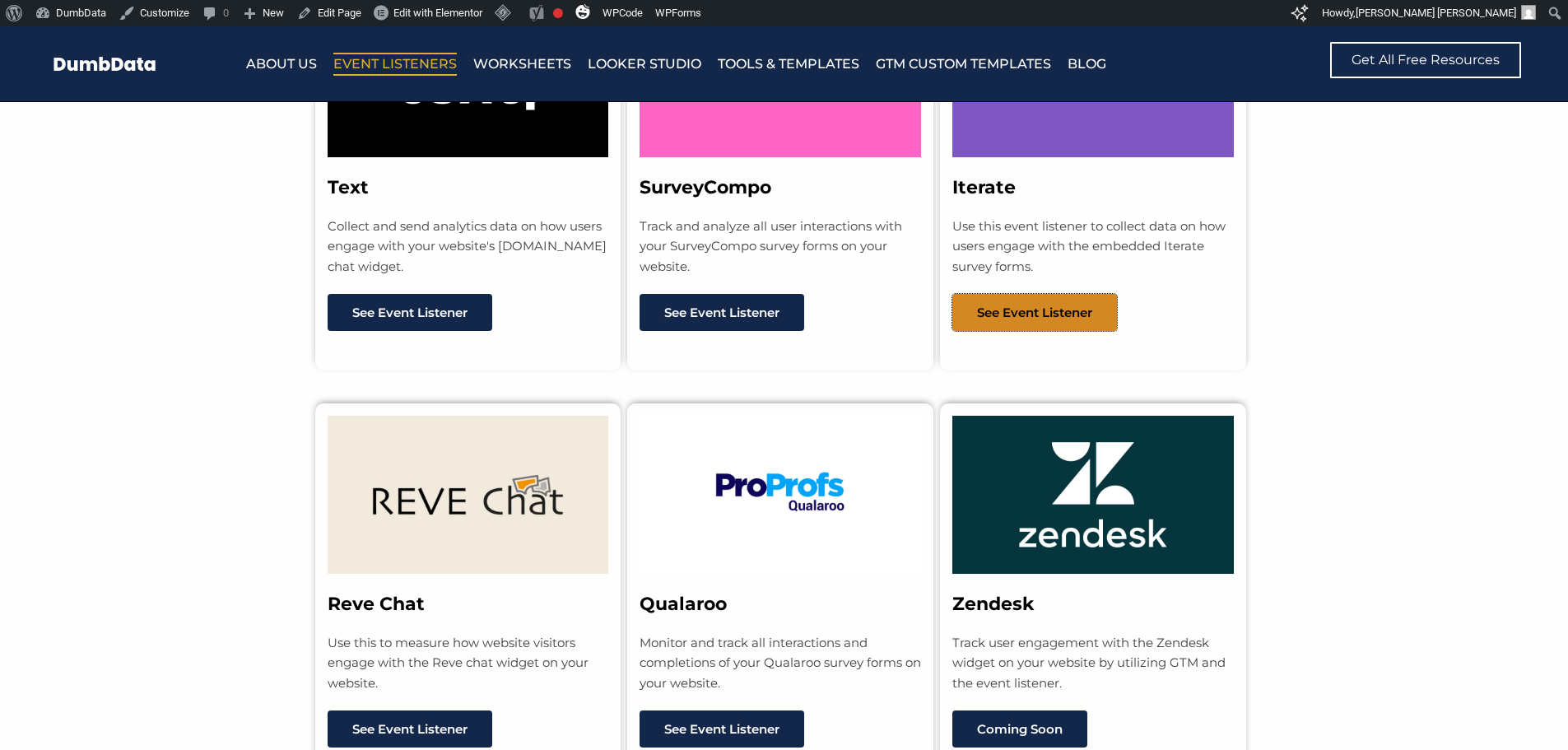
scroll to position [12800, 0]
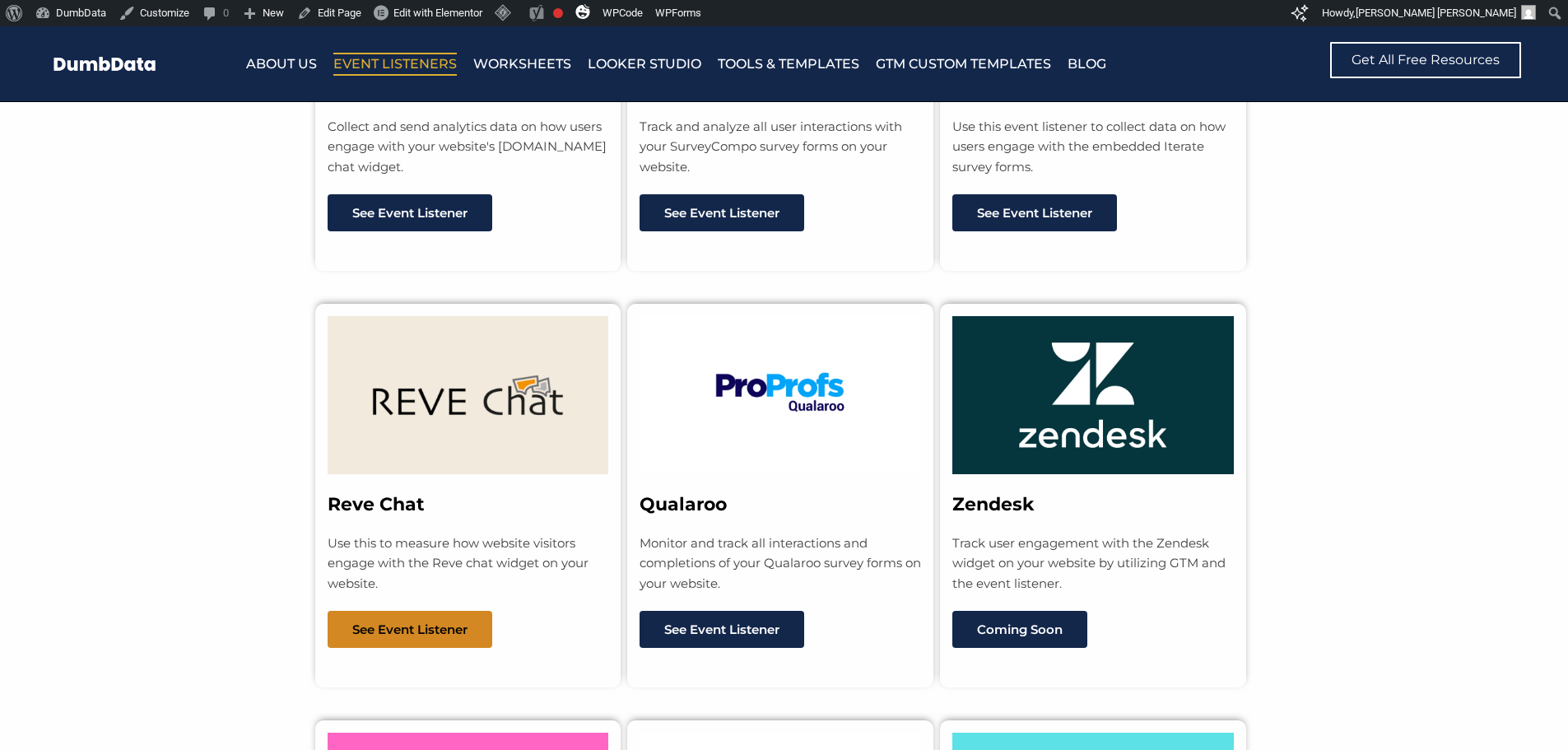
click at [375, 623] on span "See Event Listener" at bounding box center [410, 629] width 116 height 13
click at [424, 623] on span "See Event Listener" at bounding box center [410, 629] width 116 height 13
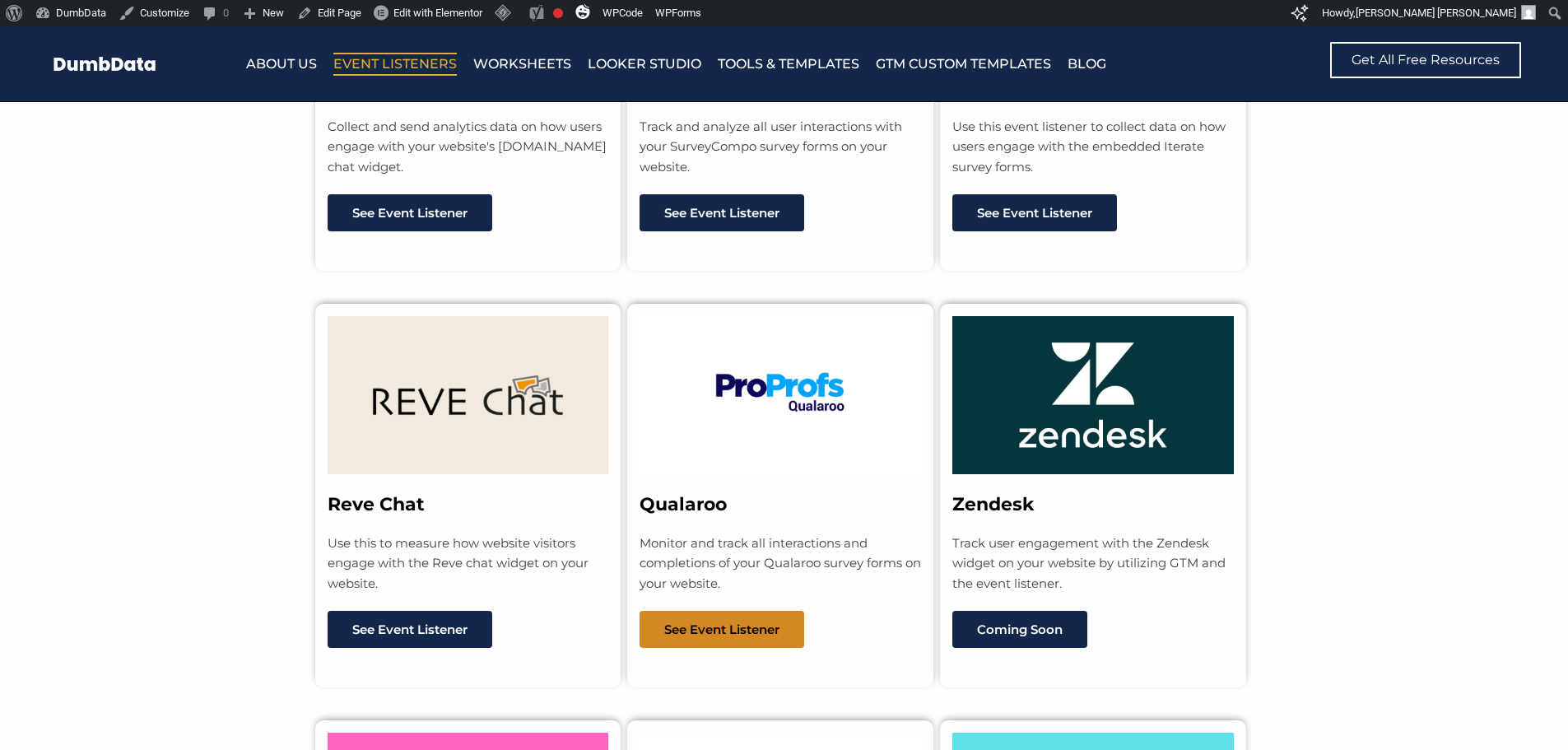
click at [706, 623] on span "See Event Listener" at bounding box center [722, 629] width 116 height 13
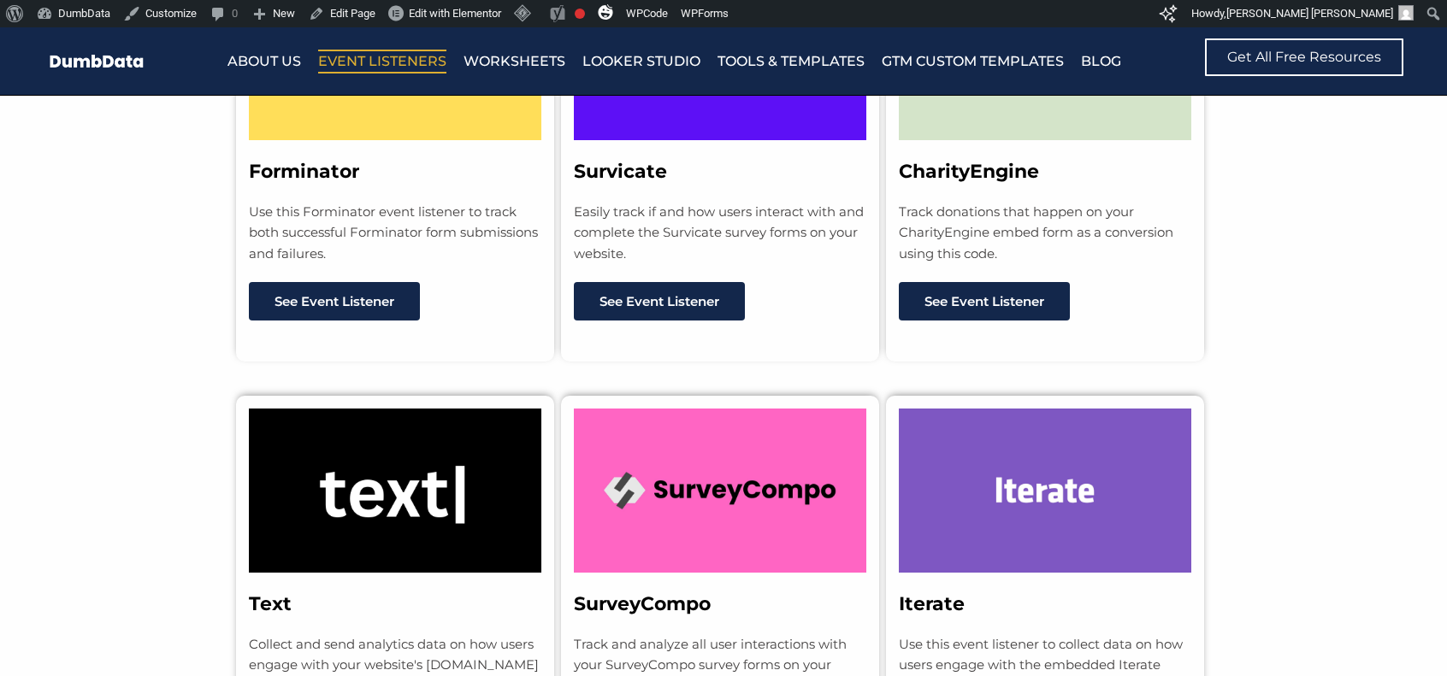
scroll to position [12771, 0]
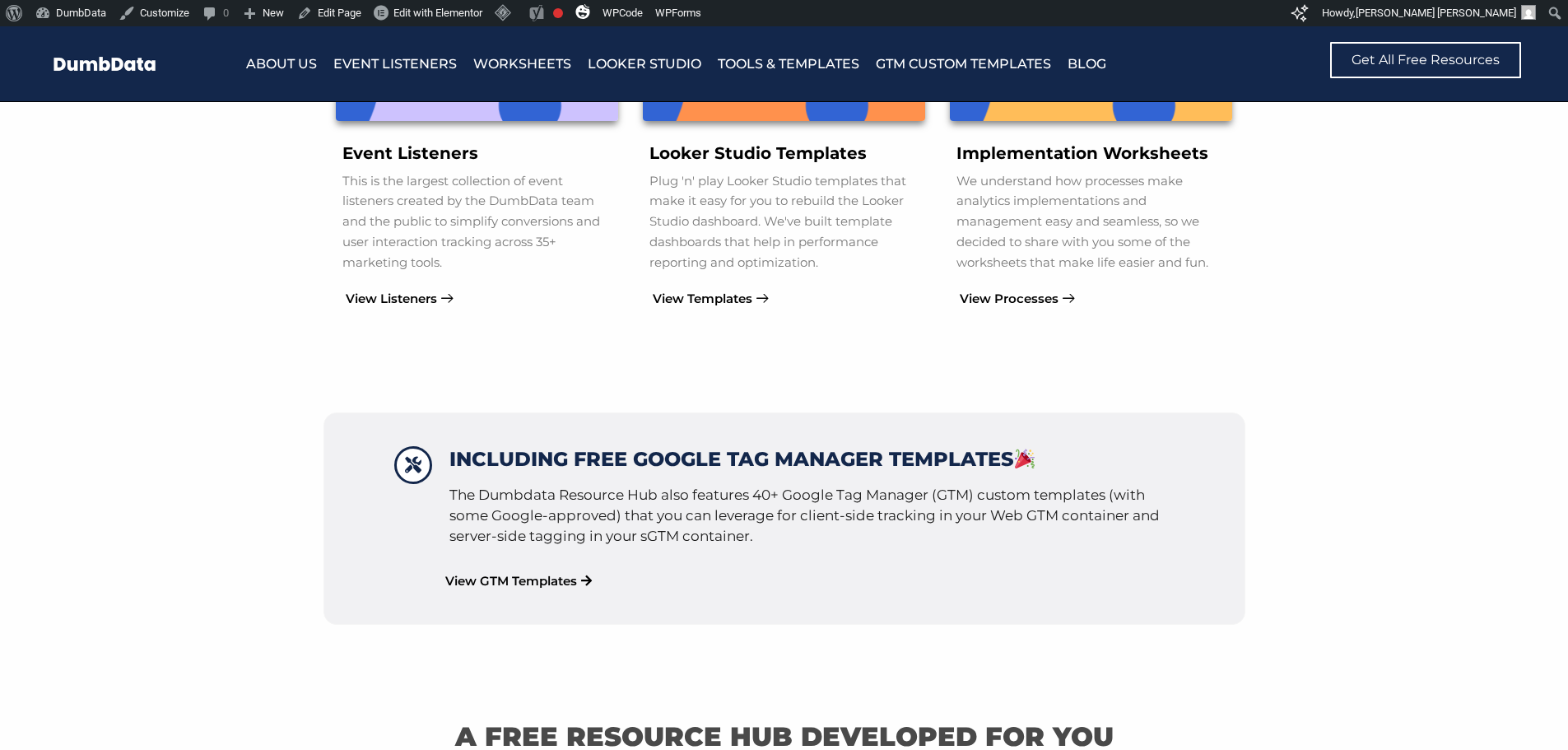
scroll to position [4034, 0]
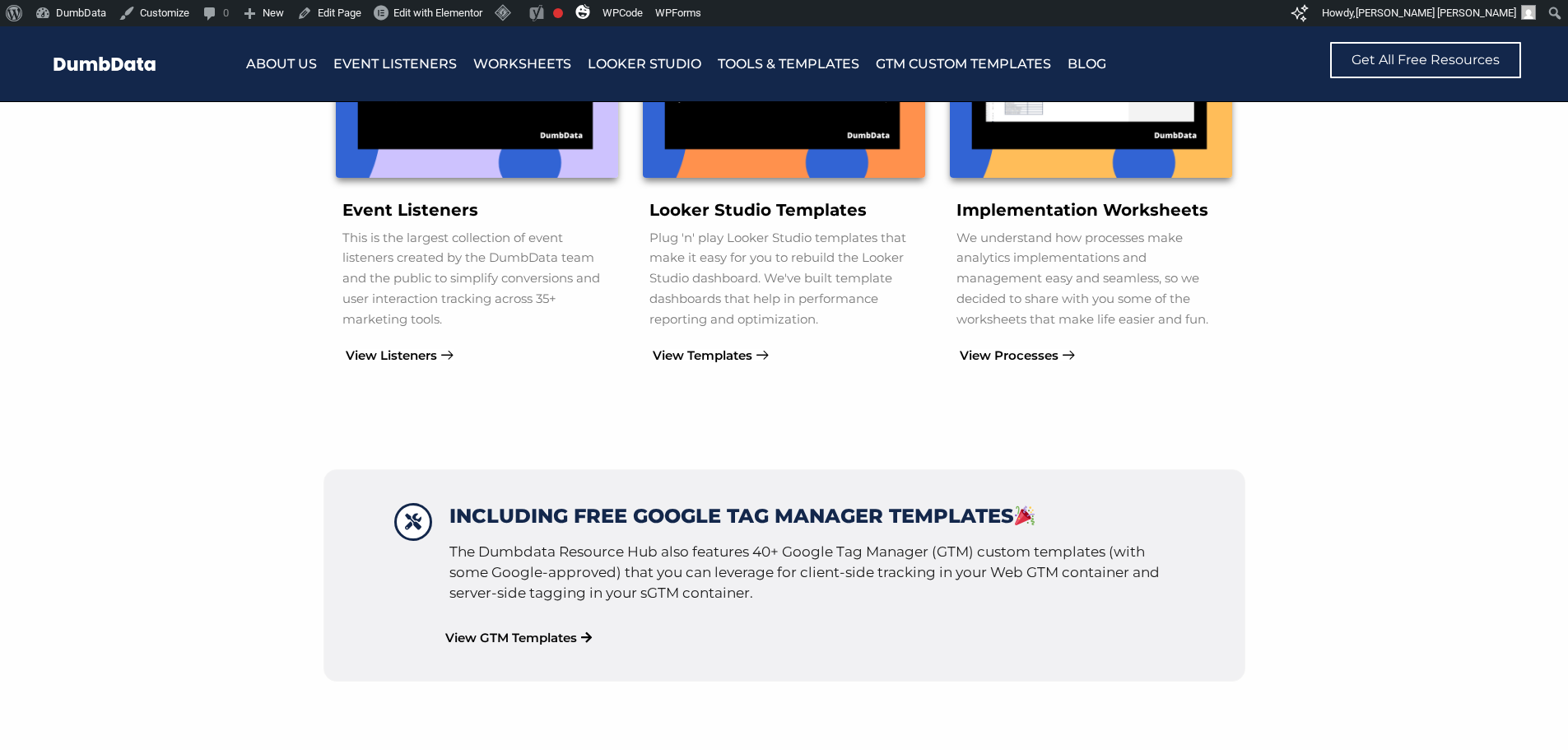
click at [698, 394] on section "The free Tools & Resources Event Listeners This is the largest collection of ev…" at bounding box center [784, 18] width 1568 height 883
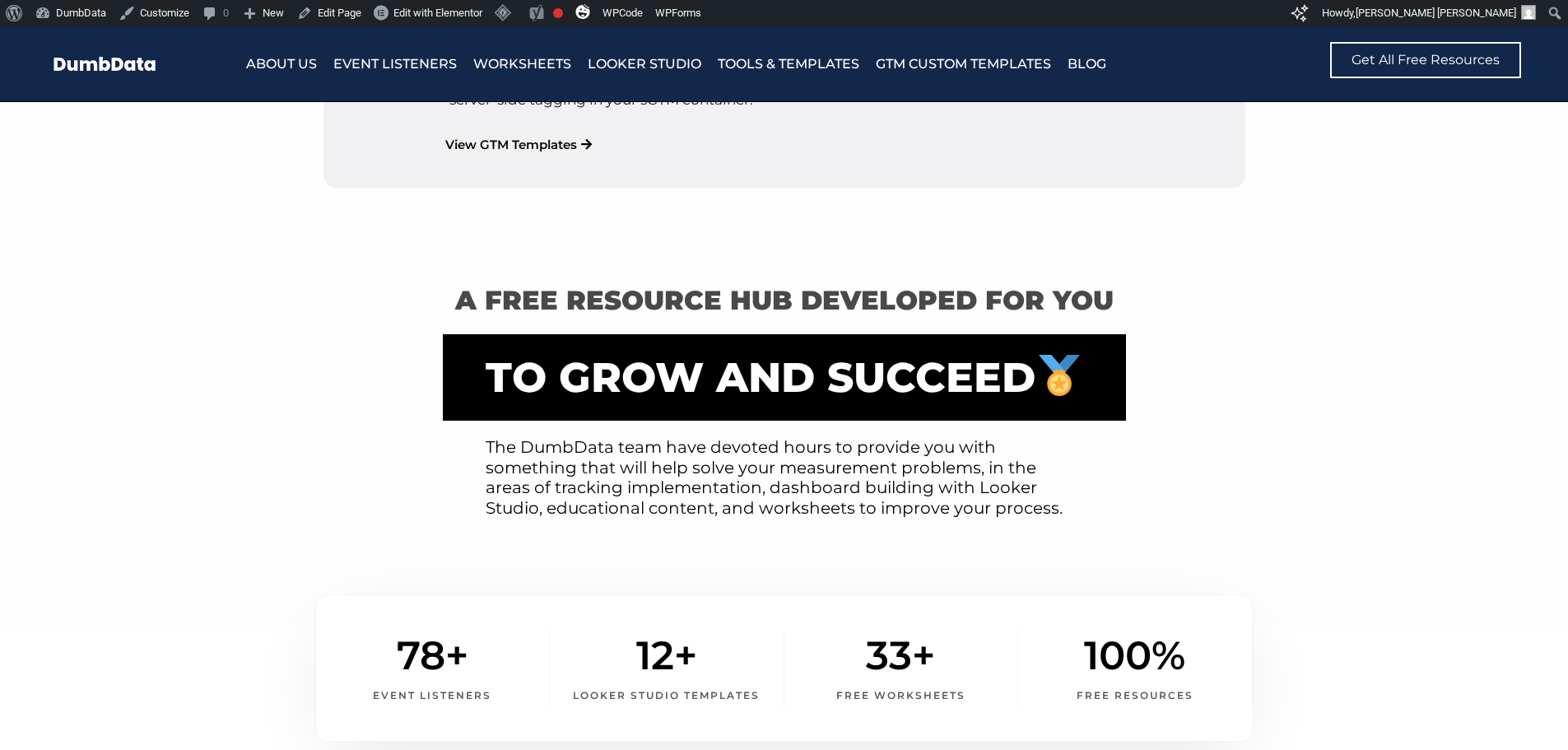
scroll to position [4528, 0]
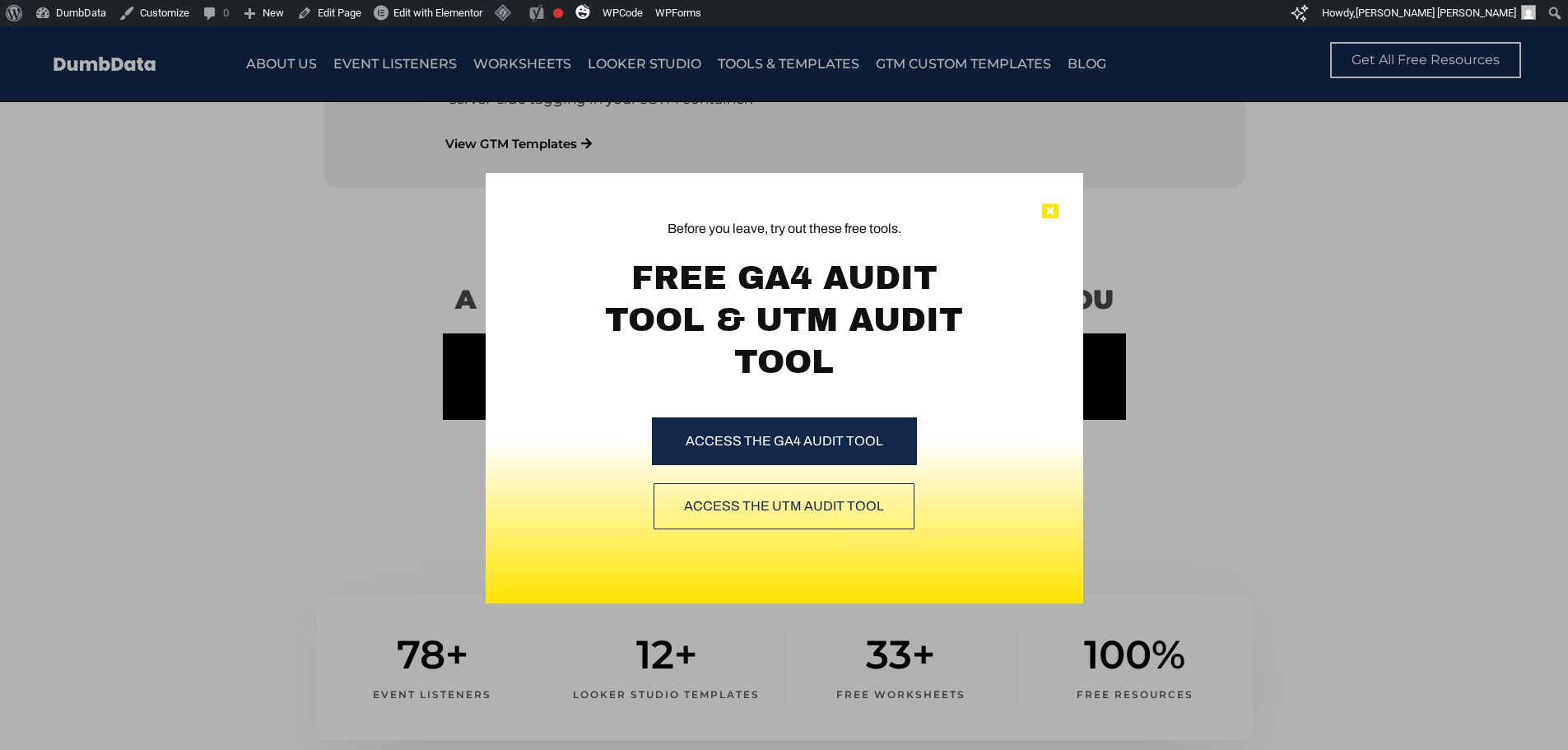
click at [1055, 207] on icon at bounding box center [1050, 211] width 16 height 16
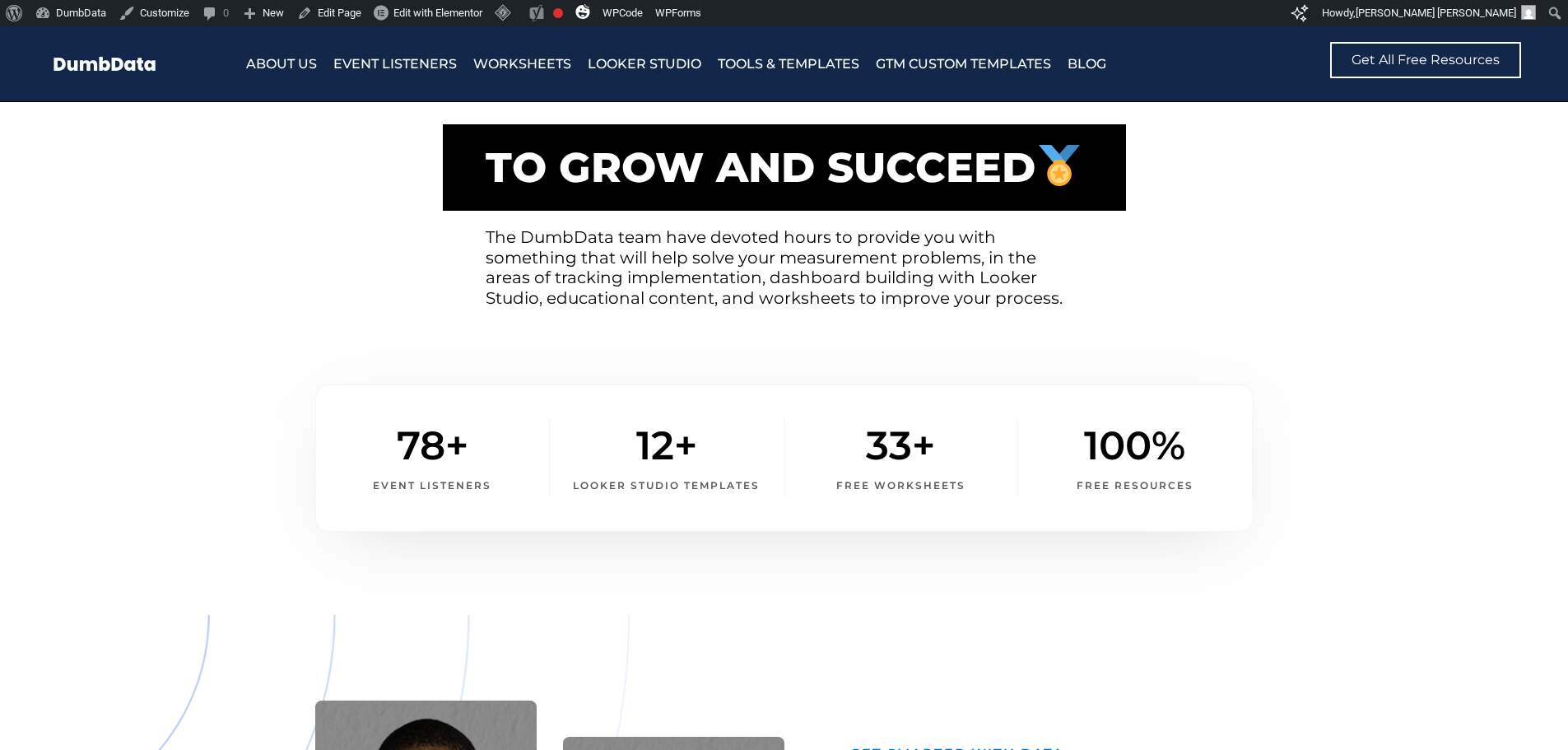
scroll to position [4693, 0]
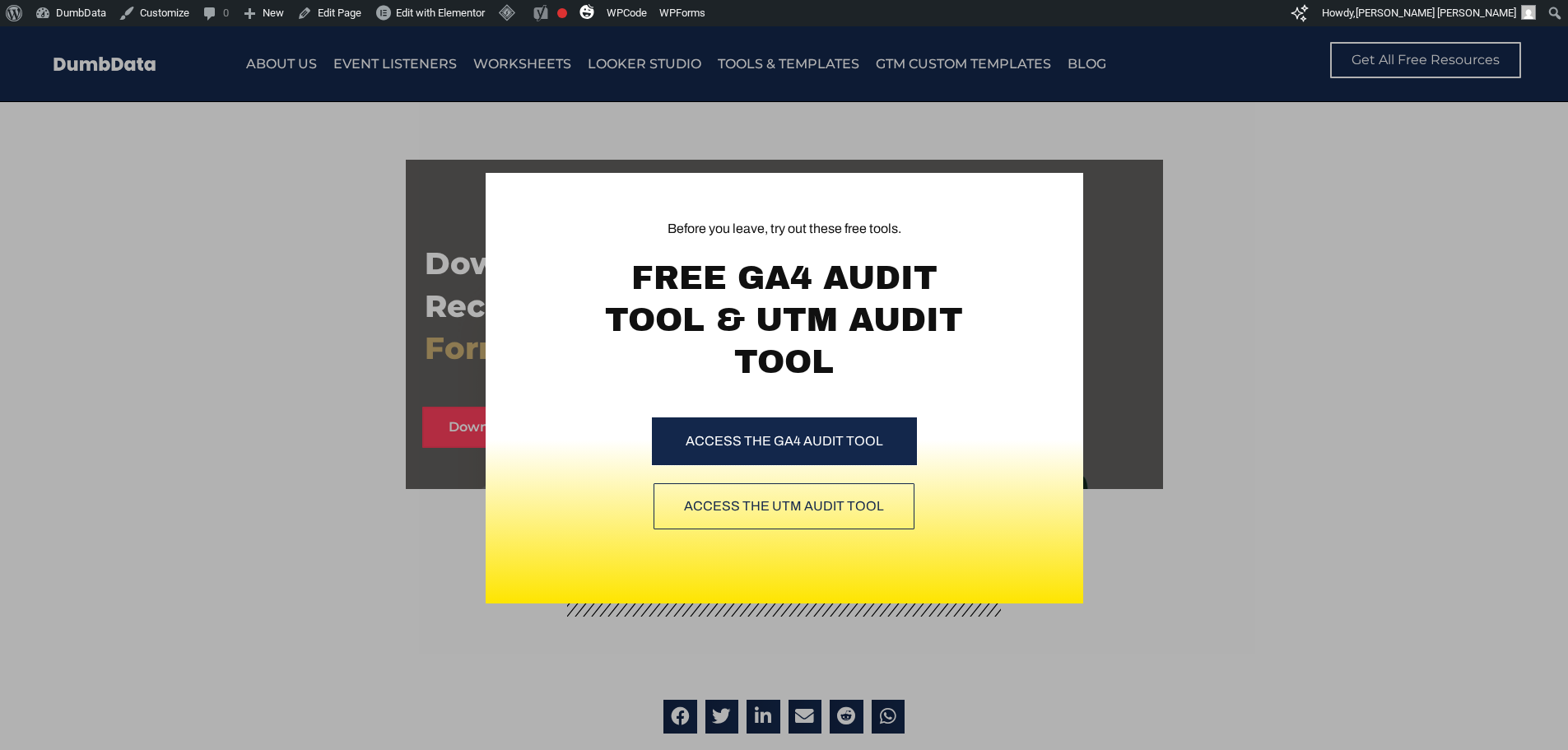
scroll to position [4445, 0]
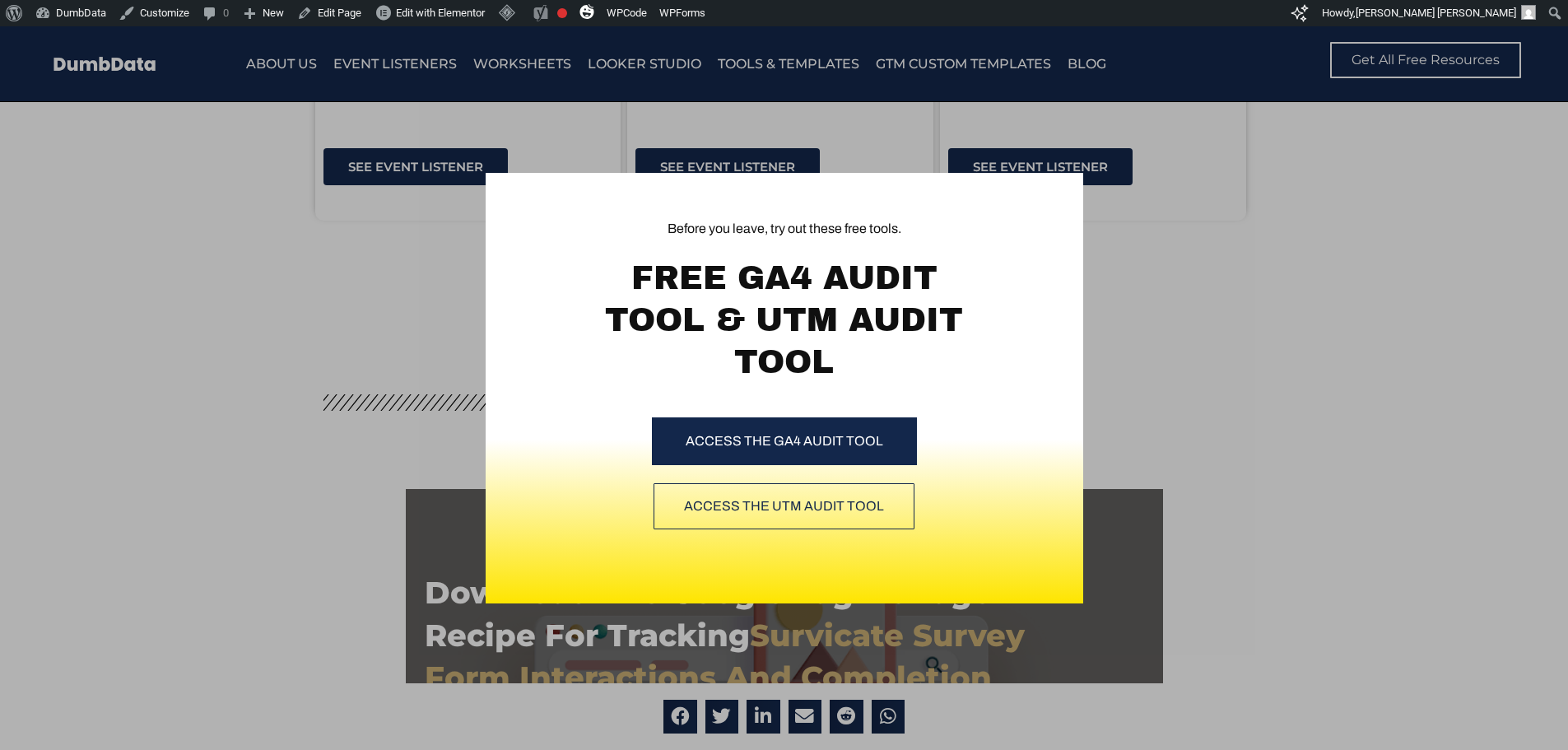
click at [1188, 408] on div "Before you leave, try out these free tools. FREE GA4 AUDIT TOOL & UTM AUDIT TOO…" at bounding box center [784, 388] width 1568 height 724
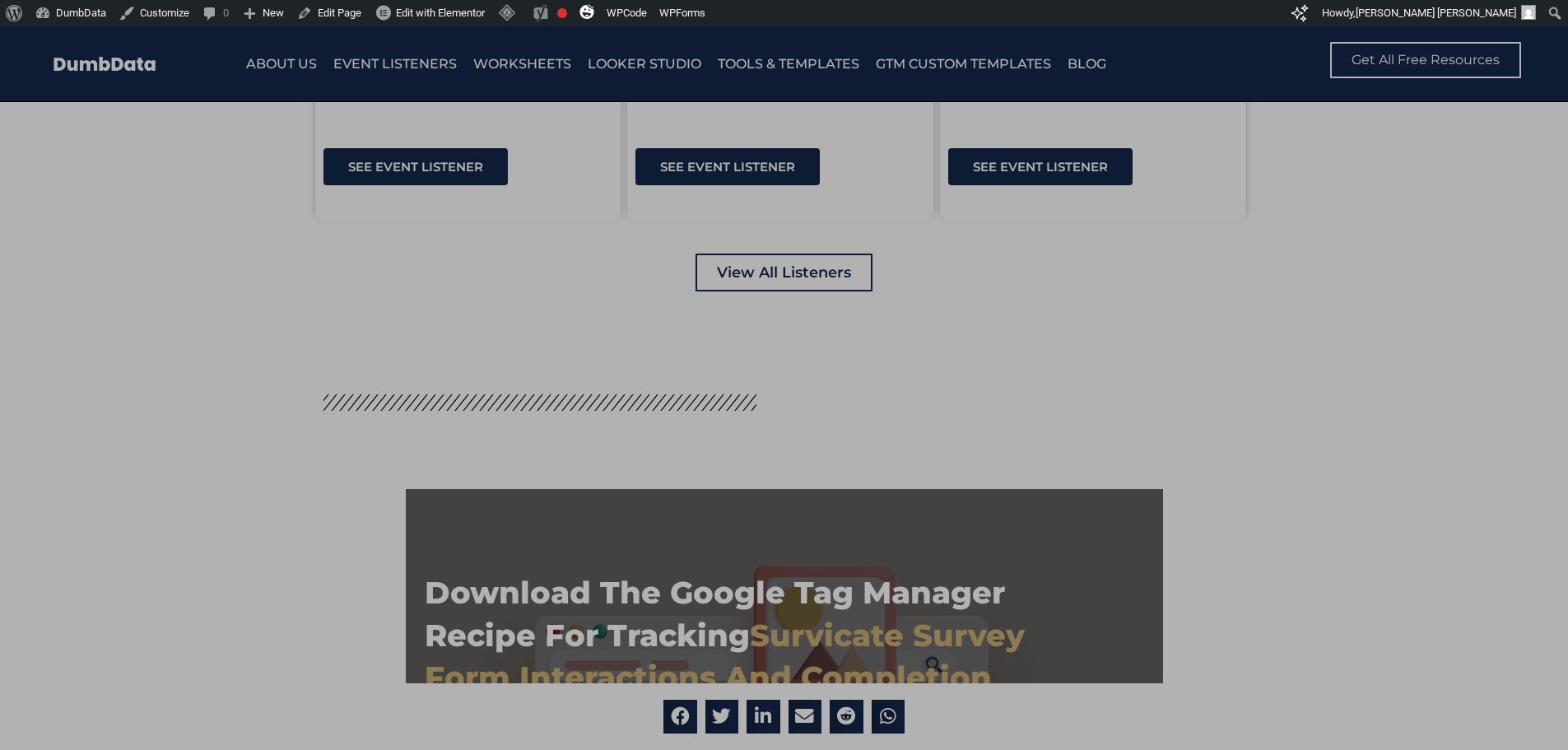
click at [1189, 406] on div "Before you leave, try out these free tools. FREE GA4 AUDIT TOOL & UTM AUDIT TOO…" at bounding box center [784, 388] width 1568 height 724
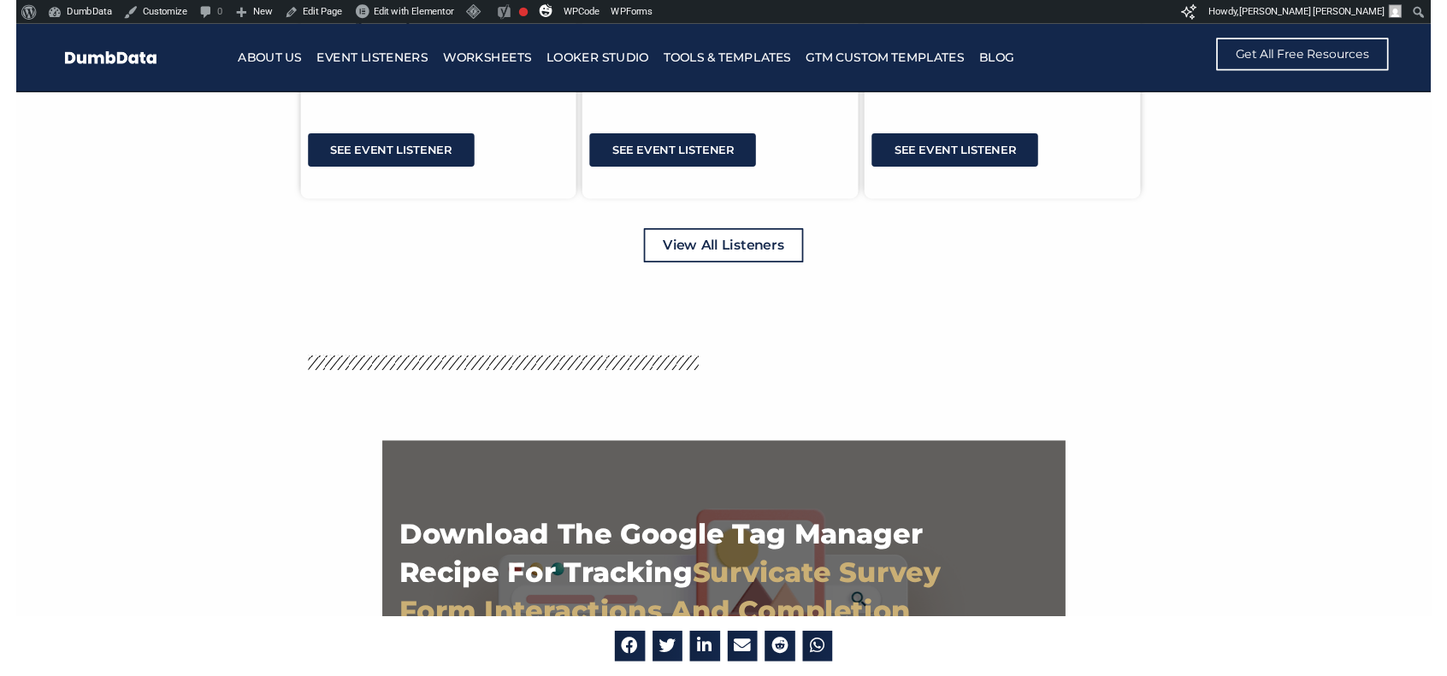
scroll to position [4607, 0]
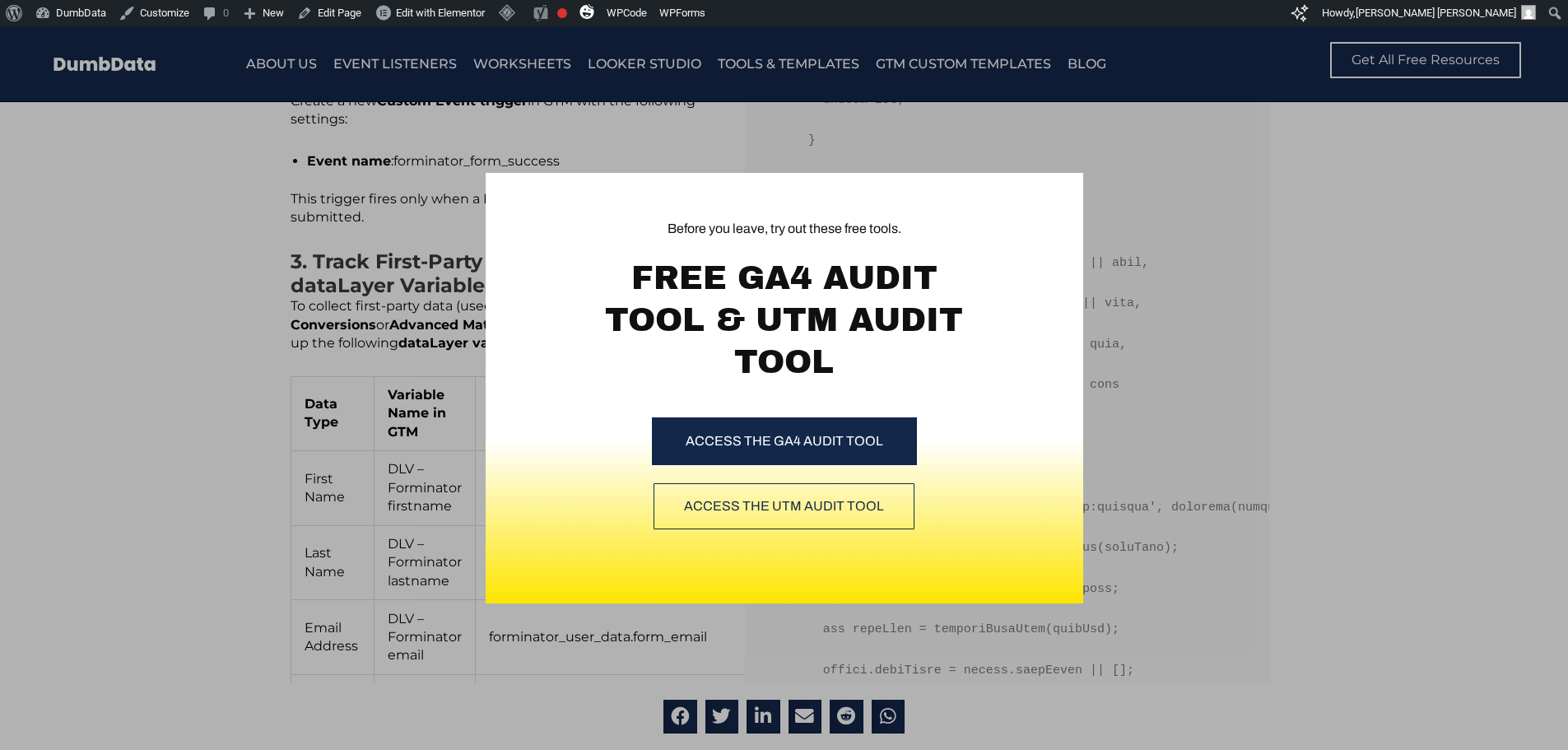
scroll to position [1646, 0]
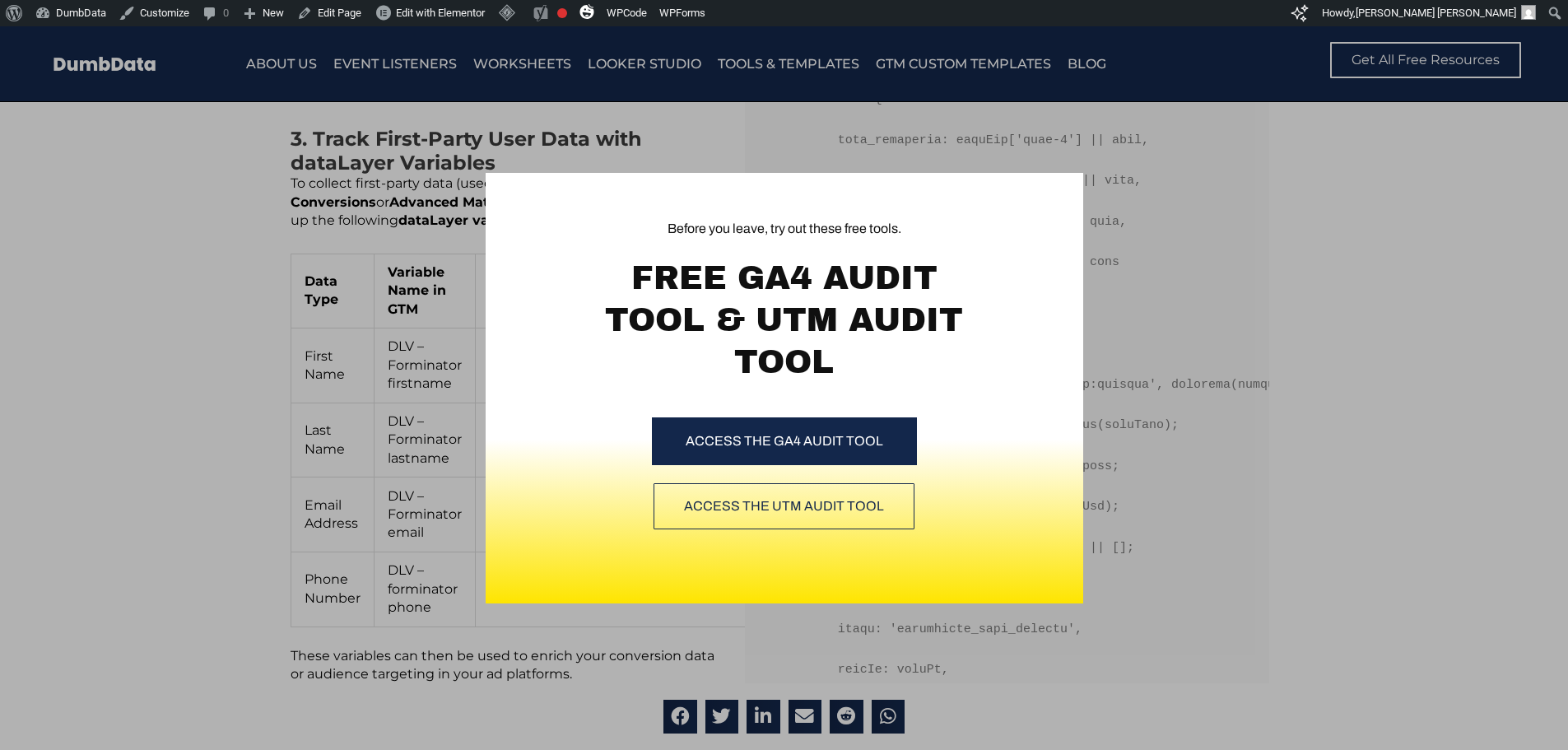
click at [379, 360] on div "Before you leave, try out these free tools. FREE GA4 AUDIT TOOL & UTM AUDIT TOO…" at bounding box center [784, 388] width 1568 height 724
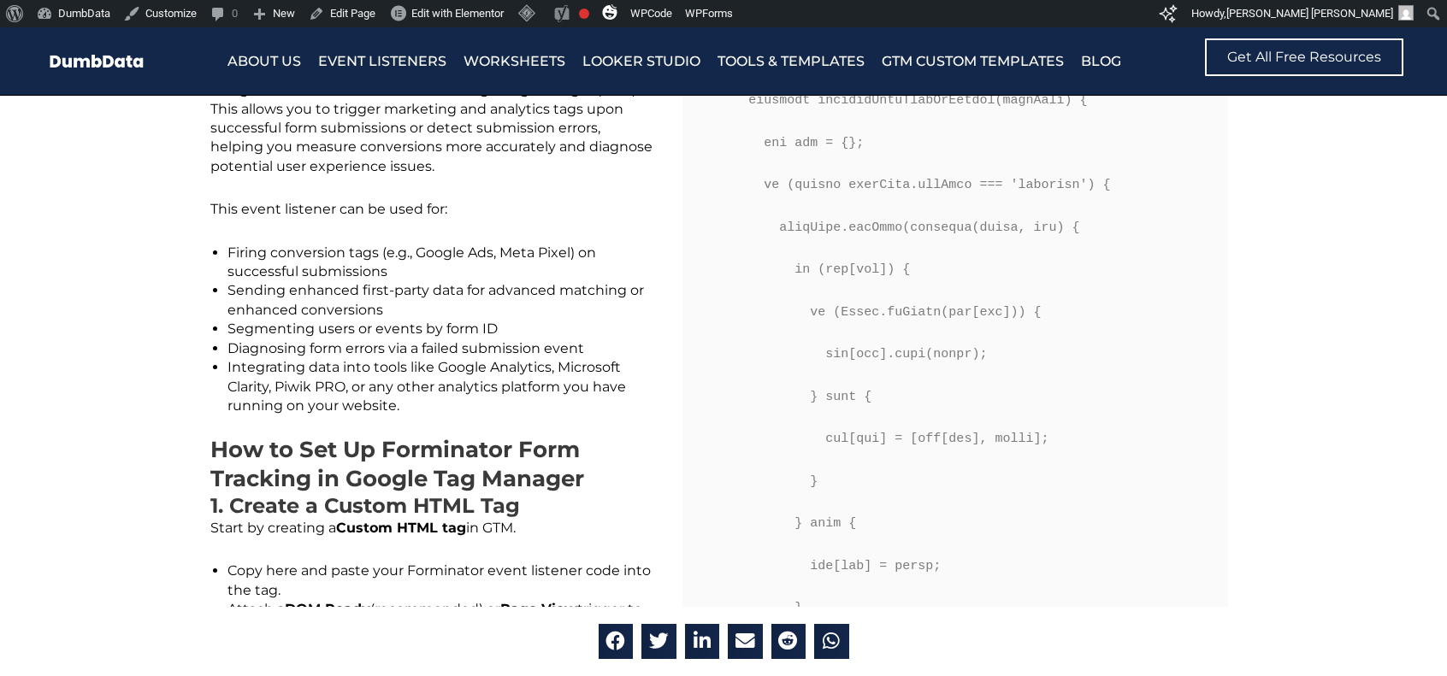
scroll to position [588, 0]
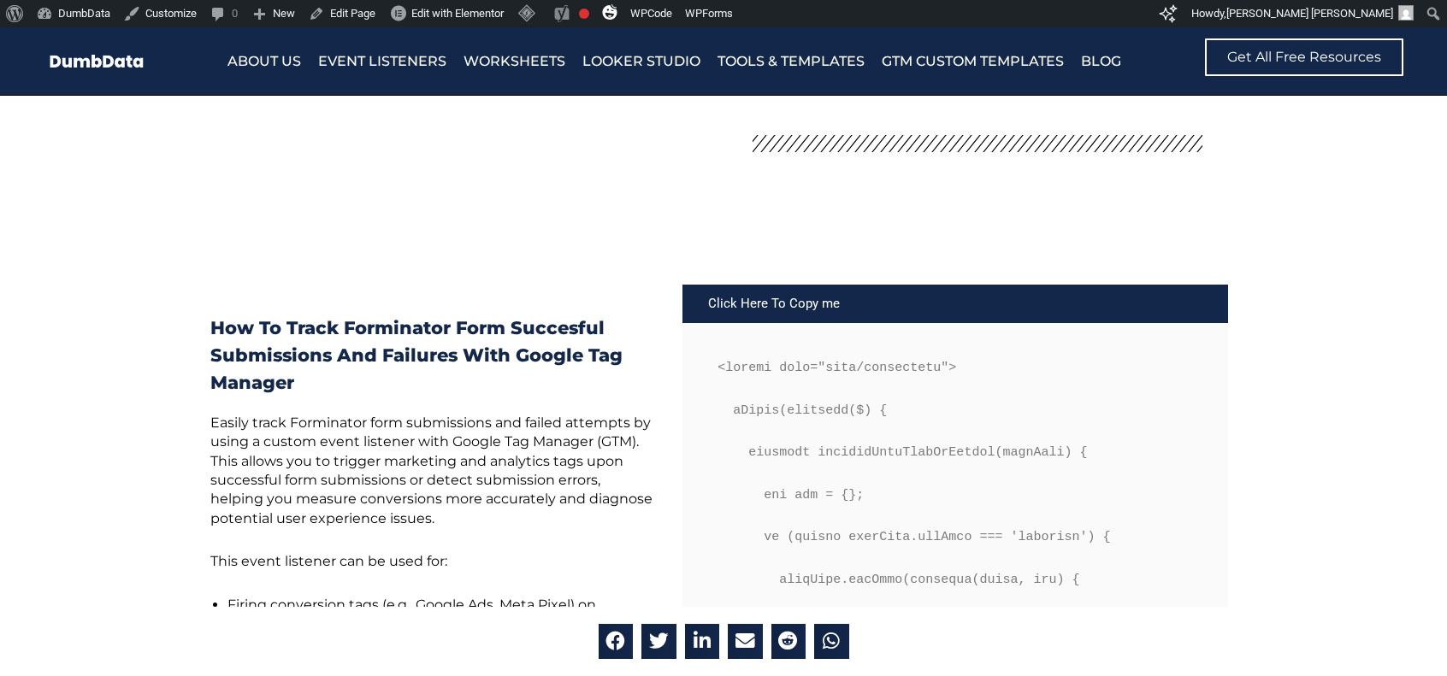
drag, startPoint x: 252, startPoint y: 307, endPoint x: 268, endPoint y: 256, distance: 53.8
click at [254, 307] on div "How to track Forminator form succesful submissions and failures with google tag…" at bounding box center [431, 344] width 442 height 103
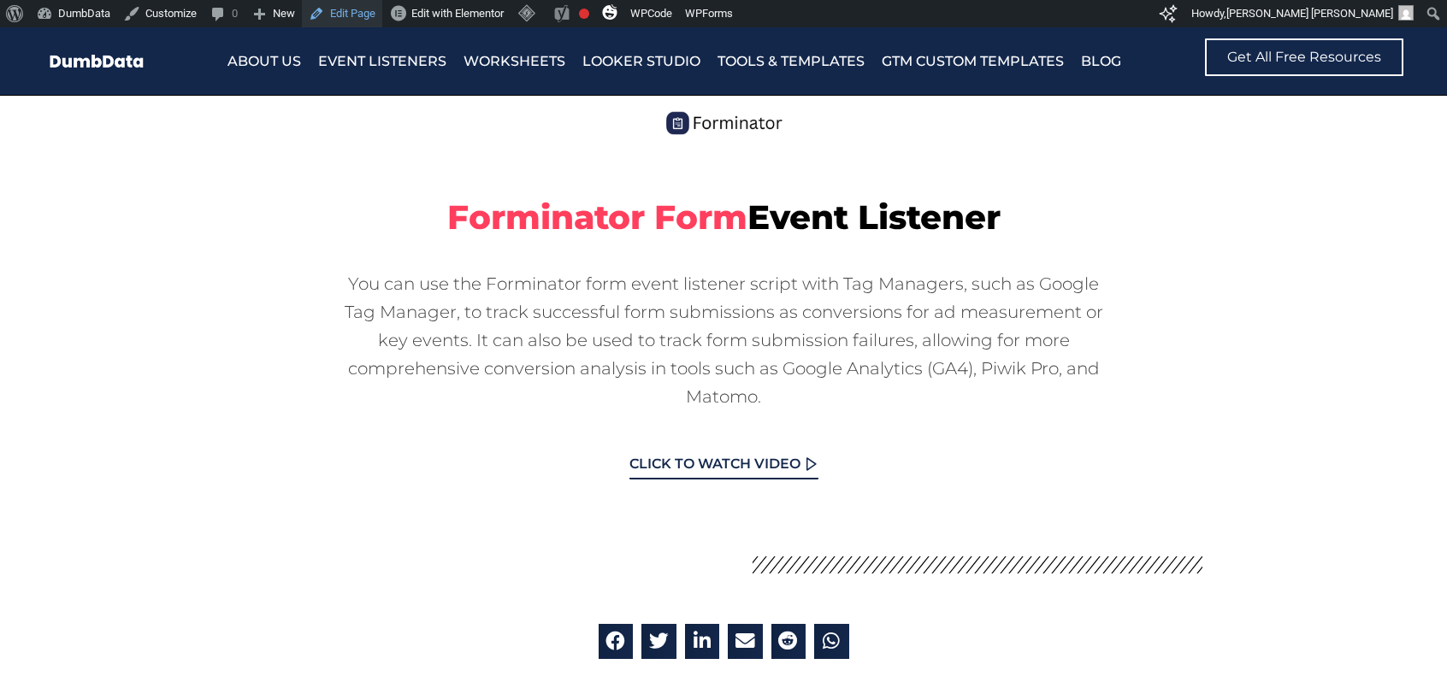
scroll to position [161, 0]
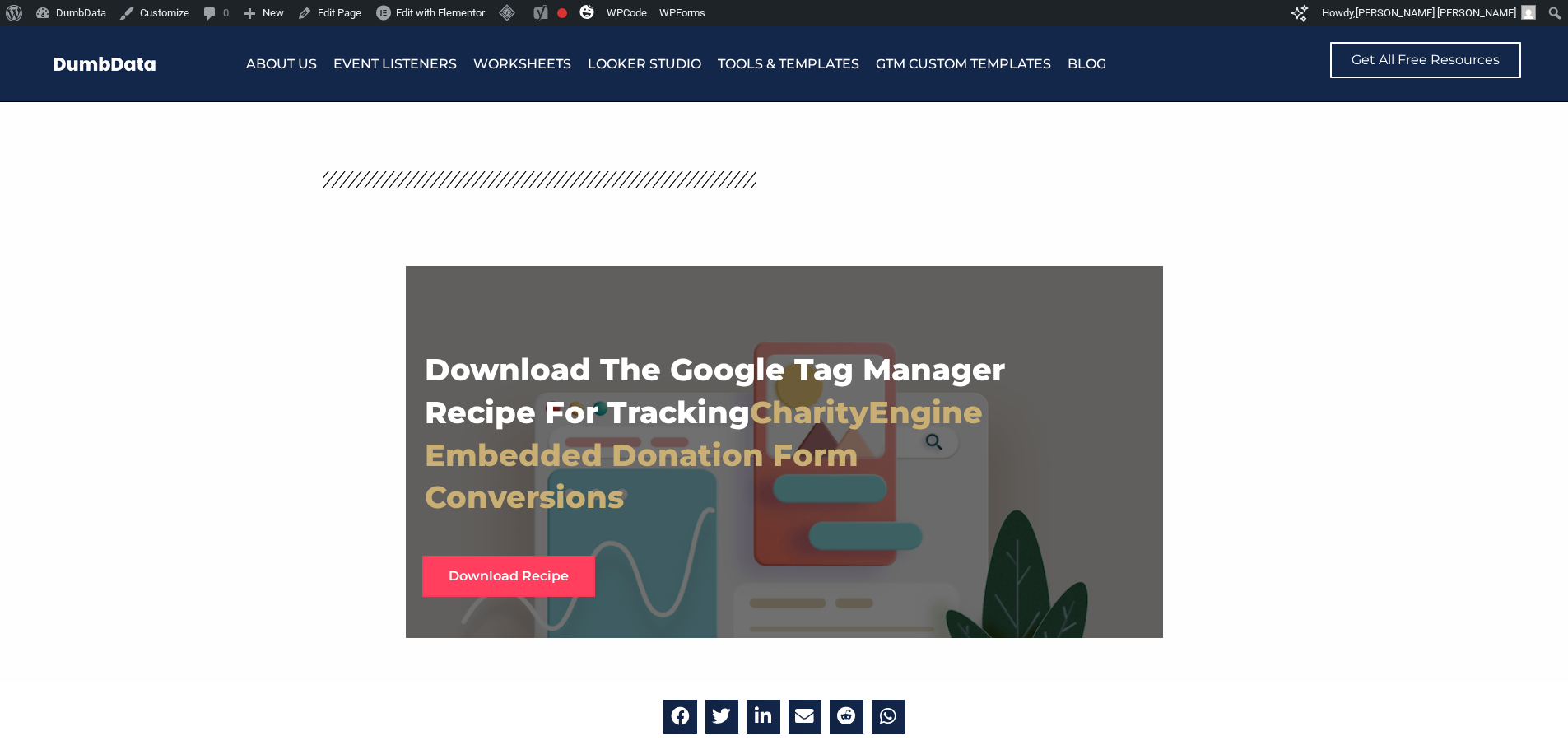
scroll to position [4034, 0]
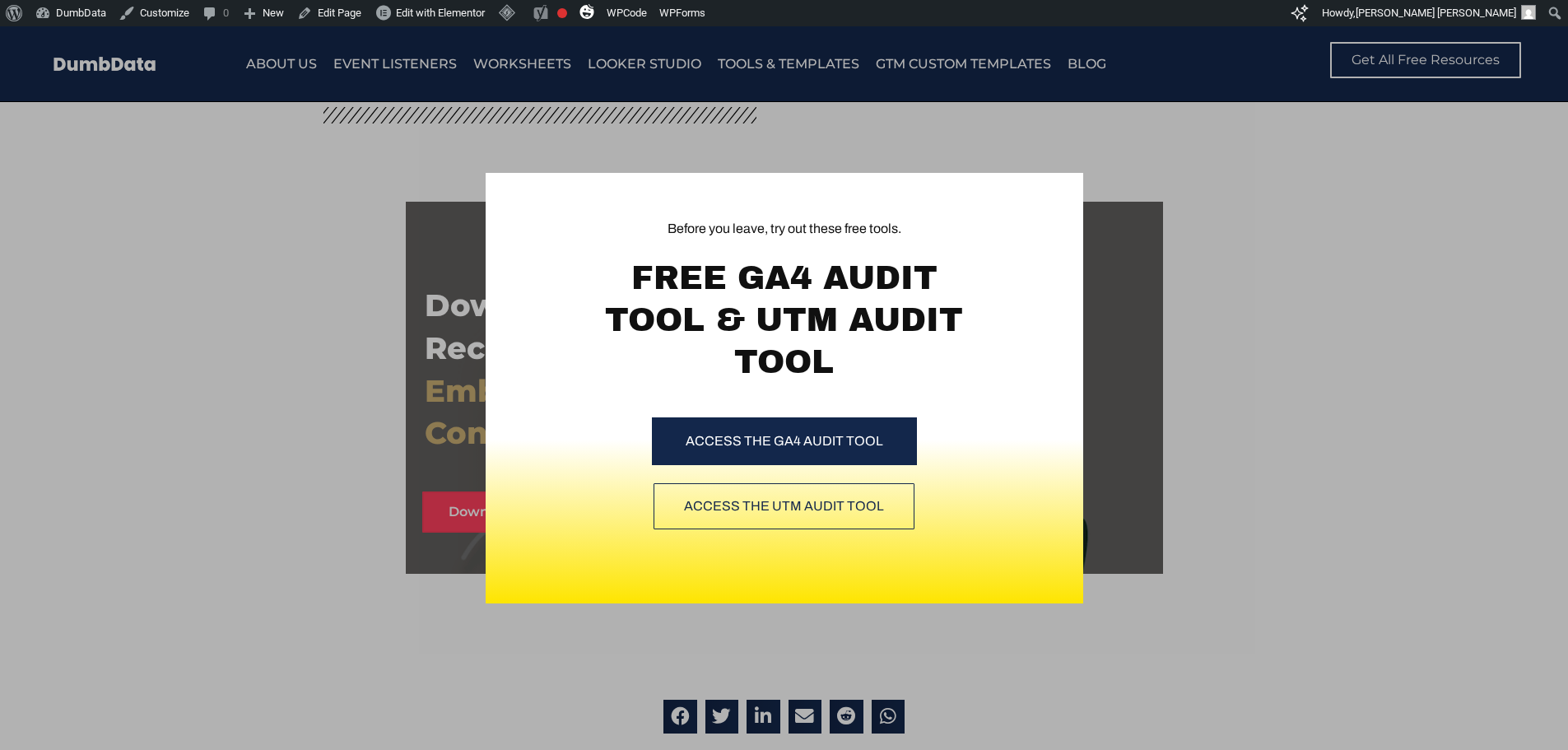
click at [367, 253] on div "Before you leave, try out these free tools. FREE GA4 AUDIT TOOL & UTM AUDIT TOO…" at bounding box center [784, 388] width 1568 height 724
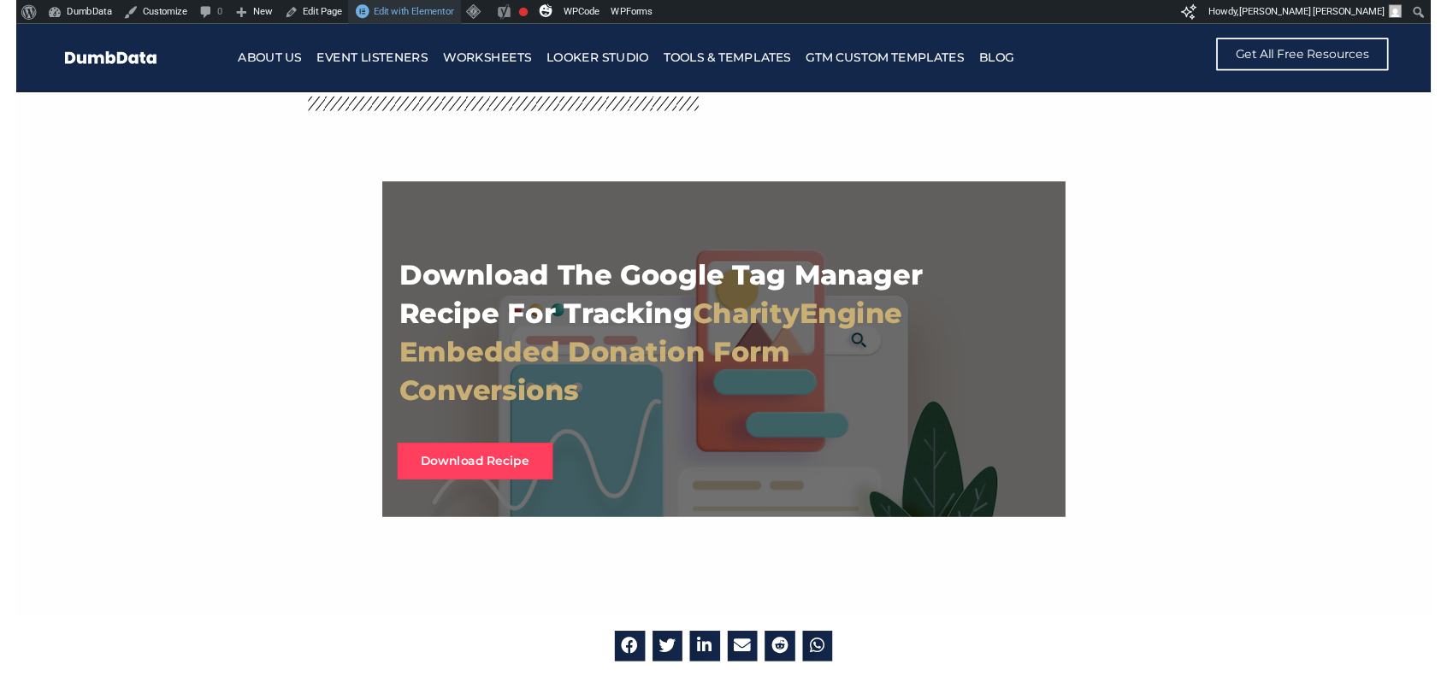
scroll to position [4180, 0]
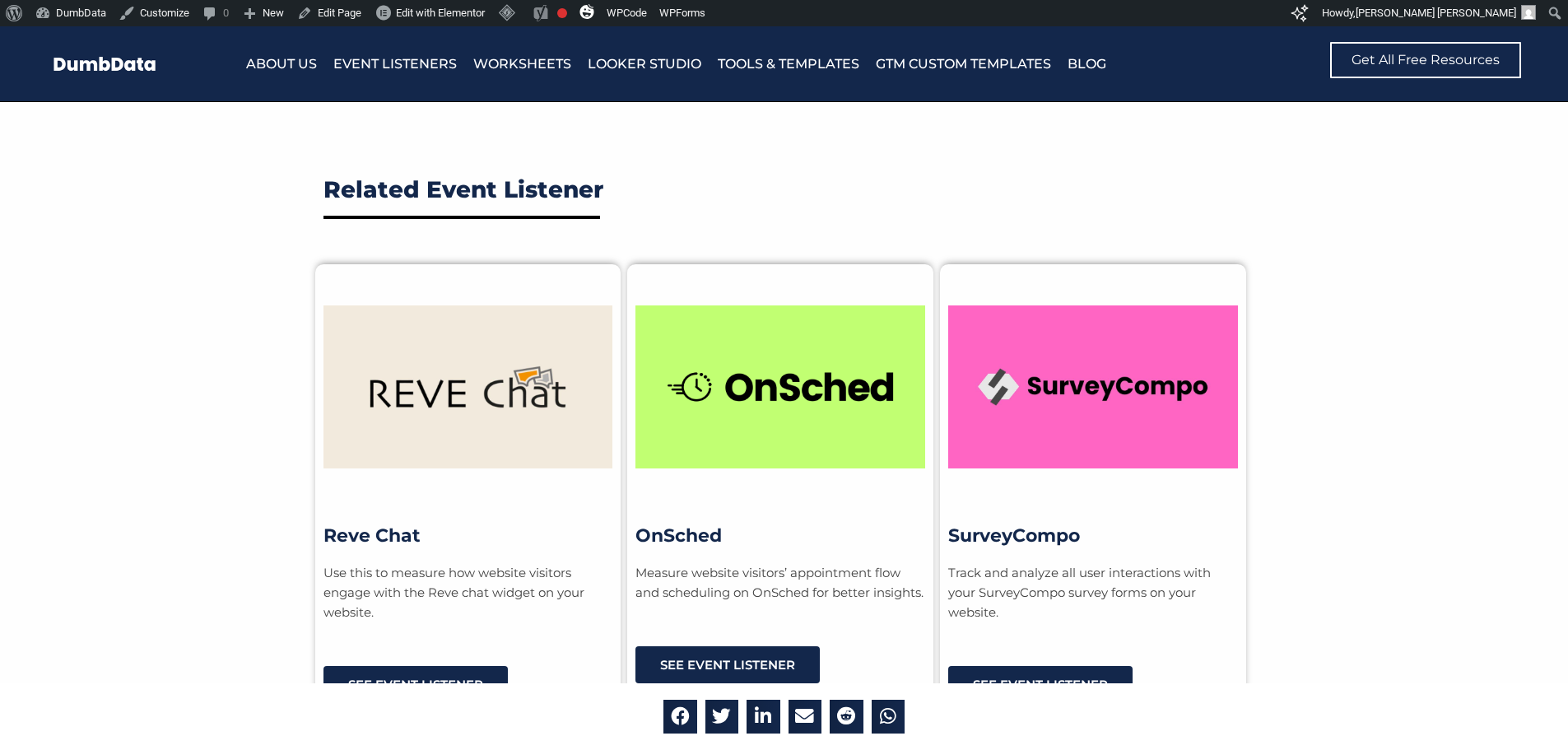
scroll to position [5680, 0]
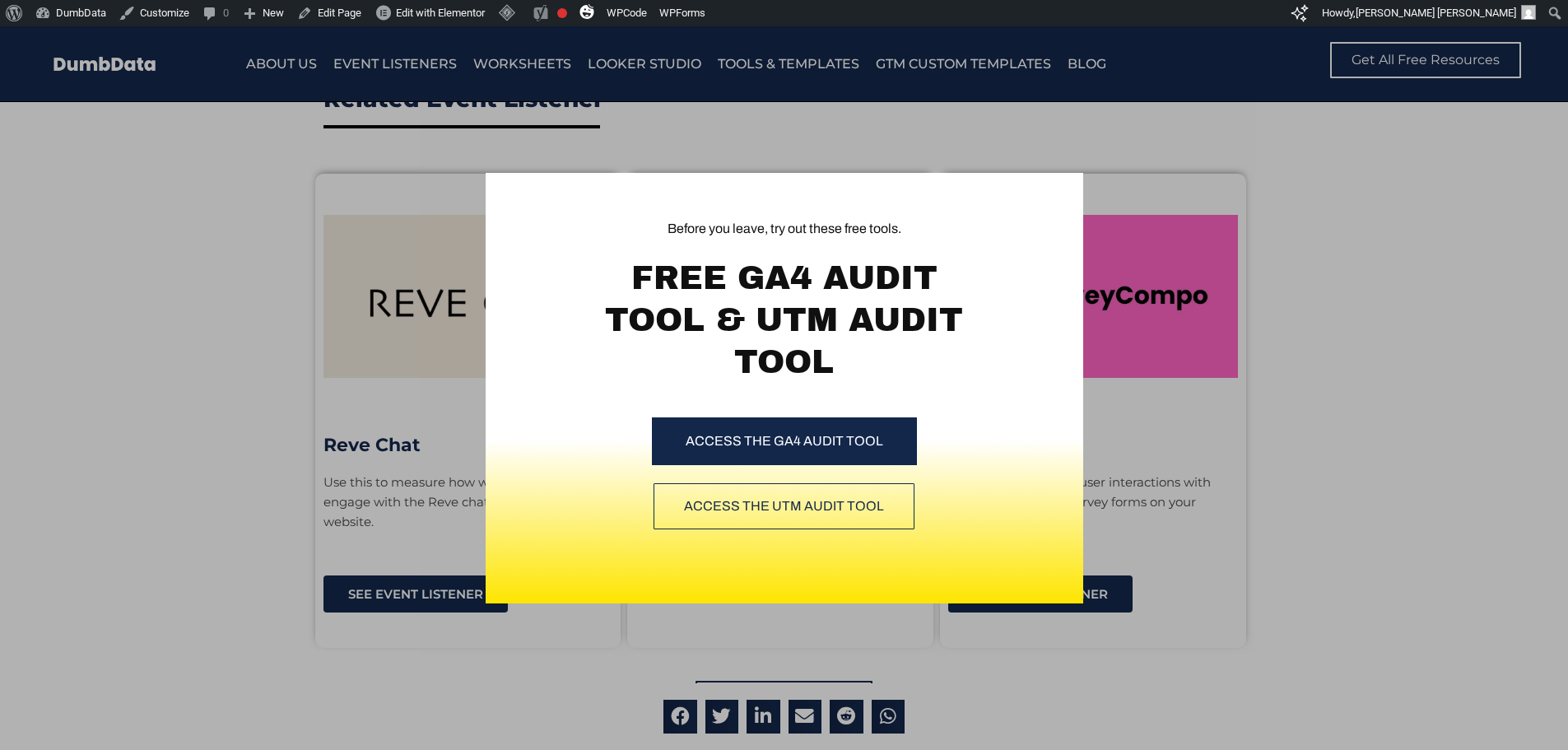
click at [302, 394] on div "Before you leave, try out these free tools. FREE GA4 AUDIT TOOL & UTM AUDIT TOO…" at bounding box center [784, 388] width 1568 height 724
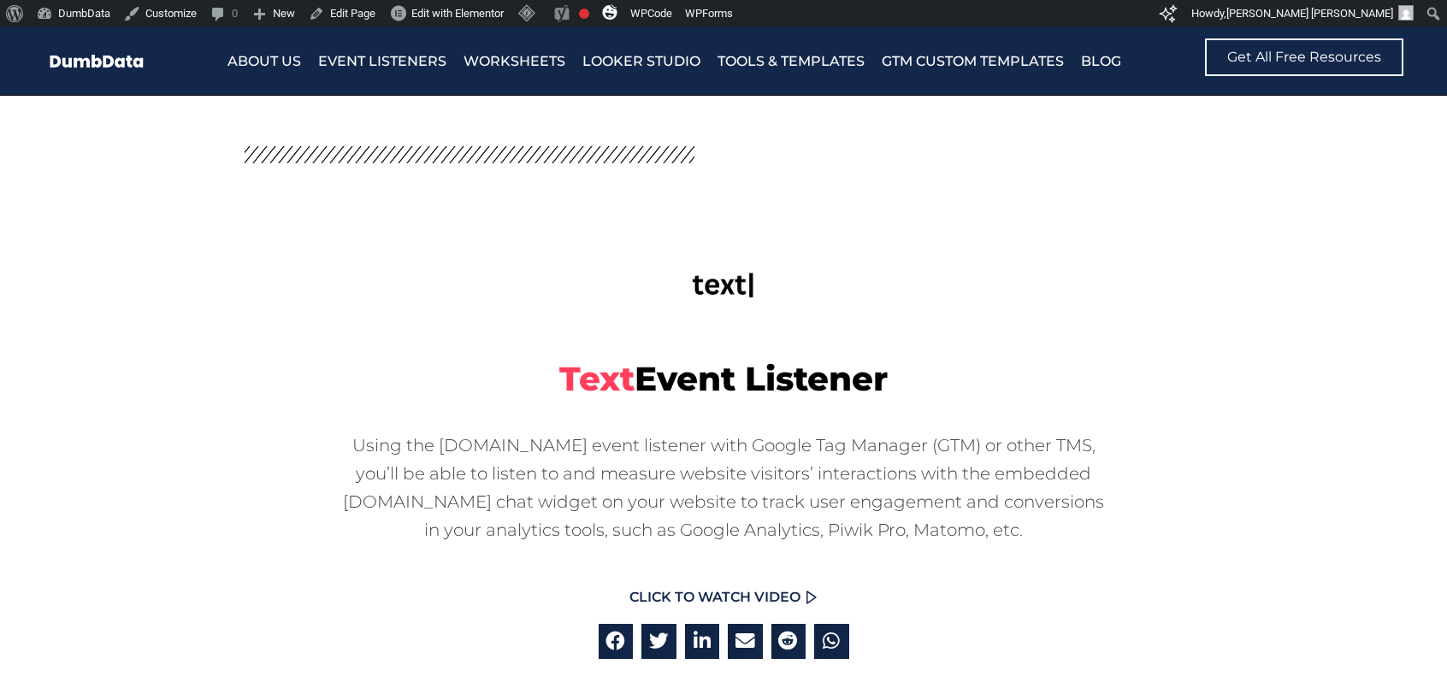
scroll to position [0, 0]
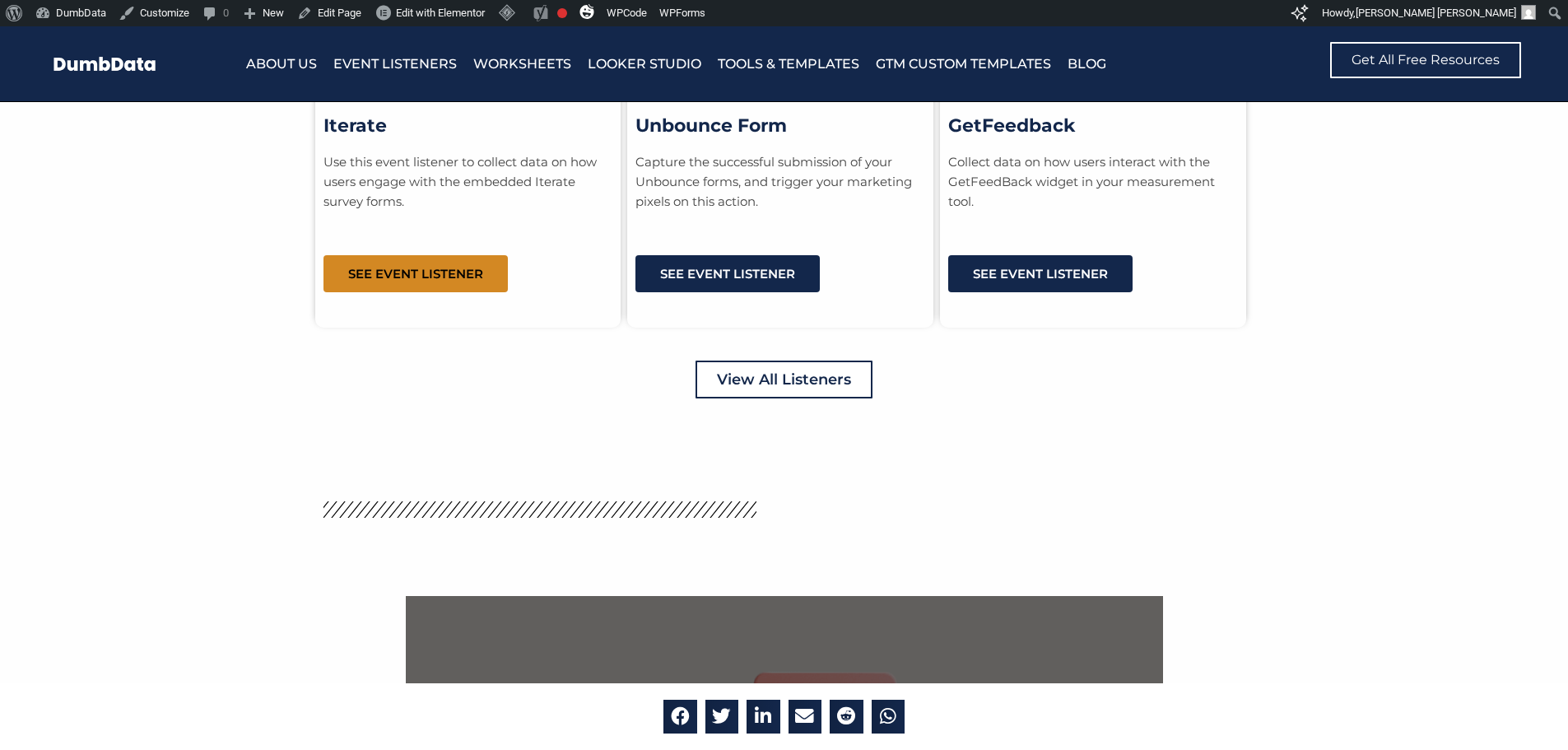
scroll to position [4363, 0]
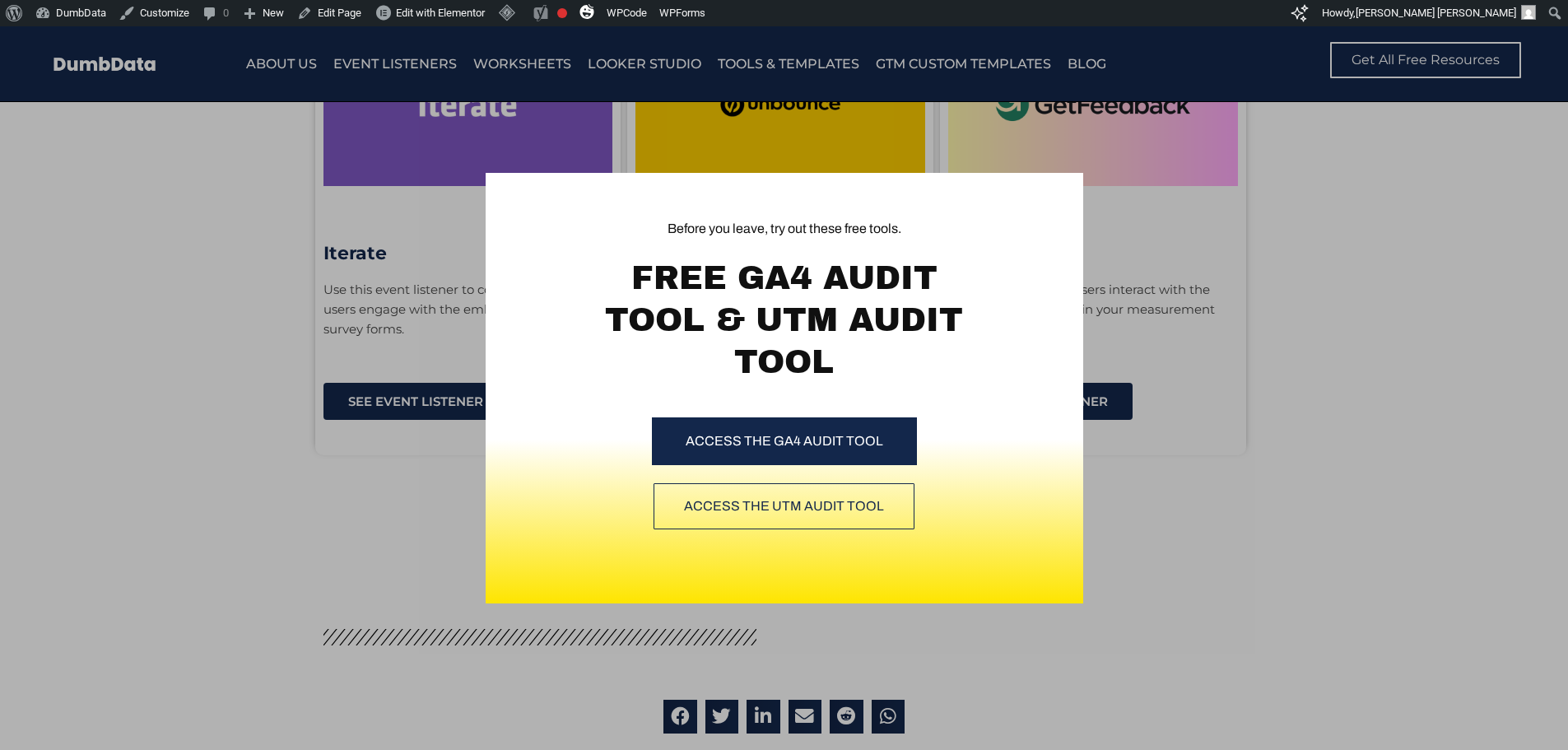
click at [1309, 385] on div "Before you leave, try out these free tools. FREE GA4 AUDIT TOOL & UTM AUDIT TOO…" at bounding box center [784, 388] width 1568 height 724
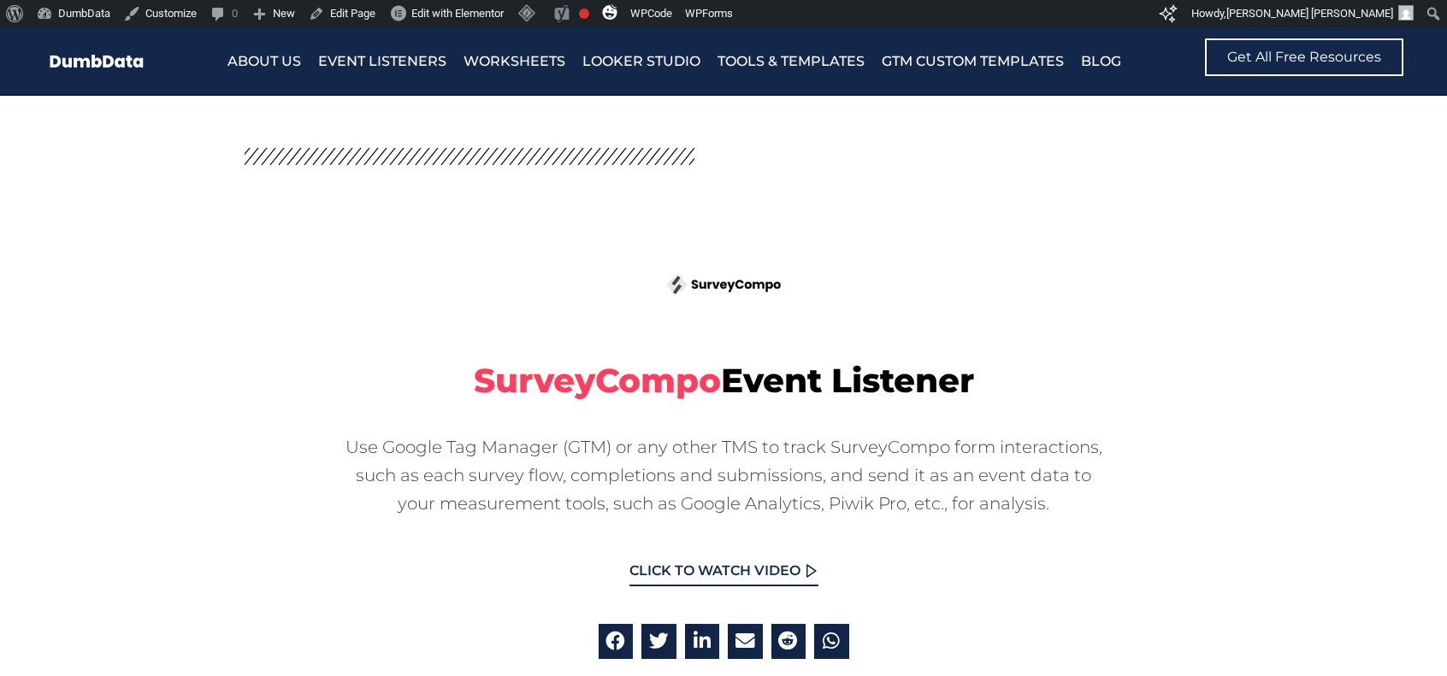
scroll to position [0, 0]
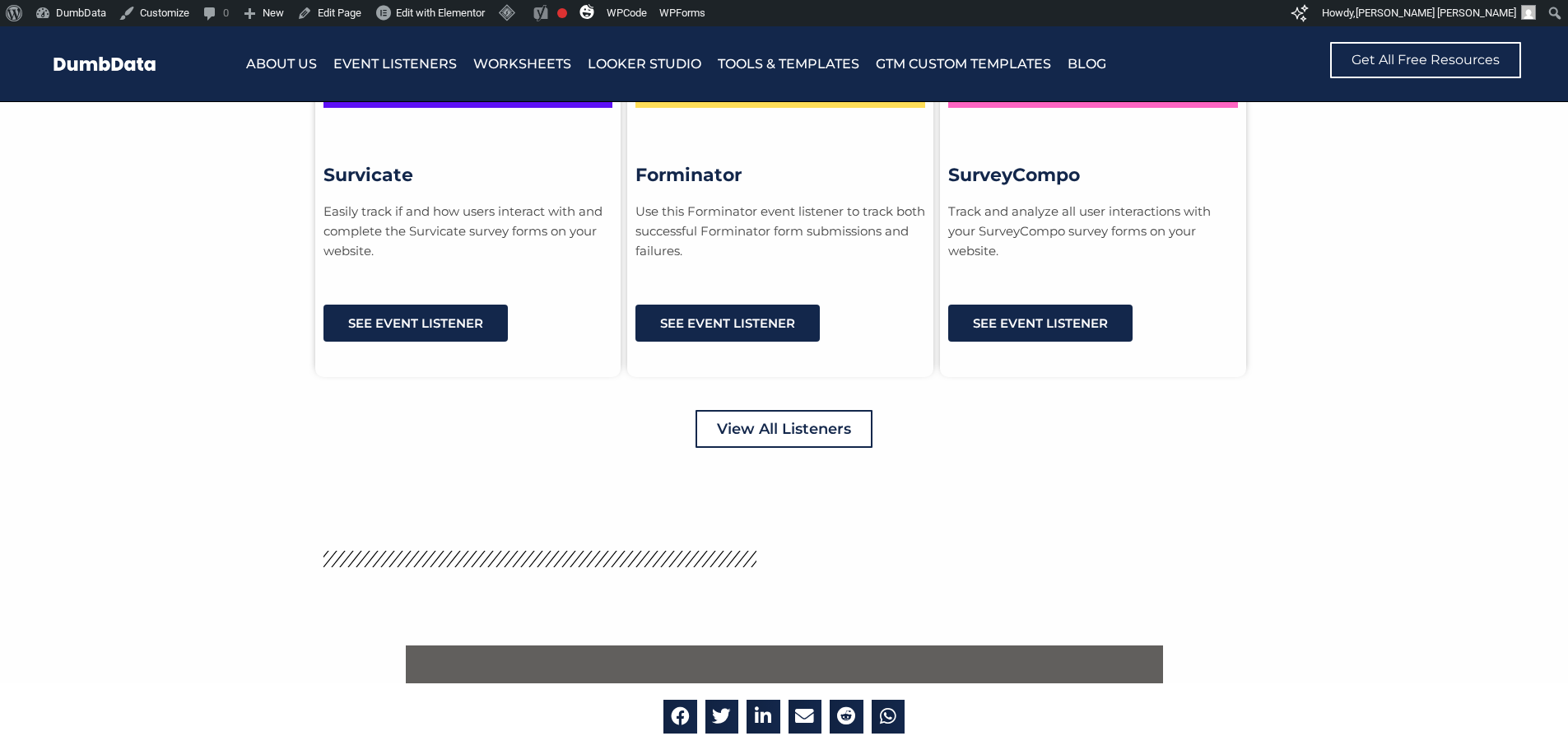
scroll to position [3869, 0]
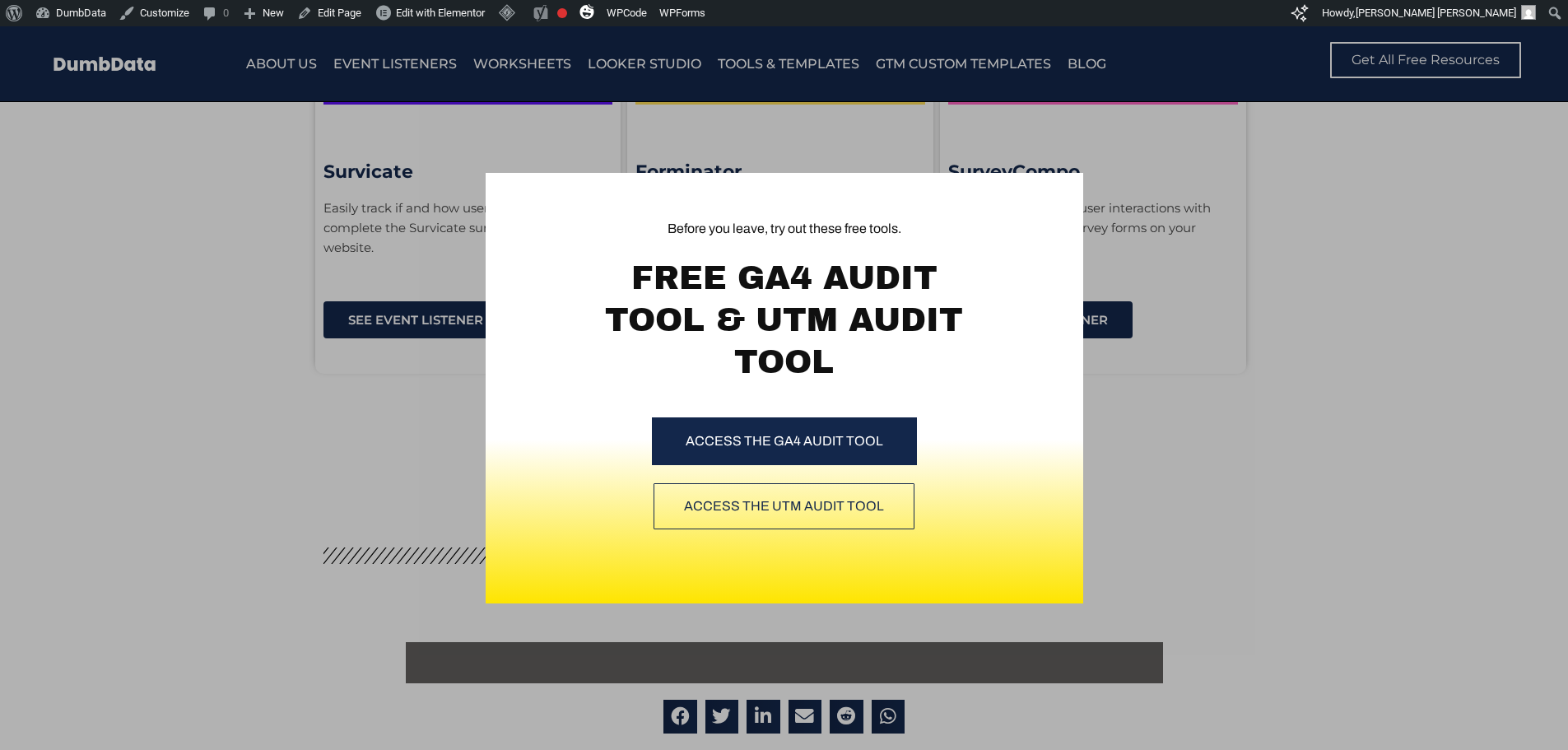
click at [1324, 401] on div "Before you leave, try out these free tools. FREE GA4 AUDIT TOOL & UTM AUDIT TOO…" at bounding box center [784, 388] width 1568 height 724
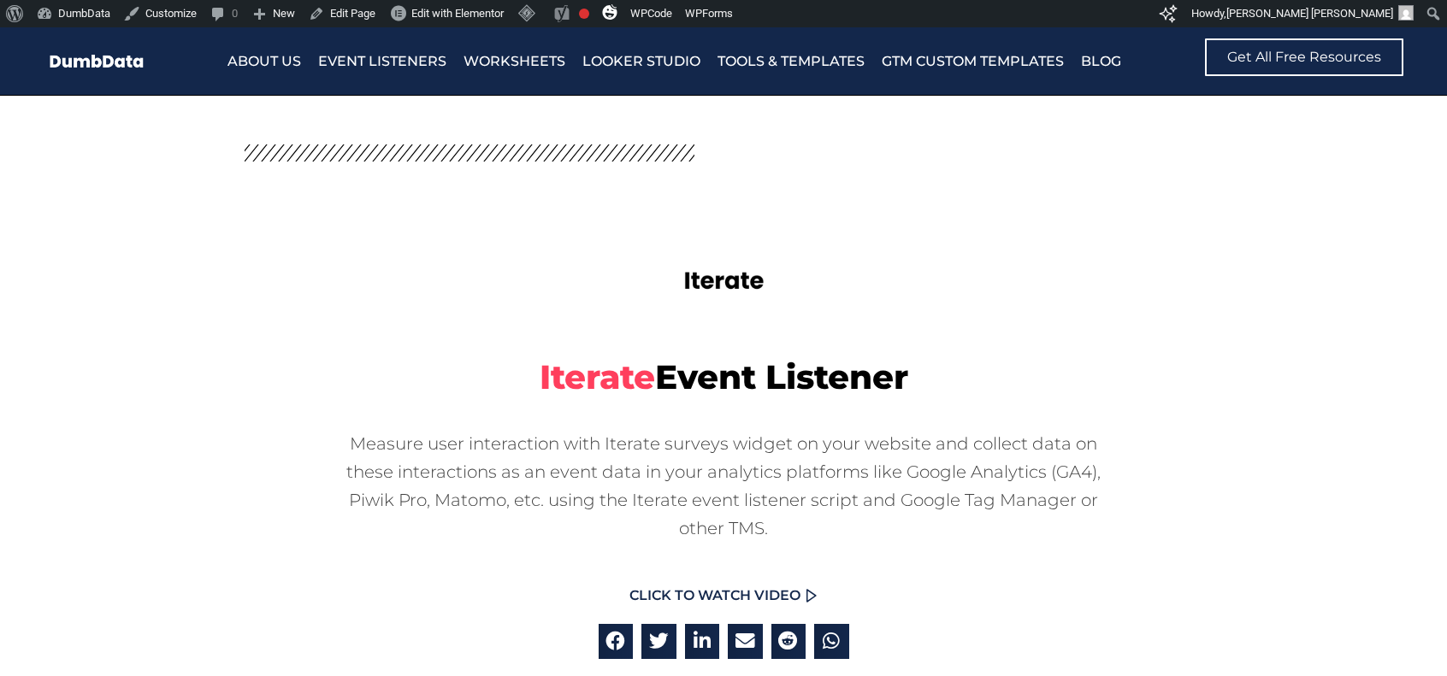
scroll to position [0, 0]
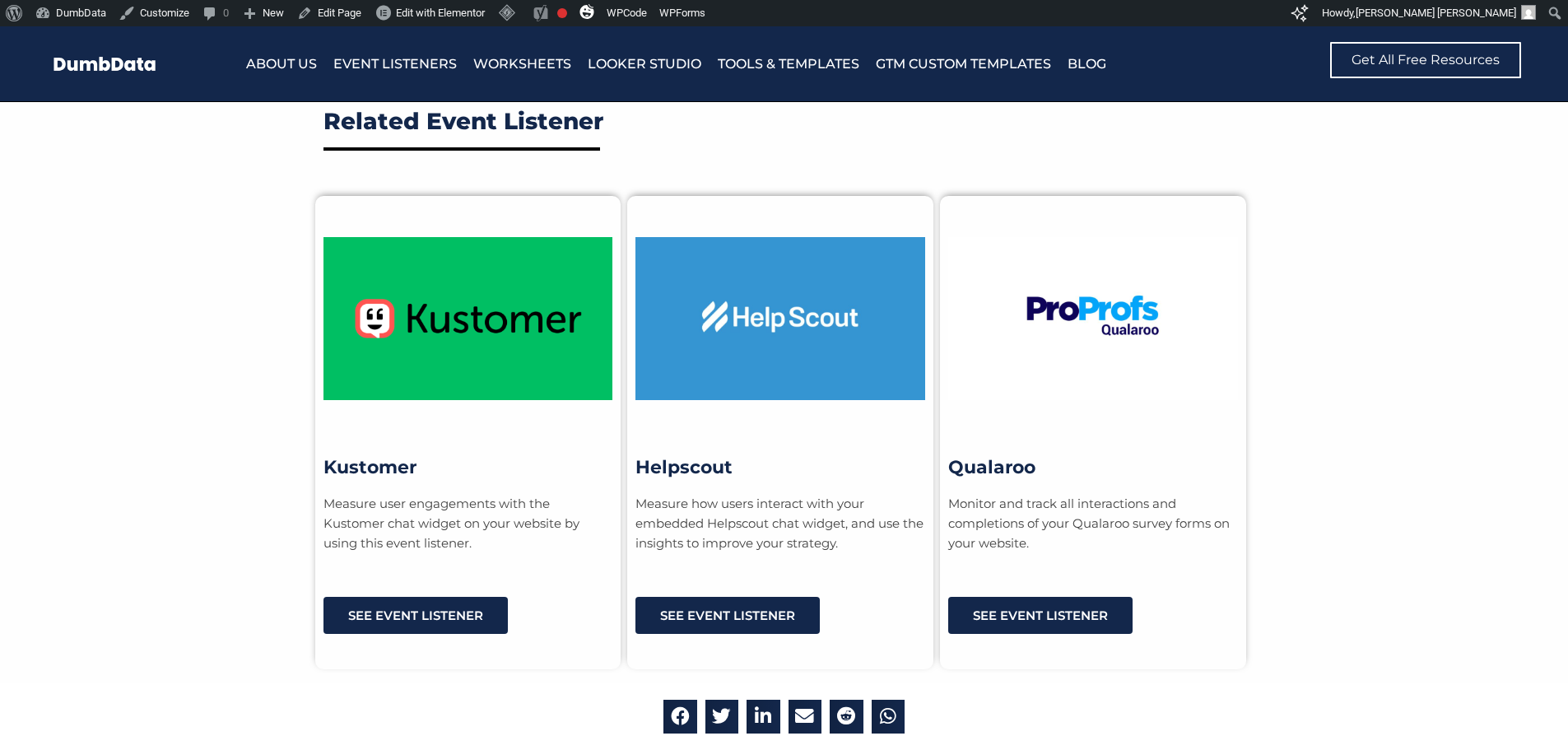
scroll to position [3375, 0]
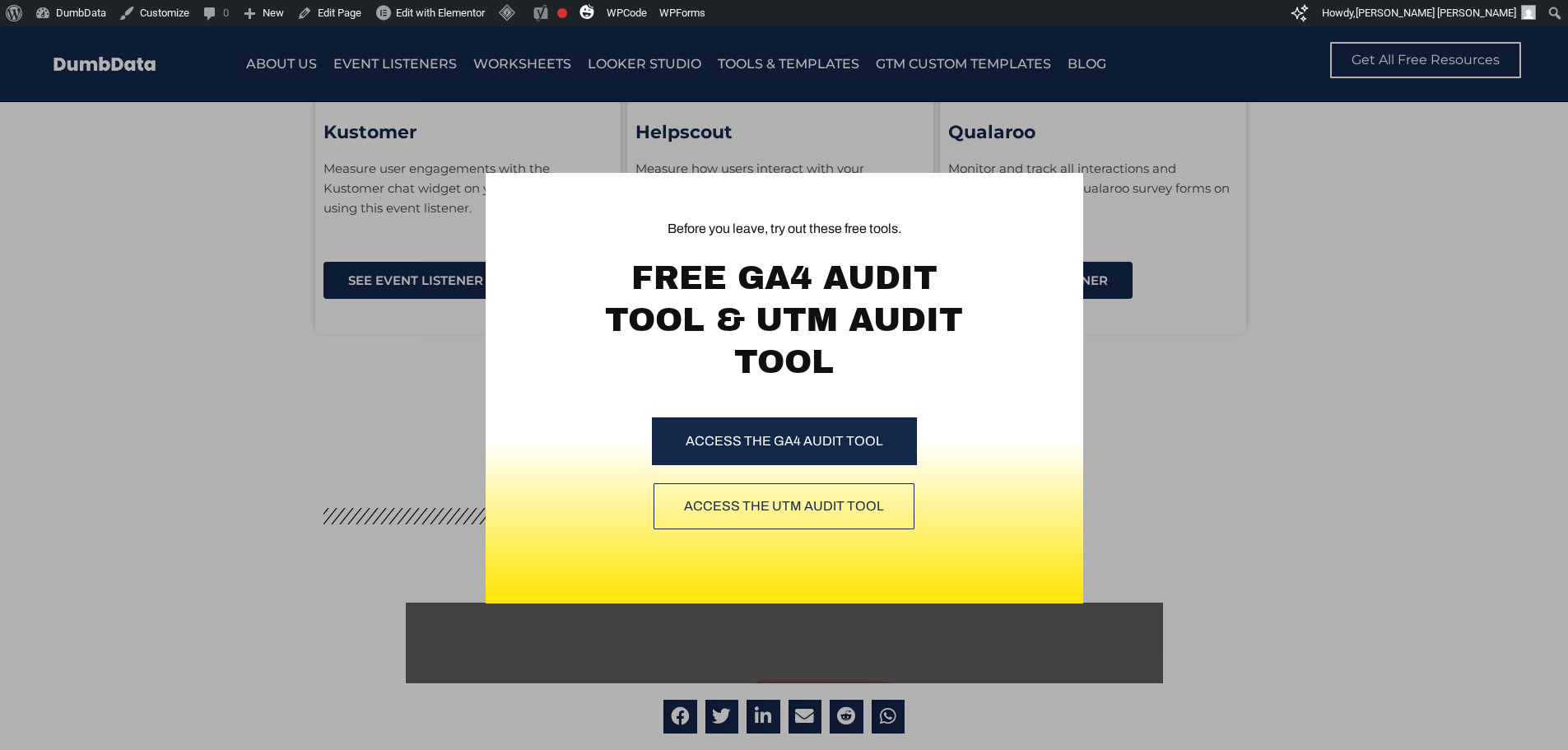
click at [480, 307] on div "Before you leave, try out these free tools. FREE GA4 AUDIT TOOL & UTM AUDIT TOO…" at bounding box center [784, 388] width 1568 height 724
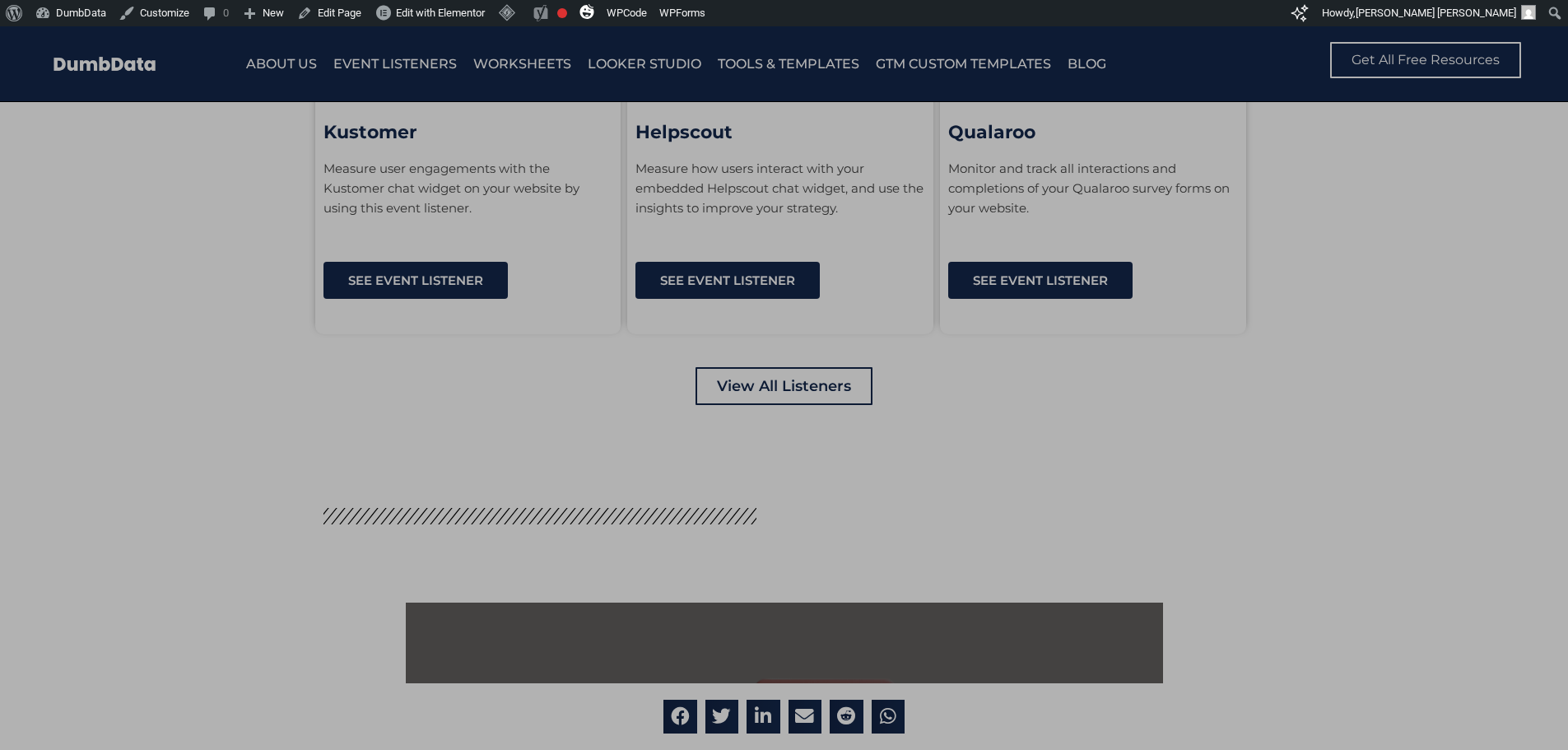
click at [460, 335] on div "Before you leave, try out these free tools. FREE GA4 AUDIT TOOL & UTM AUDIT TOO…" at bounding box center [784, 388] width 1568 height 724
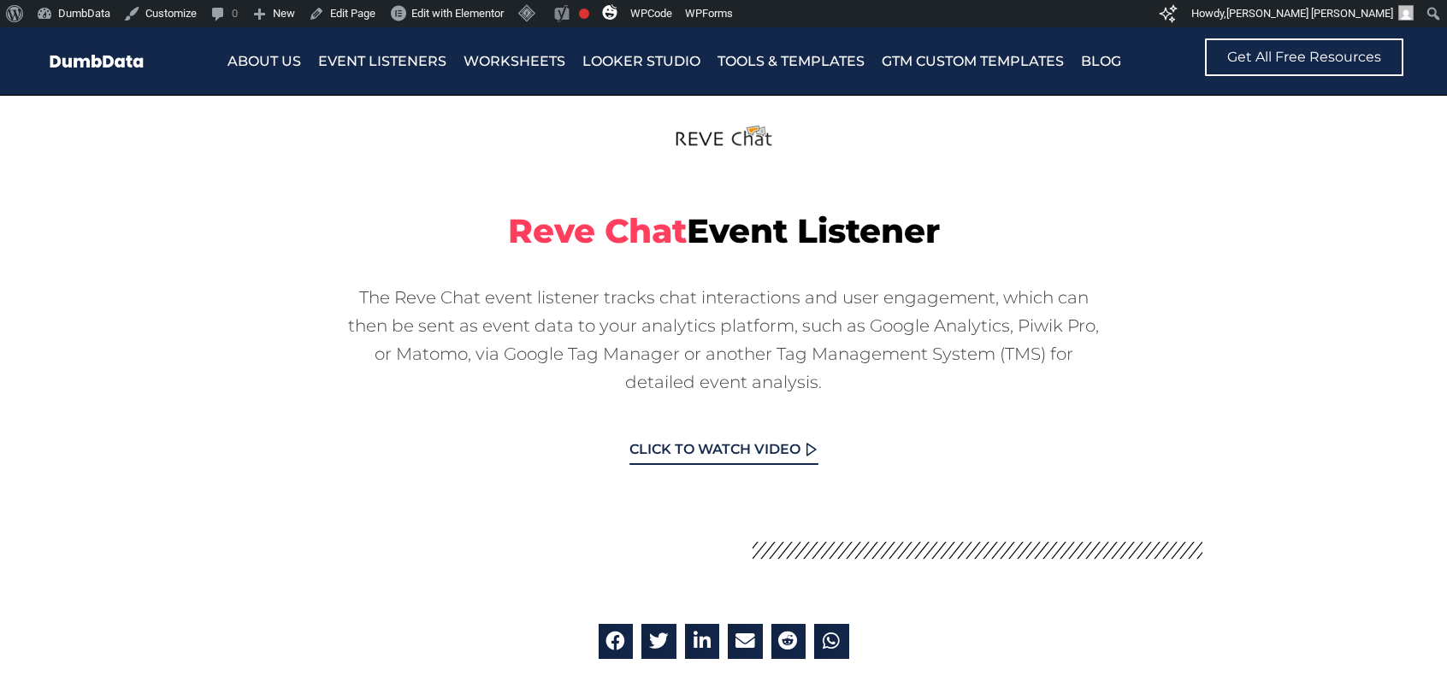
scroll to position [0, 0]
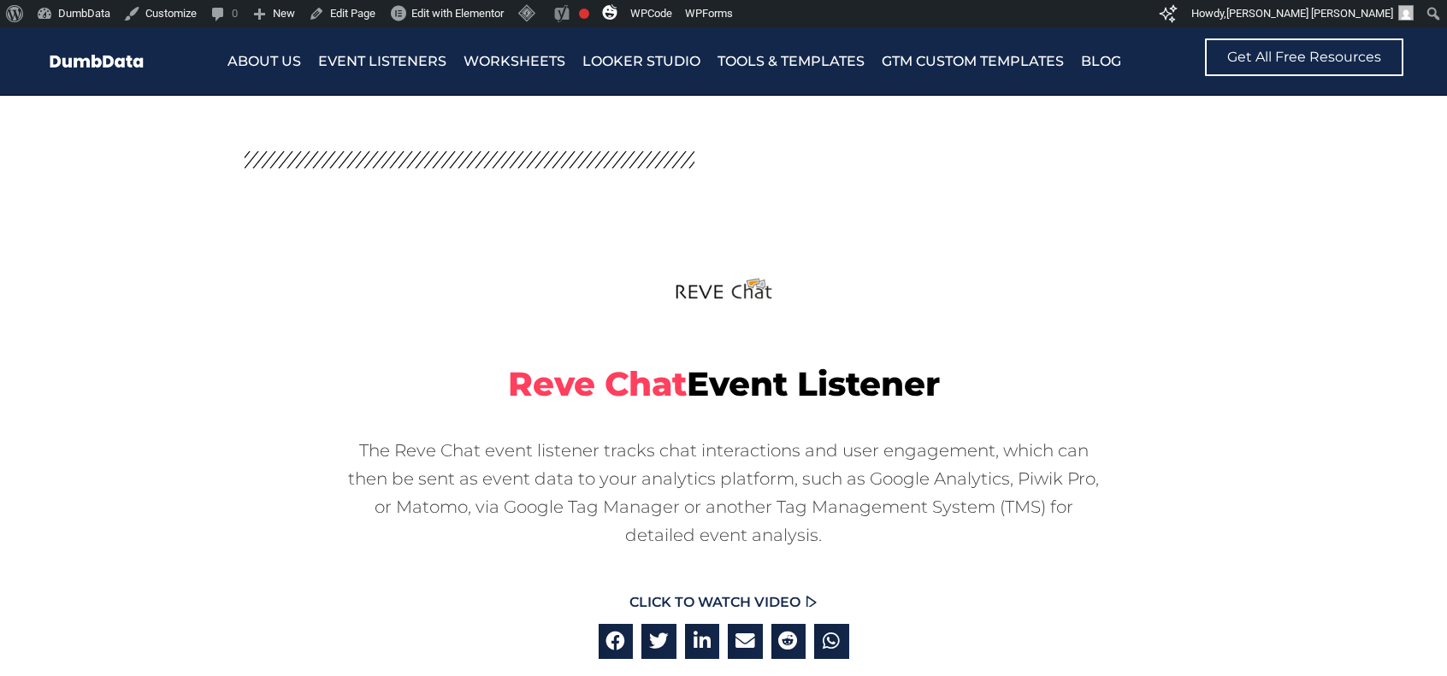
click at [421, 335] on div at bounding box center [723, 293] width 941 height 112
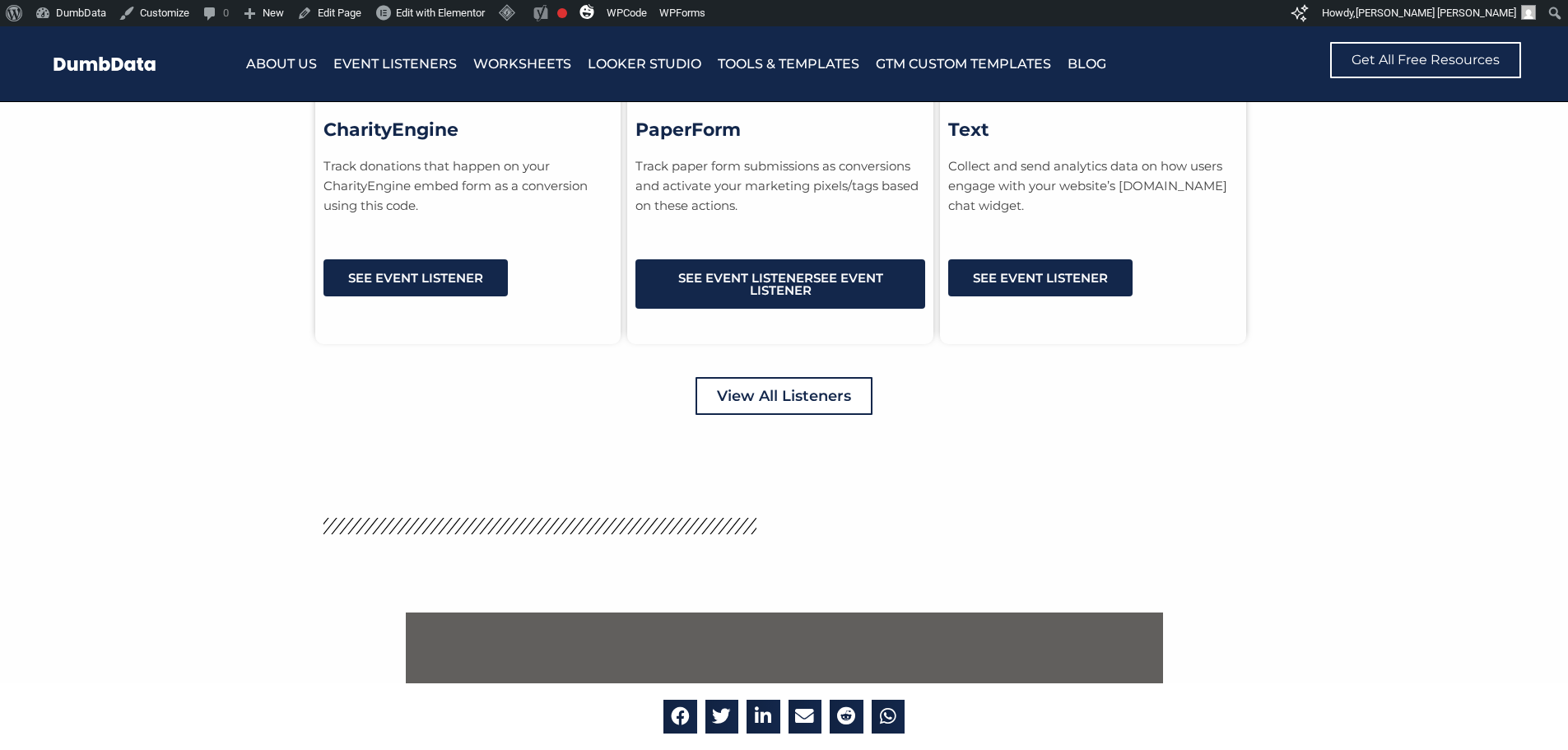
scroll to position [3951, 0]
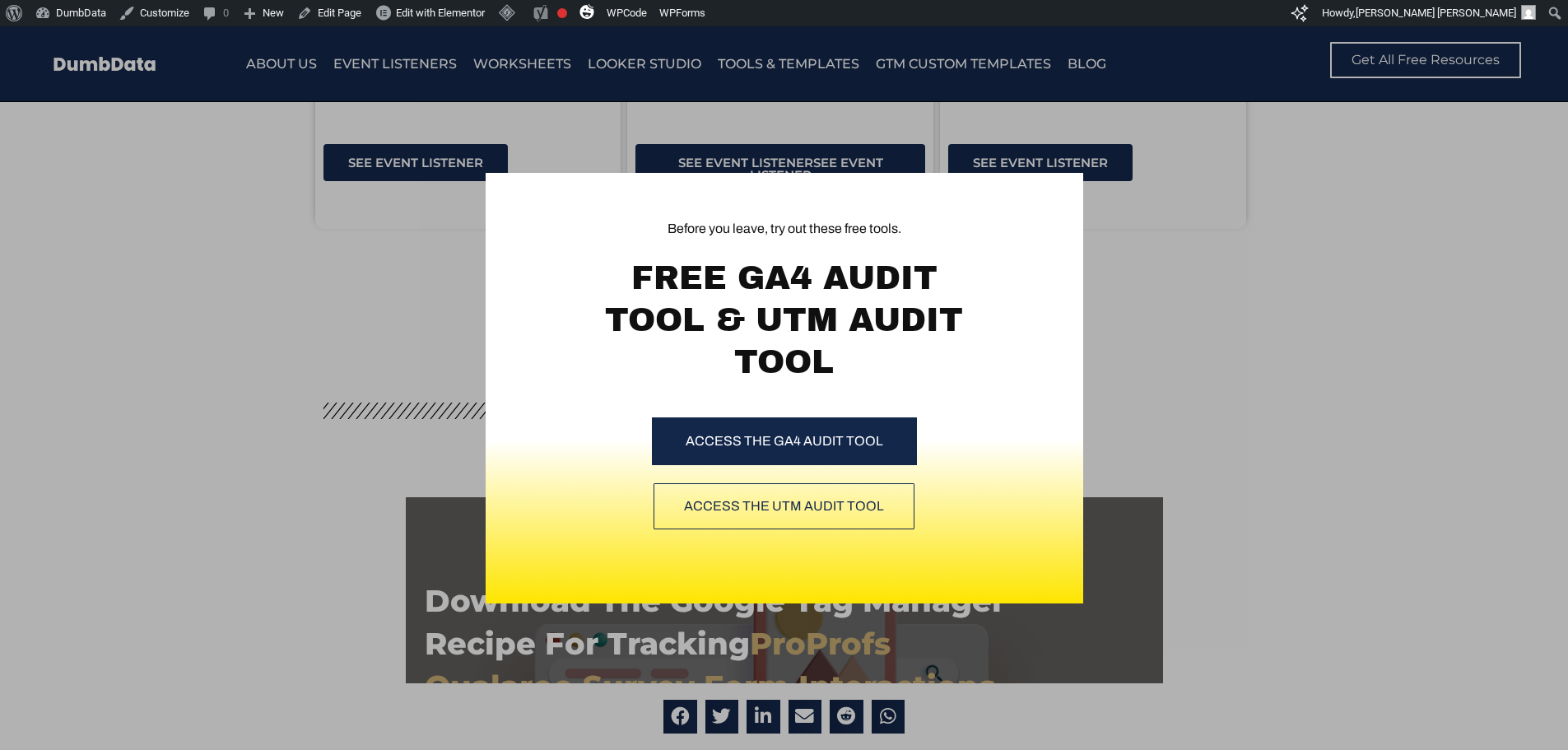
click at [1371, 310] on div "Before you leave, try out these free tools. FREE GA4 AUDIT TOOL & UTM AUDIT TOO…" at bounding box center [784, 388] width 1568 height 724
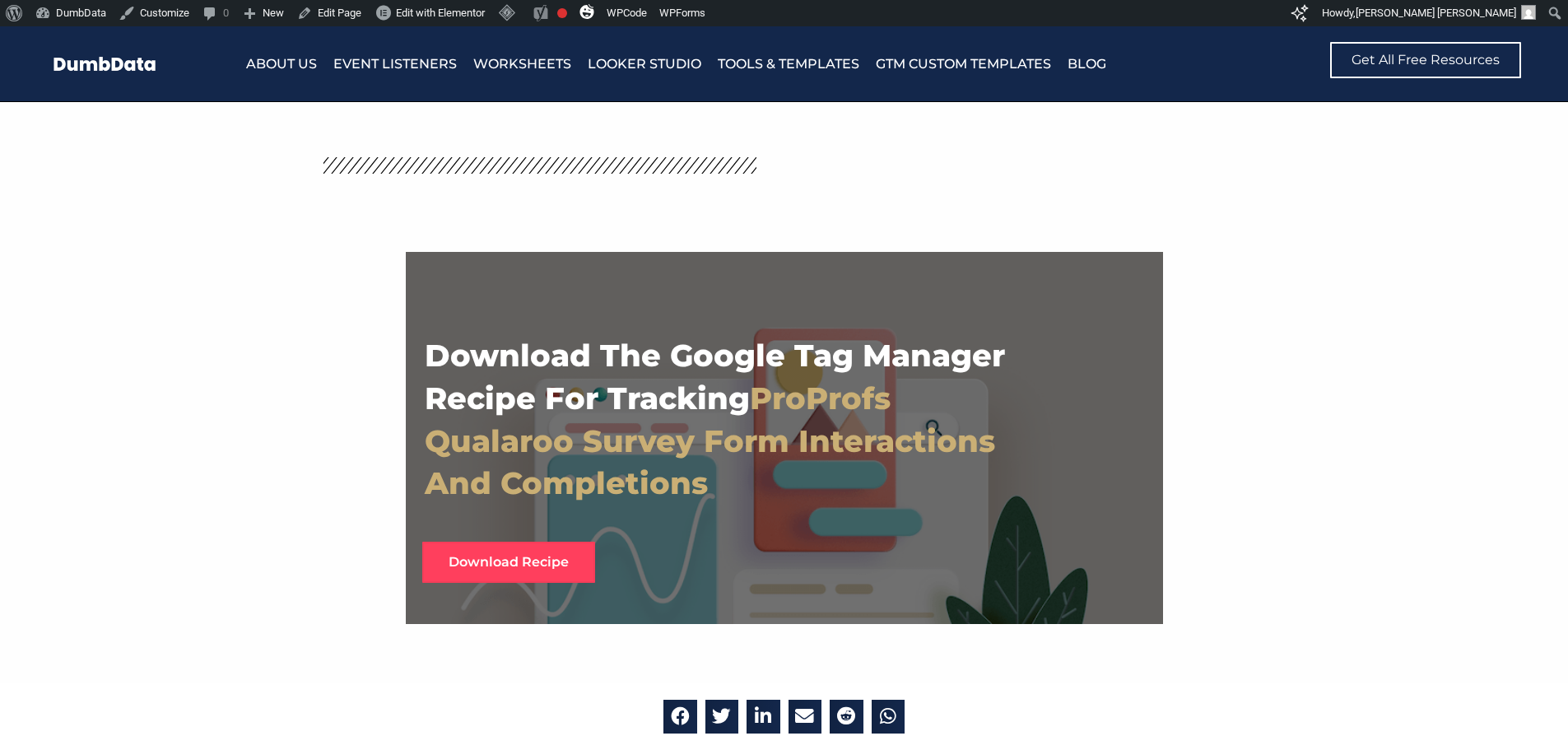
scroll to position [4199, 0]
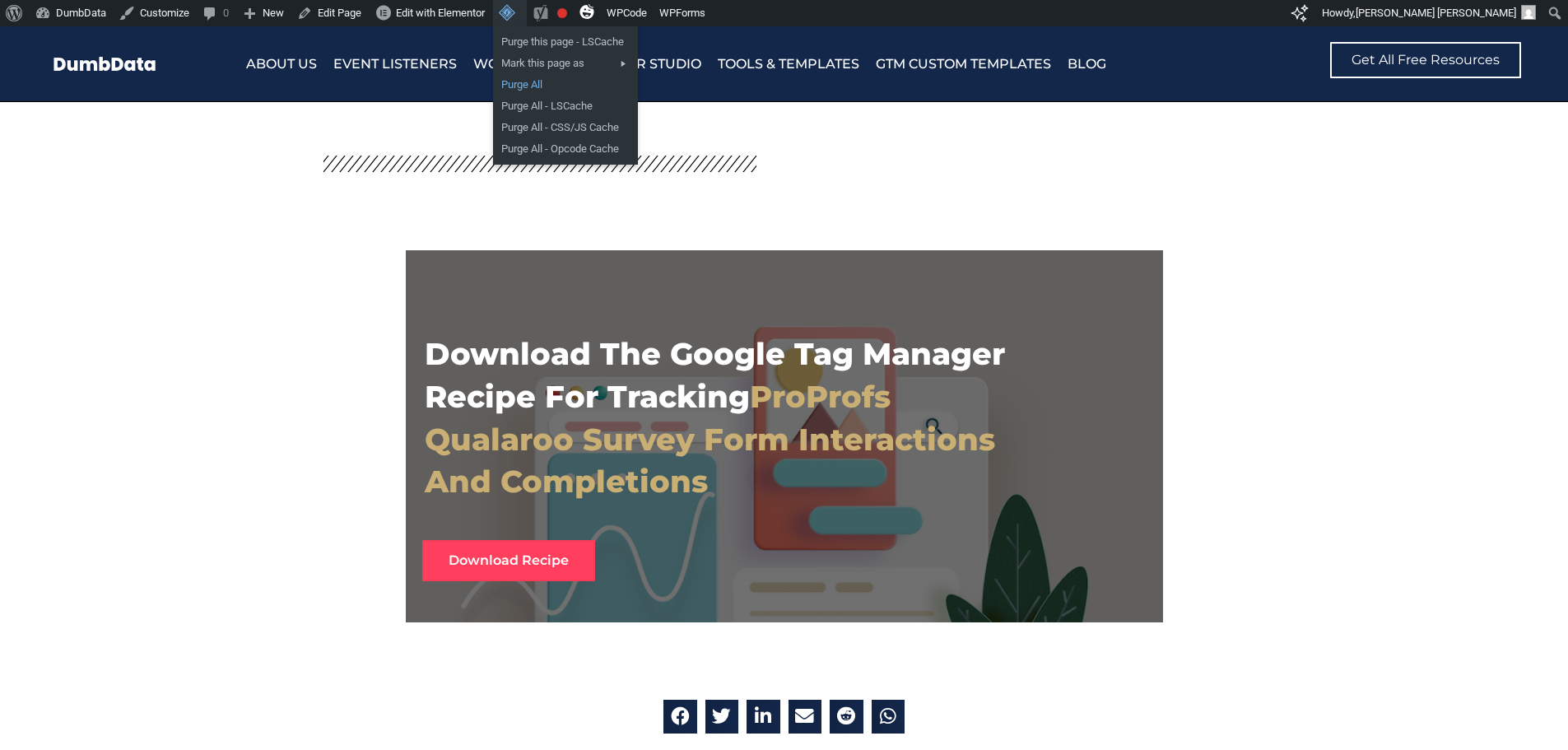
click at [540, 82] on link "Purge All" at bounding box center [565, 85] width 144 height 21
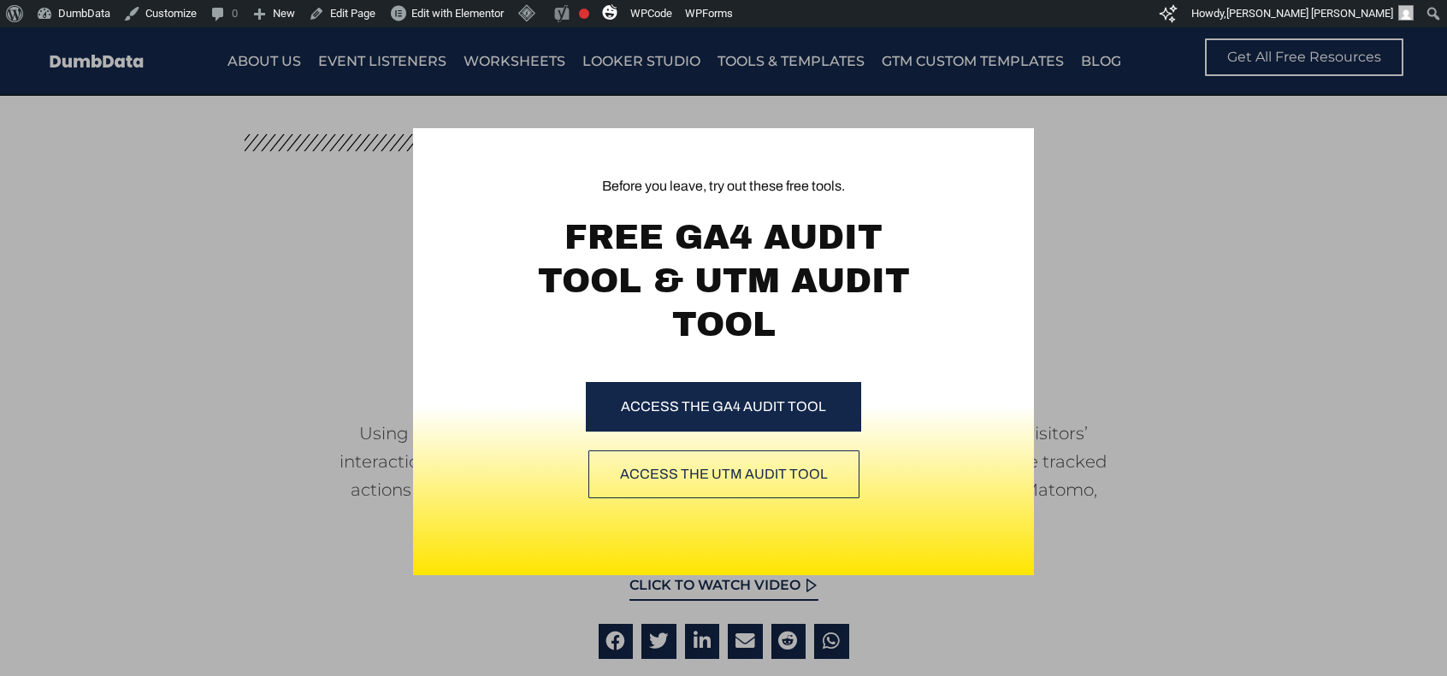
click at [1125, 146] on div "Before you leave, try out these free tools. FREE GA4 AUDIT TOOL & UTM AUDIT TOO…" at bounding box center [723, 351] width 1447 height 649
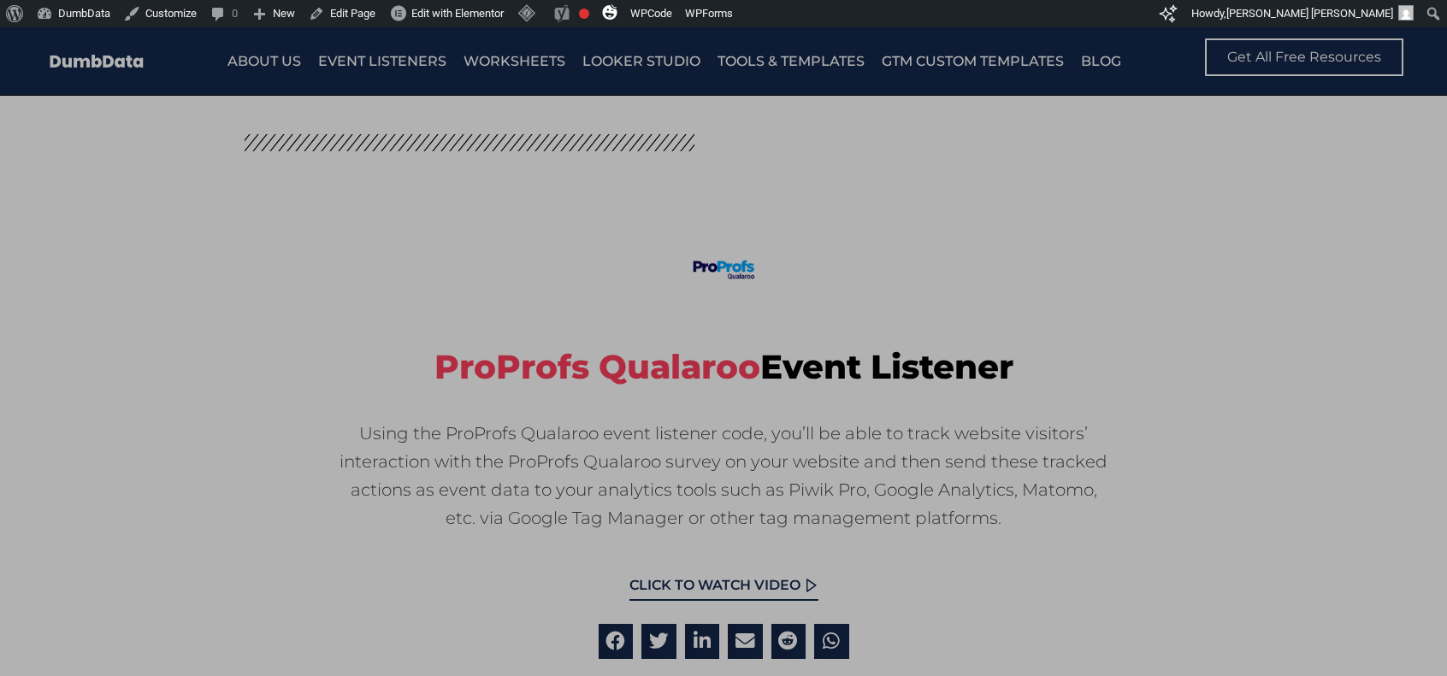
click at [1245, 184] on div "Before you leave, try out these free tools. FREE GA4 AUDIT TOOL & UTM AUDIT TOO…" at bounding box center [723, 351] width 1447 height 649
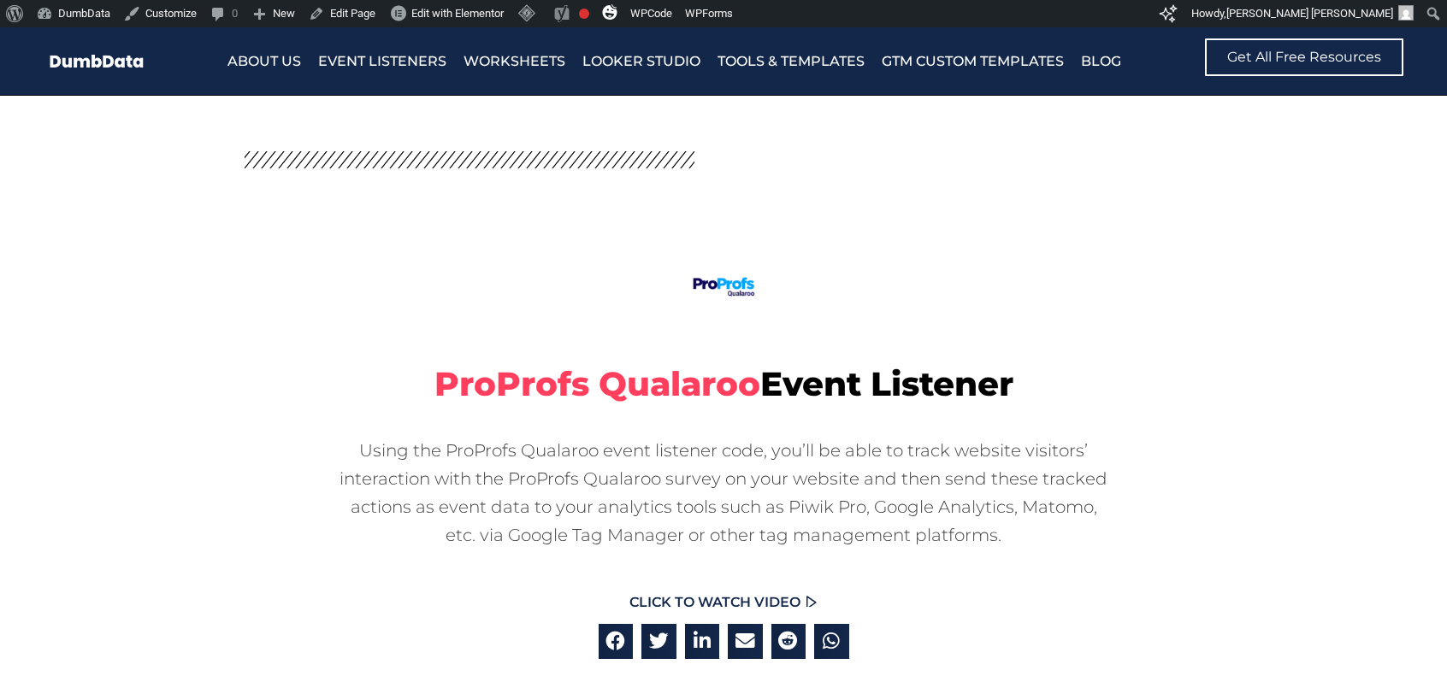
click at [537, 227] on div "ProProfs Qualaroo Event Listener Using the ProProfs Qualaroo event listener cod…" at bounding box center [723, 432] width 975 height 604
click at [1290, 310] on section "ProProfs Qualaroo Event Listener Using the ProProfs Qualaroo event listener cod…" at bounding box center [723, 436] width 1447 height 681
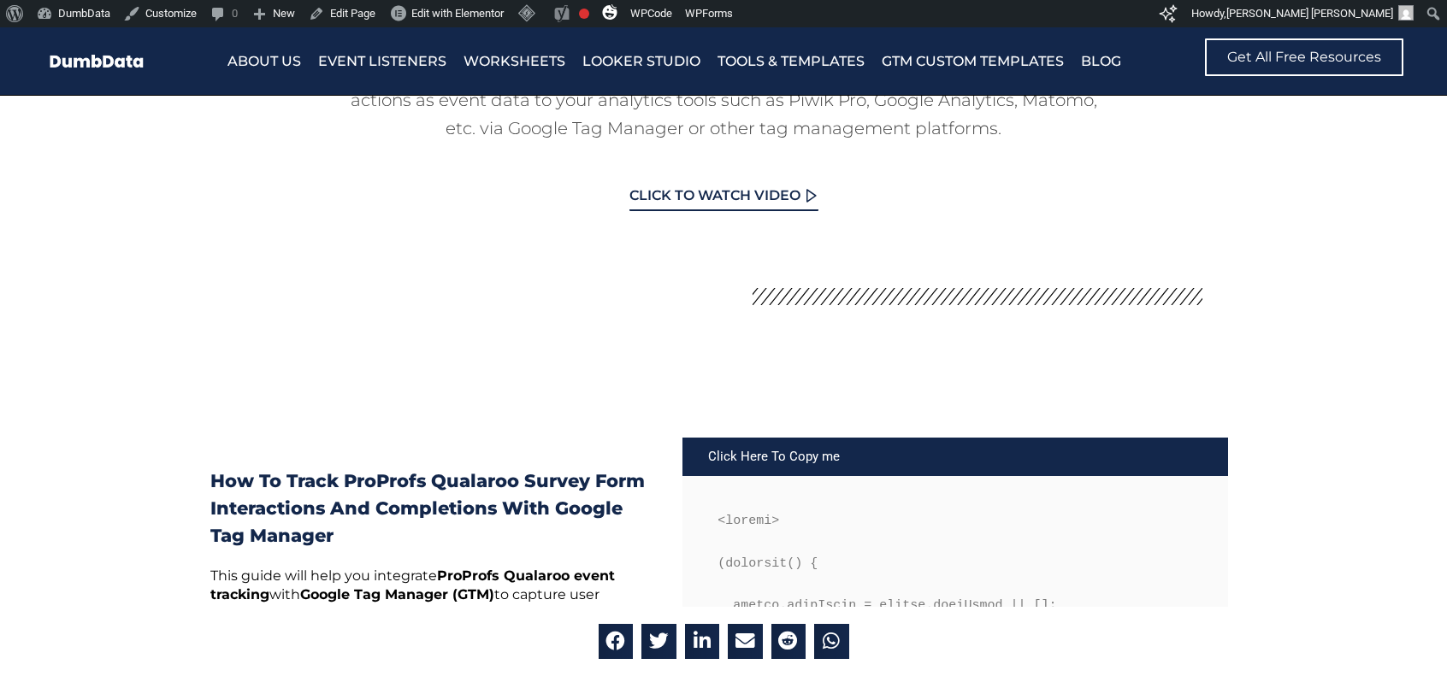
scroll to position [513, 0]
